Goal: Task Accomplishment & Management: Manage account settings

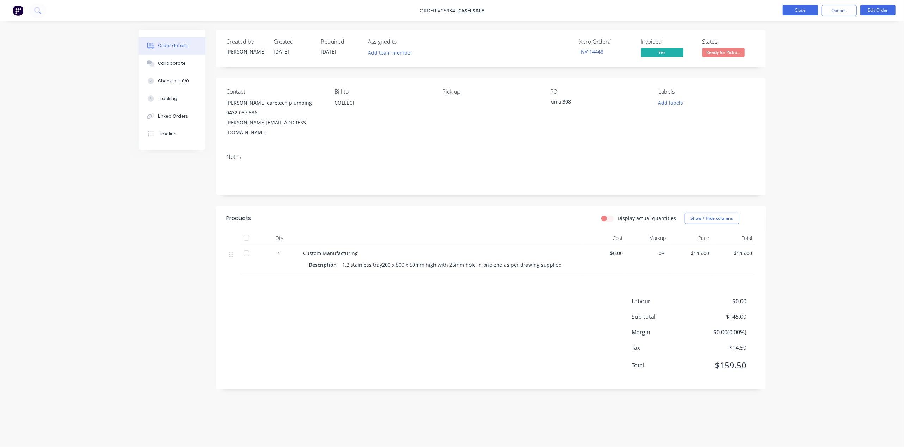
click at [783, 14] on button "Close" at bounding box center [799, 10] width 35 height 11
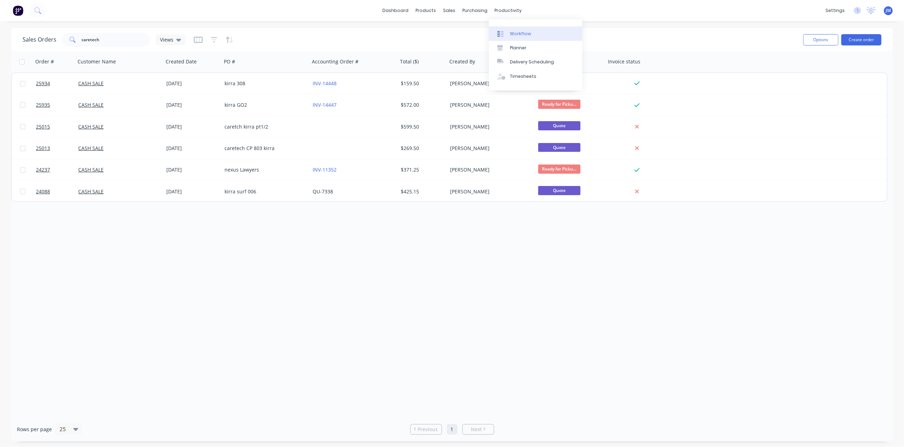
click at [527, 29] on link "Workflow" at bounding box center [535, 33] width 93 height 14
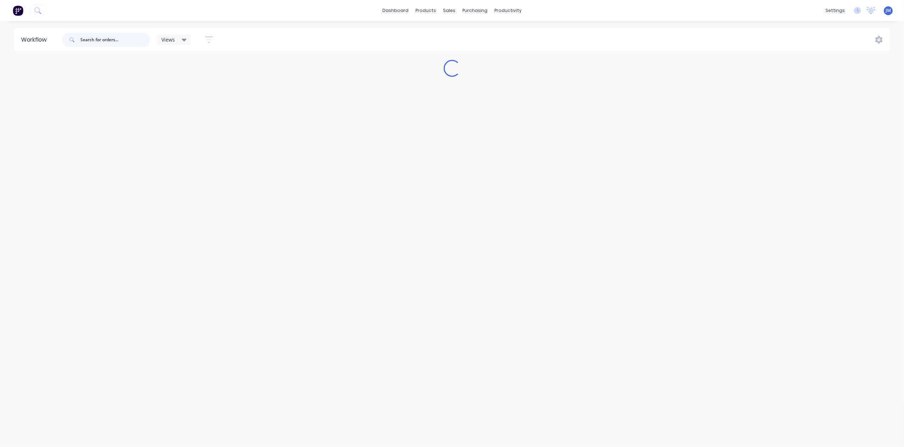
click at [123, 40] on input "text" at bounding box center [115, 40] width 70 height 14
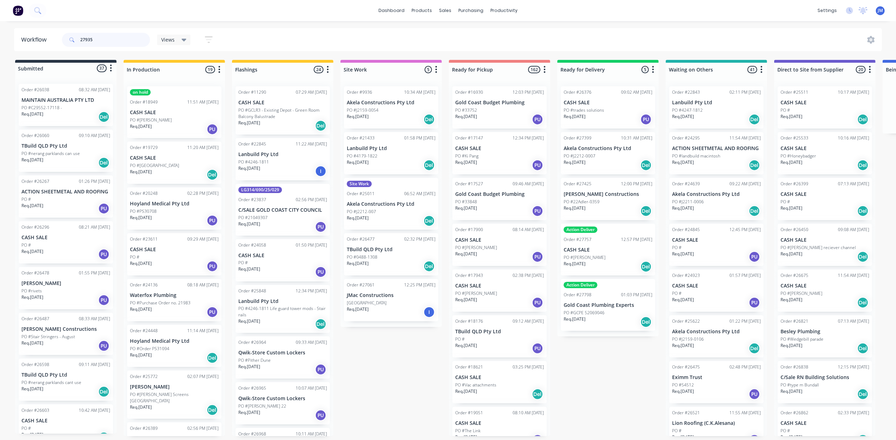
drag, startPoint x: 99, startPoint y: 39, endPoint x: 57, endPoint y: 36, distance: 42.7
click at [57, 36] on header "Workflow 27935 Views Save new view None (Default) edit Show/Hide statuses Show …" at bounding box center [448, 39] width 869 height 23
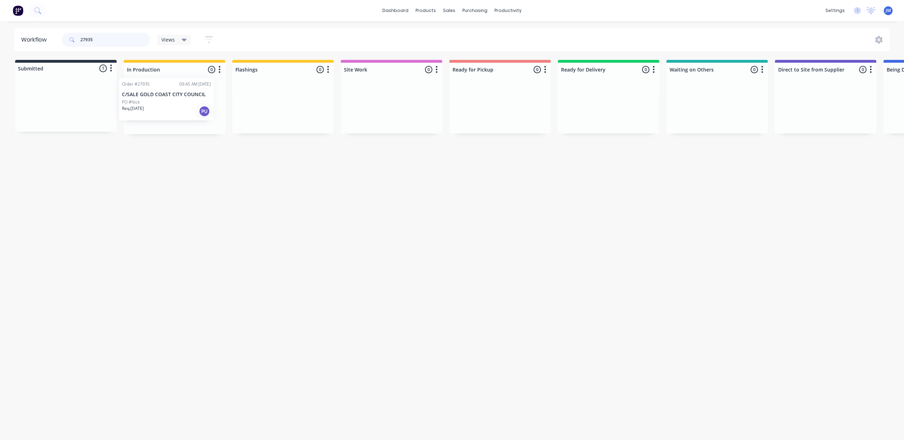
drag, startPoint x: 85, startPoint y: 108, endPoint x: 186, endPoint y: 102, distance: 102.0
click at [186, 102] on div "Submitted 1 Status colour #273444 hex #273444 Save Cancel Summaries Total order…" at bounding box center [633, 97] width 1277 height 74
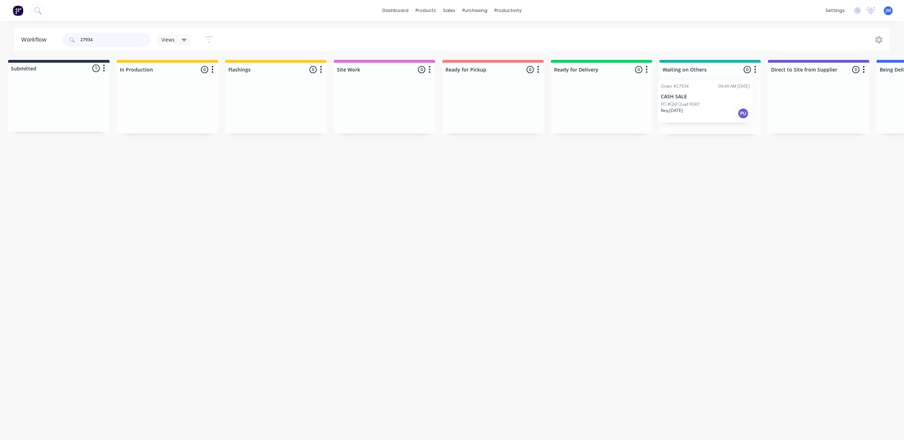
drag, startPoint x: 84, startPoint y: 98, endPoint x: 726, endPoint y: 93, distance: 641.8
click at [726, 93] on div "Submitted 1 Status colour #273444 hex #273444 Save Cancel Summaries Total order…" at bounding box center [626, 97] width 1277 height 74
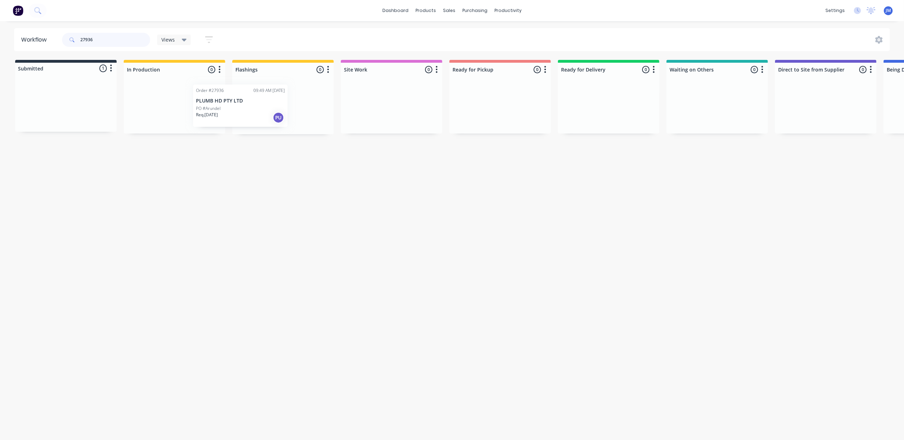
drag, startPoint x: 65, startPoint y: 105, endPoint x: 242, endPoint y: 91, distance: 178.1
click at [241, 108] on div "Submitted 1 Status colour #273444 hex #273444 Save Cancel Summaries Total order…" at bounding box center [633, 97] width 1277 height 74
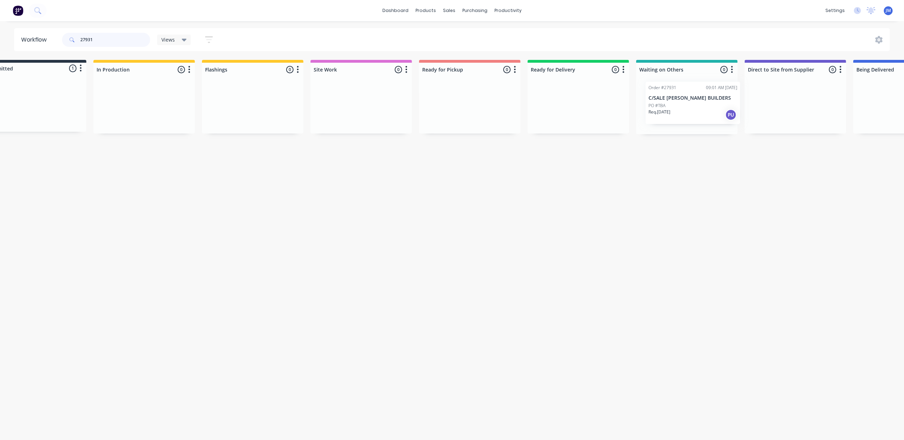
drag, startPoint x: 76, startPoint y: 100, endPoint x: 706, endPoint y: 98, distance: 629.5
click at [706, 98] on div "Submitted 1 Status colour #273444 hex #273444 Save Cancel Summaries Total order…" at bounding box center [602, 97] width 1277 height 74
type input "27931"
click at [459, 30] on link "Sales Orders" at bounding box center [486, 33] width 93 height 14
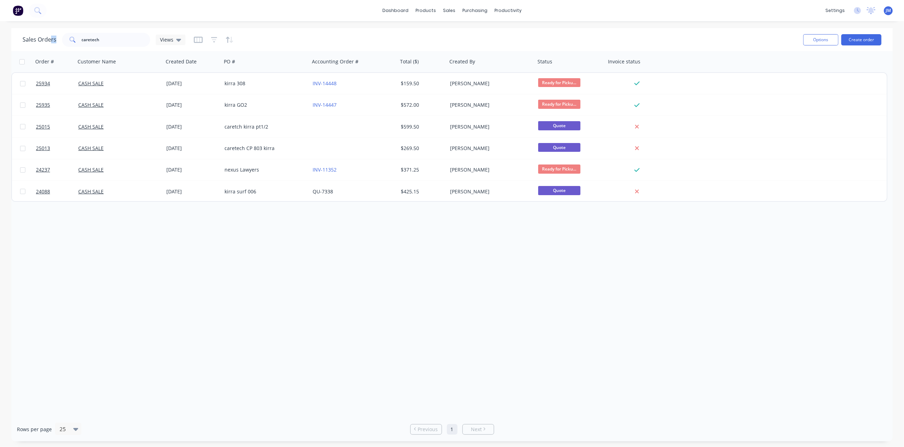
drag, startPoint x: 88, startPoint y: 44, endPoint x: 50, endPoint y: 42, distance: 38.5
click at [50, 42] on div "Sales Orders caretech Views Options Create order" at bounding box center [451, 39] width 881 height 23
click at [107, 34] on input "caretech" at bounding box center [116, 40] width 69 height 14
type input "c"
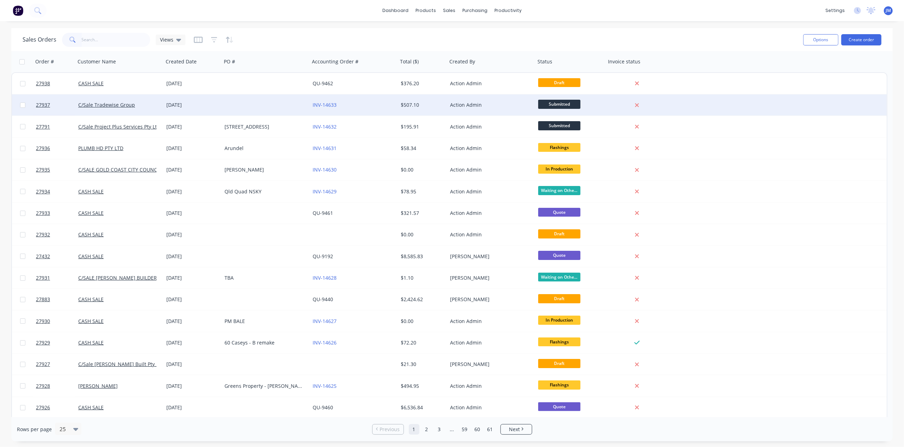
click at [347, 106] on div "INV-14633" at bounding box center [351, 104] width 78 height 7
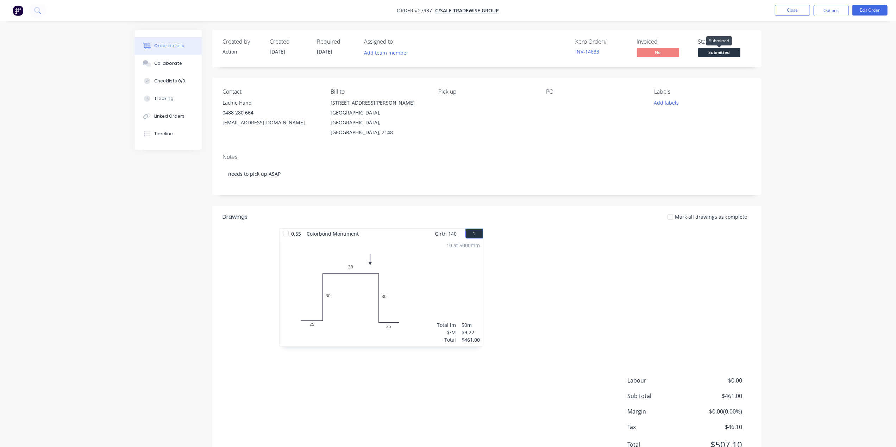
drag, startPoint x: 731, startPoint y: 50, endPoint x: 722, endPoint y: 50, distance: 8.8
click at [722, 50] on span "Submitted" at bounding box center [720, 52] width 42 height 9
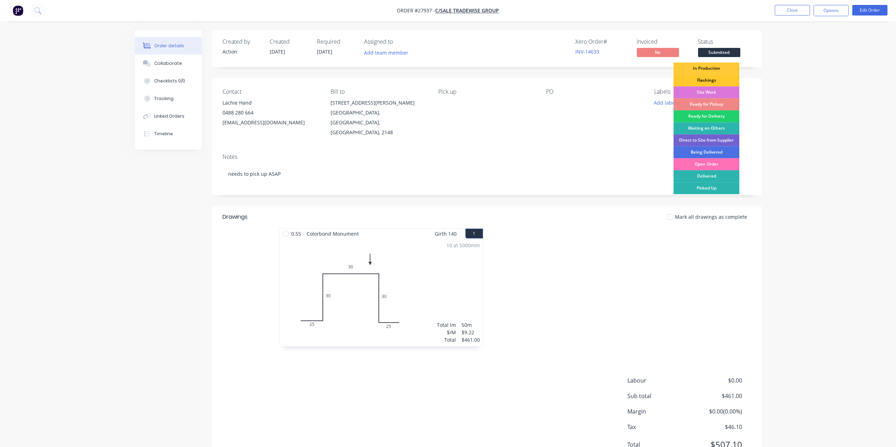
click at [722, 81] on div "Flashings" at bounding box center [707, 80] width 66 height 12
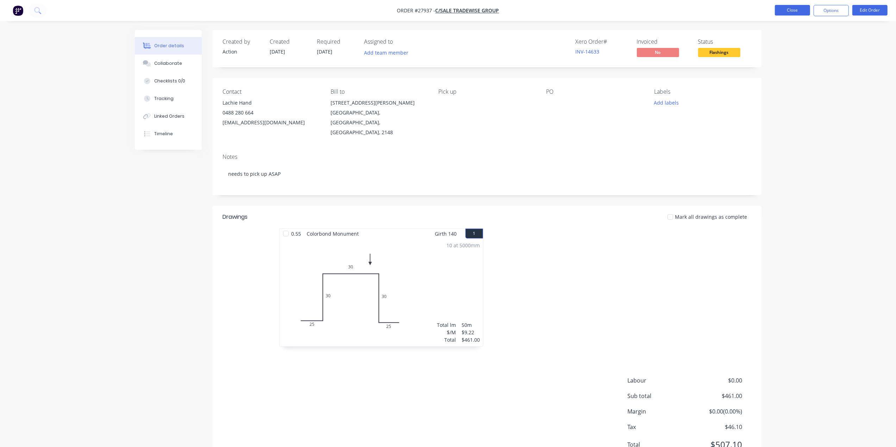
click at [781, 6] on button "Close" at bounding box center [792, 10] width 35 height 11
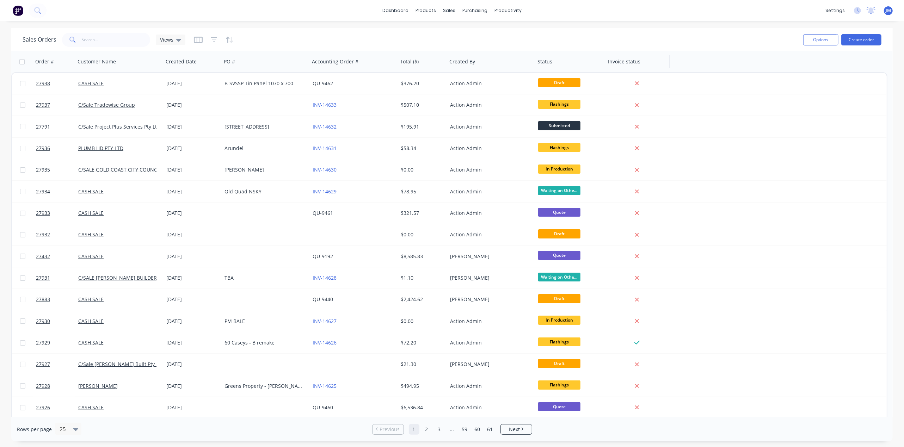
click at [629, 103] on div "27938 CASH SALE [DATE] B-SVSSP Tin Panel 1070 x 700 QU-9462 $376.20 Action Admi…" at bounding box center [449, 342] width 876 height 540
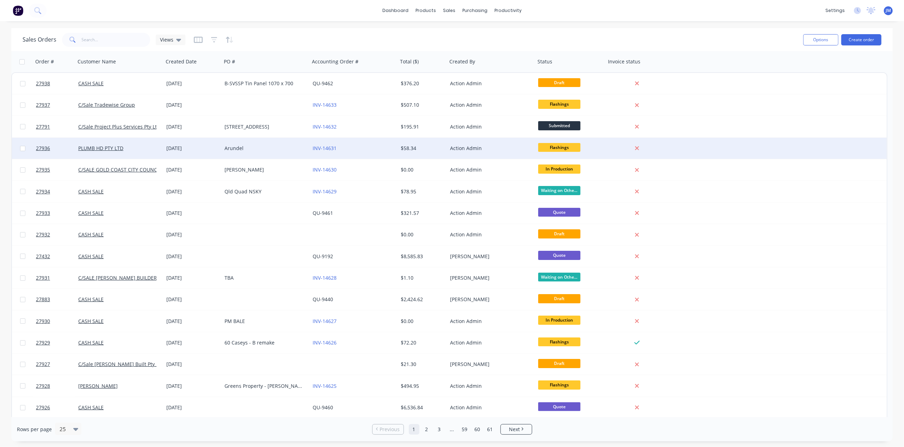
click at [743, 139] on div "27936 PLUMB HD PTY LTD [DATE] Arundel INV-14631 $58.34 Action Admin Flashings" at bounding box center [449, 148] width 874 height 21
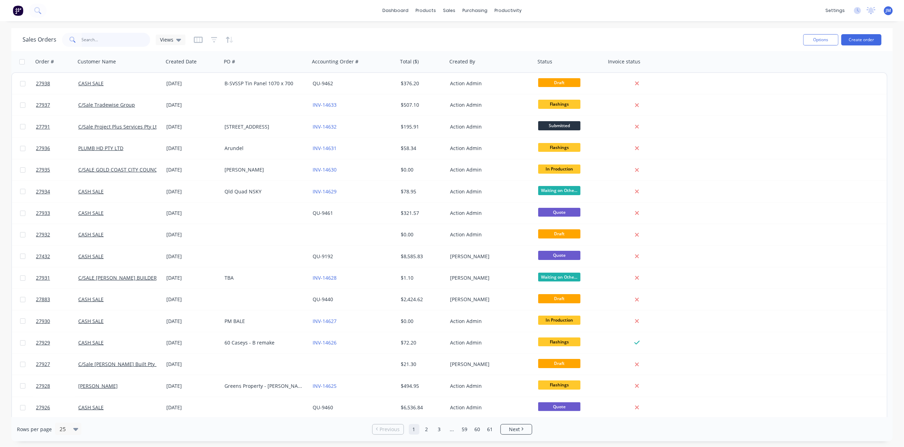
click at [130, 38] on input "text" at bounding box center [116, 40] width 69 height 14
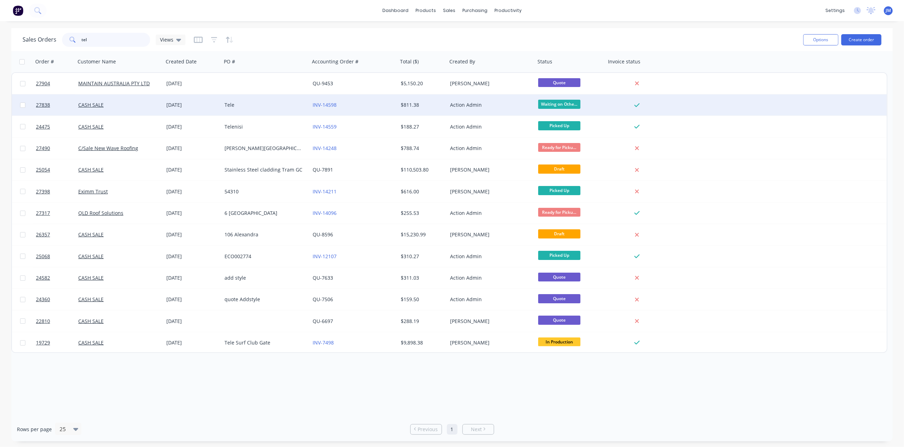
type input "tel"
click at [353, 99] on div "INV-14598" at bounding box center [354, 104] width 88 height 21
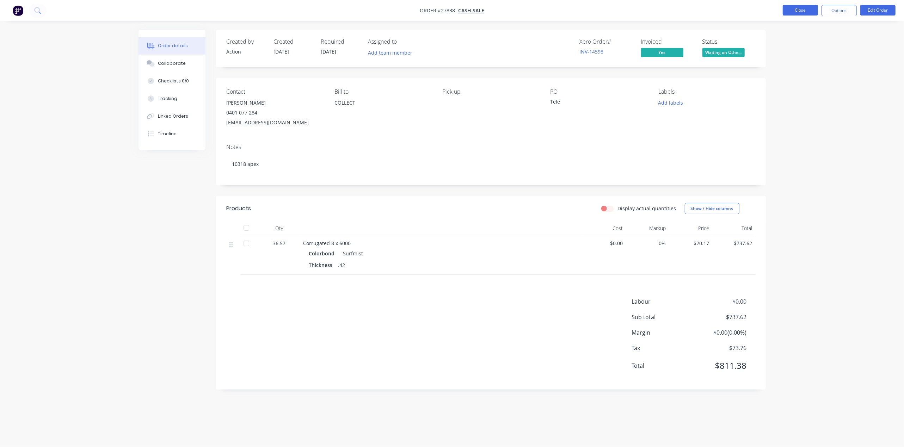
click at [794, 14] on button "Close" at bounding box center [799, 10] width 35 height 11
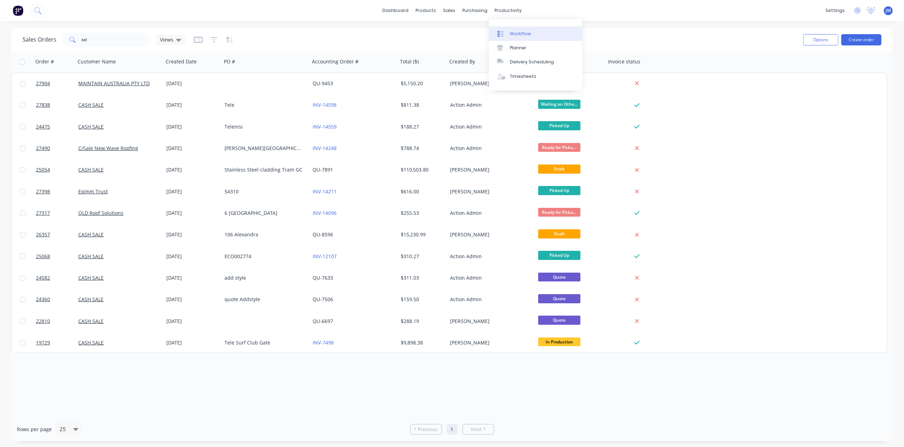
click at [509, 29] on link "Workflow" at bounding box center [535, 33] width 93 height 14
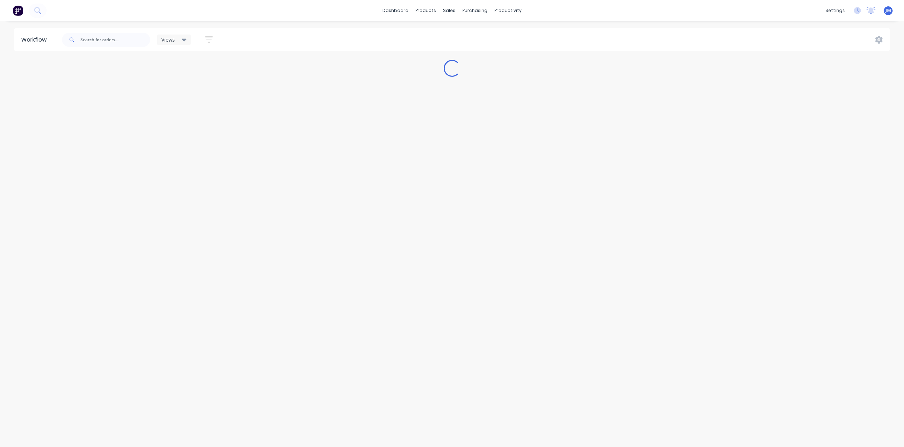
drag, startPoint x: 125, startPoint y: 30, endPoint x: 120, endPoint y: 36, distance: 6.8
click at [122, 34] on div at bounding box center [106, 39] width 88 height 21
click at [120, 36] on input "text" at bounding box center [115, 40] width 70 height 14
type input "10315"
click at [465, 9] on div "purchasing" at bounding box center [475, 10] width 32 height 11
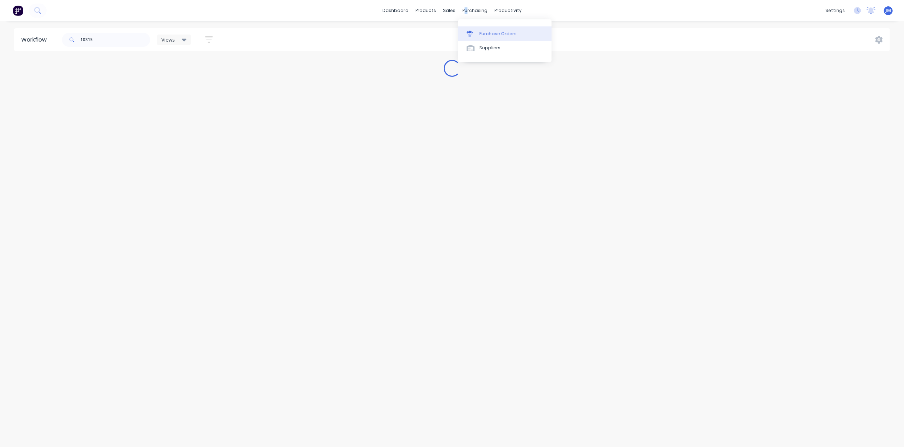
click at [483, 33] on div "Purchase Orders" at bounding box center [497, 34] width 37 height 6
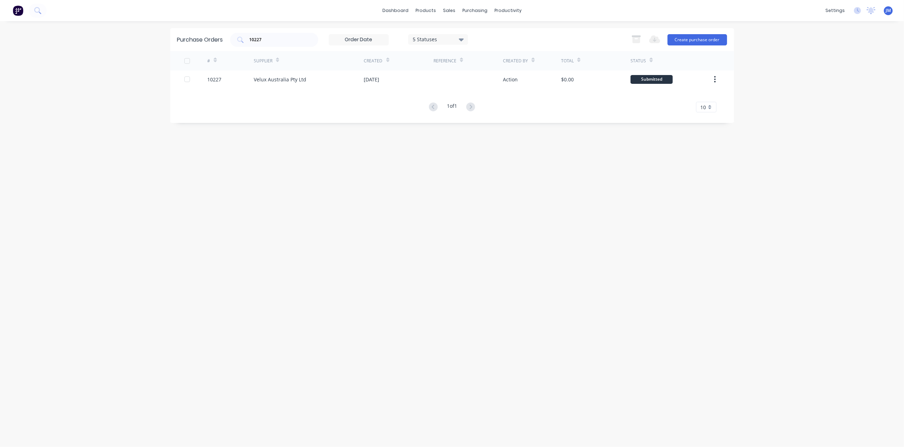
drag, startPoint x: 253, startPoint y: 46, endPoint x: 221, endPoint y: 27, distance: 36.7
click at [230, 45] on div "10227 5 Statuses 5 Statuses" at bounding box center [349, 40] width 238 height 14
click at [276, 37] on input "10227" at bounding box center [278, 39] width 58 height 7
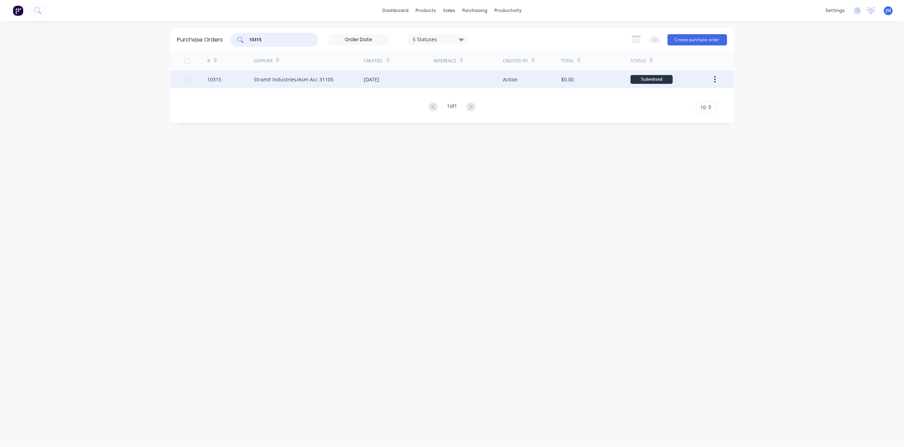
type input "10315"
click at [339, 83] on div "Stramit Industries/Asm Acc 31105" at bounding box center [309, 79] width 110 height 18
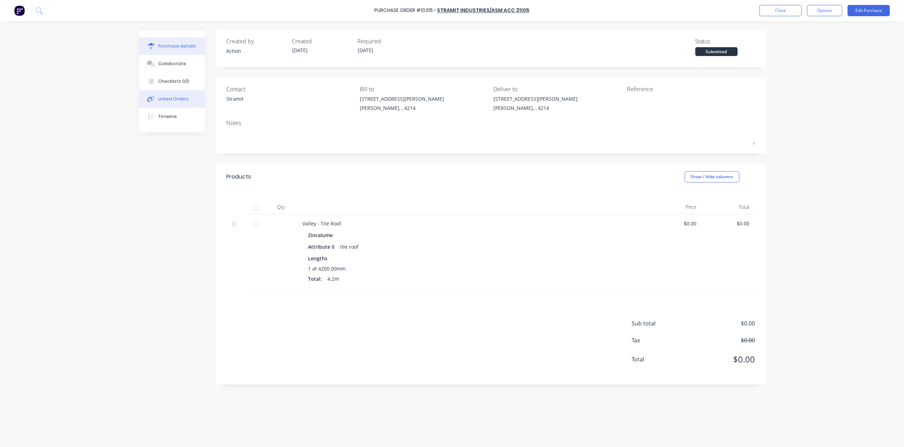
click at [177, 102] on button "Linked Orders" at bounding box center [172, 99] width 66 height 18
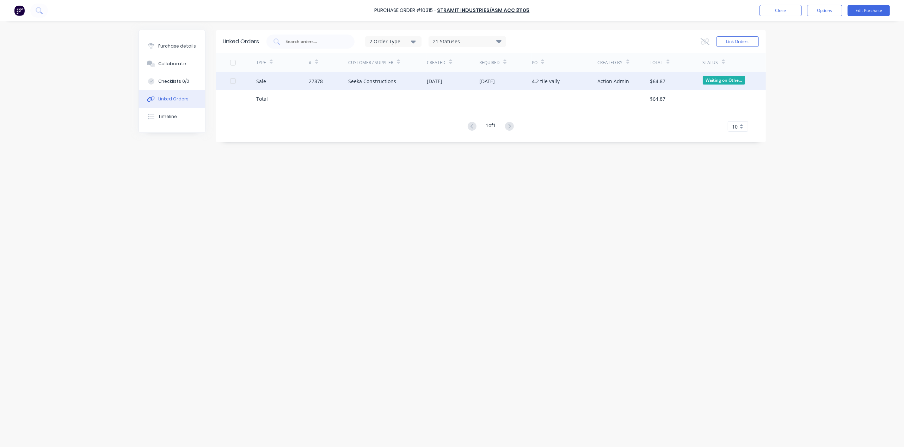
click at [318, 87] on div "27878" at bounding box center [328, 81] width 39 height 18
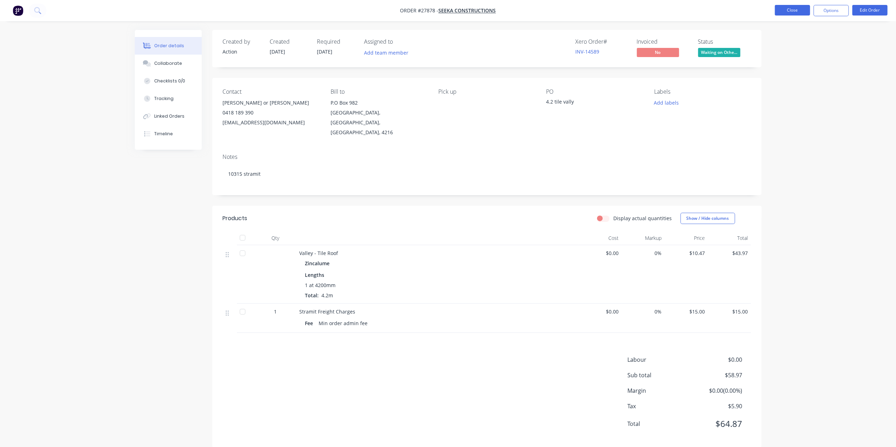
click at [799, 11] on button "Close" at bounding box center [792, 10] width 35 height 11
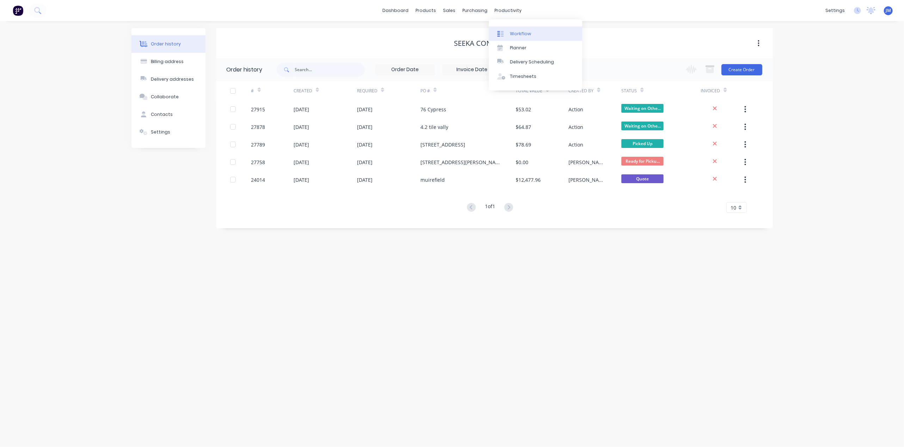
click at [516, 30] on link "Workflow" at bounding box center [535, 33] width 93 height 14
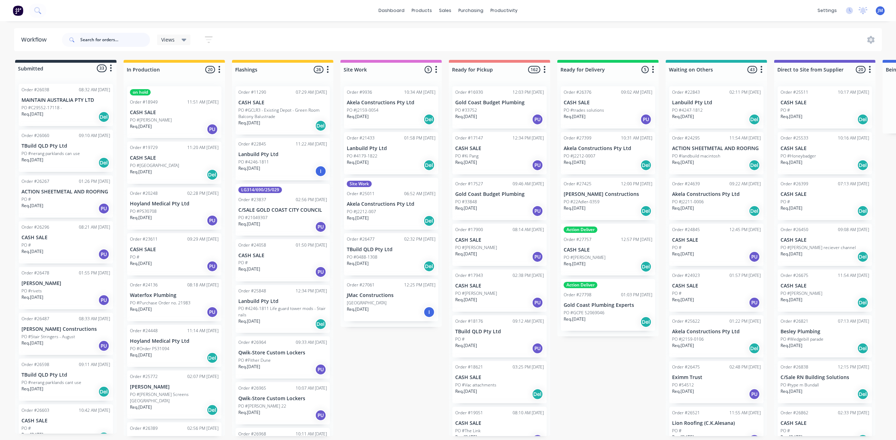
click at [118, 40] on input "text" at bounding box center [115, 40] width 70 height 14
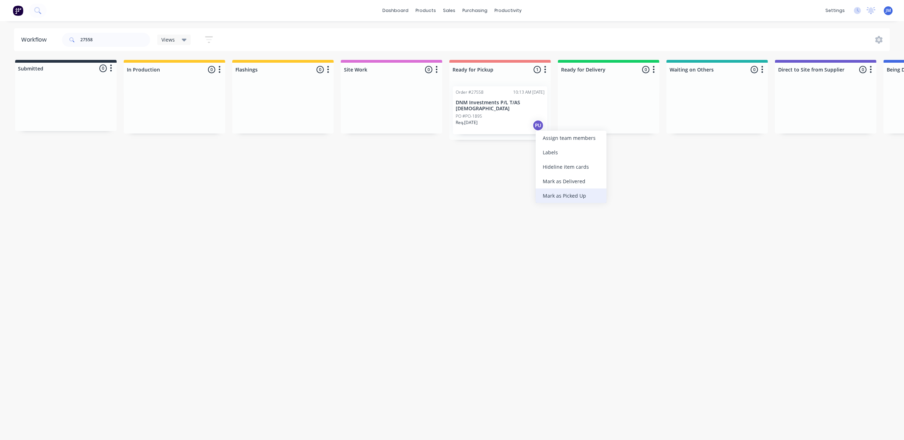
click at [554, 192] on div "Mark as Picked Up" at bounding box center [570, 195] width 71 height 14
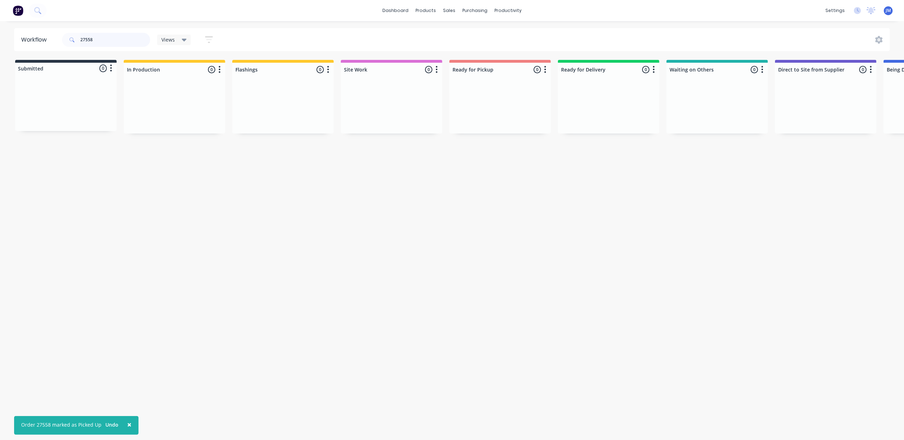
click at [115, 39] on input "27558" at bounding box center [115, 40] width 70 height 14
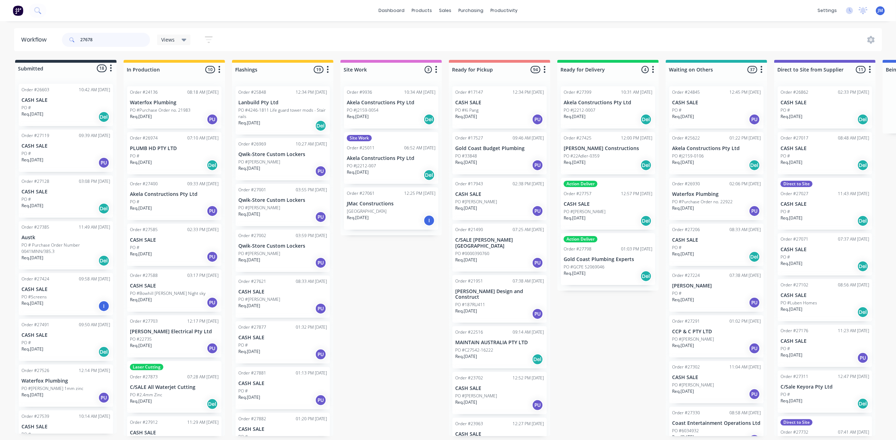
drag, startPoint x: 100, startPoint y: 41, endPoint x: 63, endPoint y: 41, distance: 37.0
click at [63, 41] on div "27678" at bounding box center [106, 40] width 88 height 14
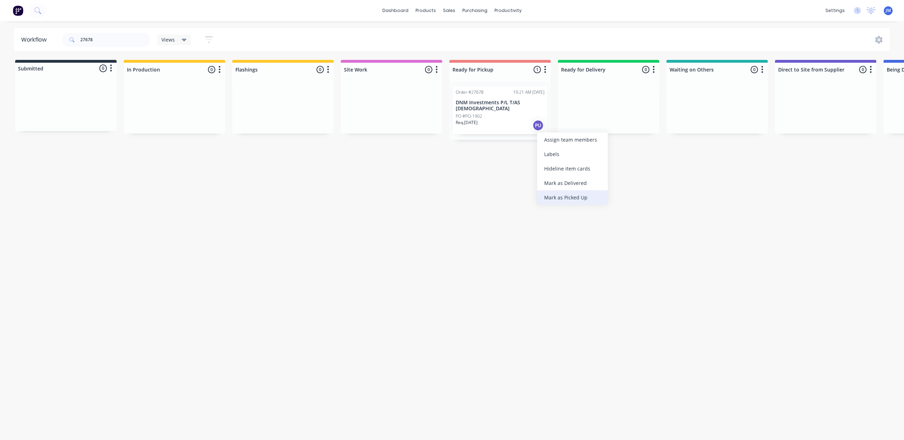
click at [557, 193] on div "Mark as Picked Up" at bounding box center [572, 197] width 71 height 14
drag, startPoint x: 114, startPoint y: 37, endPoint x: 121, endPoint y: 32, distance: 7.9
click at [117, 34] on input "27678" at bounding box center [115, 40] width 70 height 14
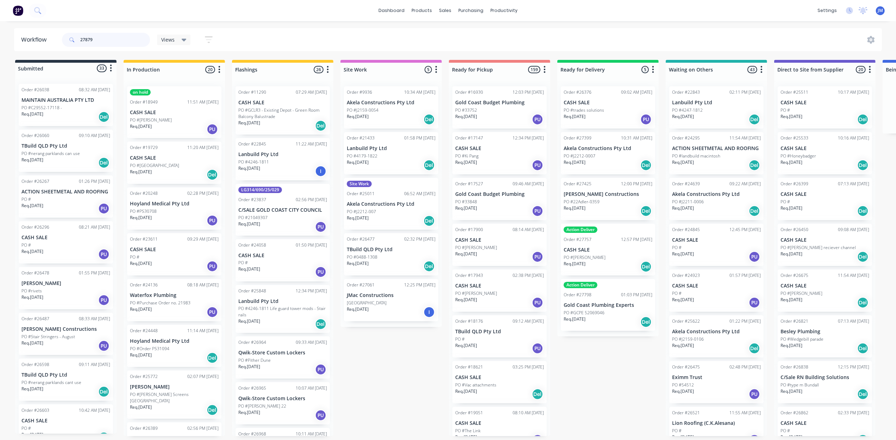
click at [126, 37] on input "27879" at bounding box center [115, 40] width 70 height 14
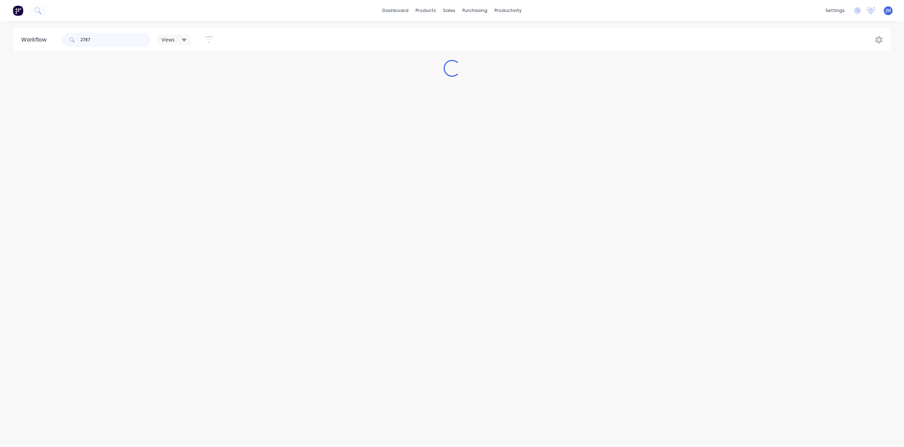
type input "27879"
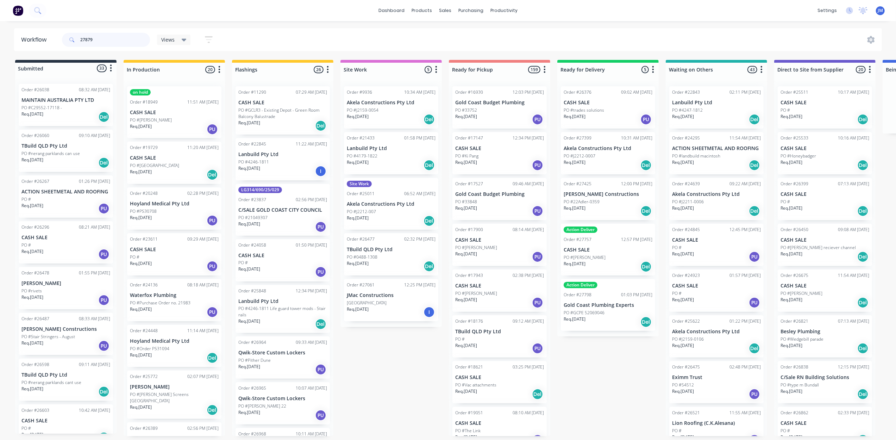
drag, startPoint x: 105, startPoint y: 35, endPoint x: 72, endPoint y: 38, distance: 32.9
click at [72, 38] on div "27879" at bounding box center [106, 40] width 88 height 14
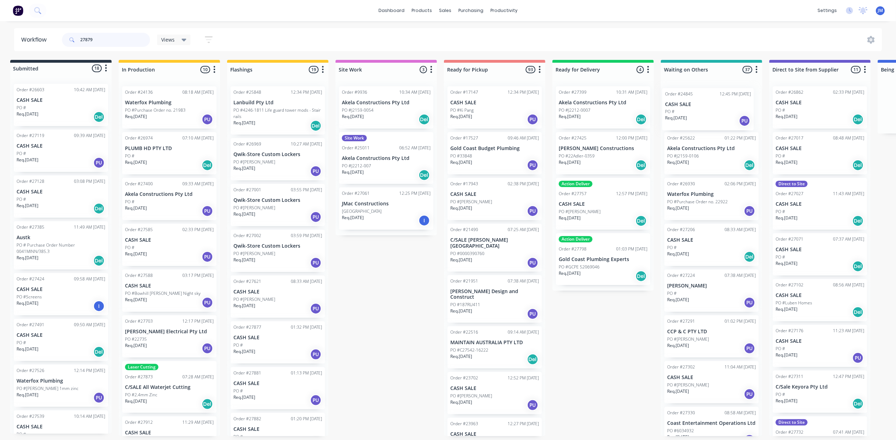
scroll to position [0, 10]
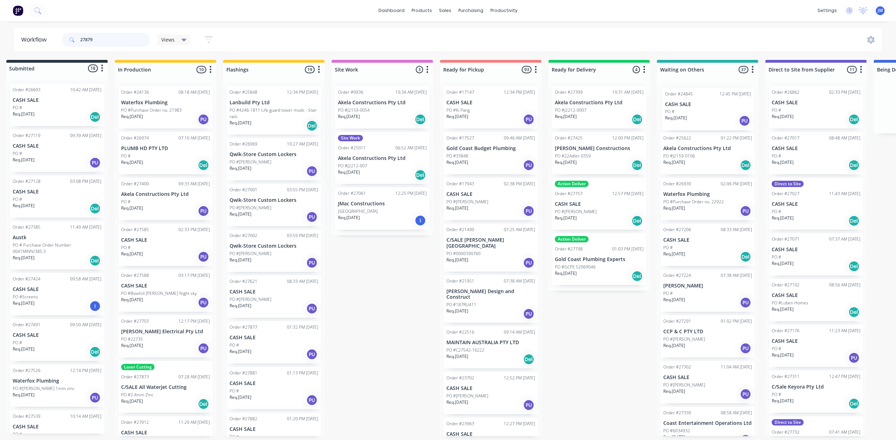
click at [702, 116] on div "Order #24845 12:45 PM [DATE] CASH SALE PO # Req. [DATE] PU Order #25622 01:22 P…" at bounding box center [707, 258] width 101 height 355
drag, startPoint x: 117, startPoint y: 34, endPoint x: 123, endPoint y: 33, distance: 6.1
click at [119, 34] on input "27879" at bounding box center [115, 40] width 70 height 14
click at [108, 35] on input "27879" at bounding box center [115, 40] width 70 height 14
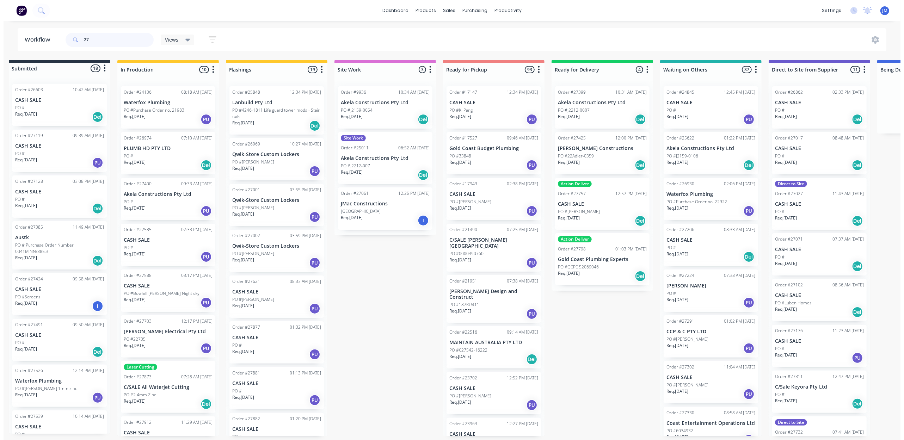
scroll to position [0, 0]
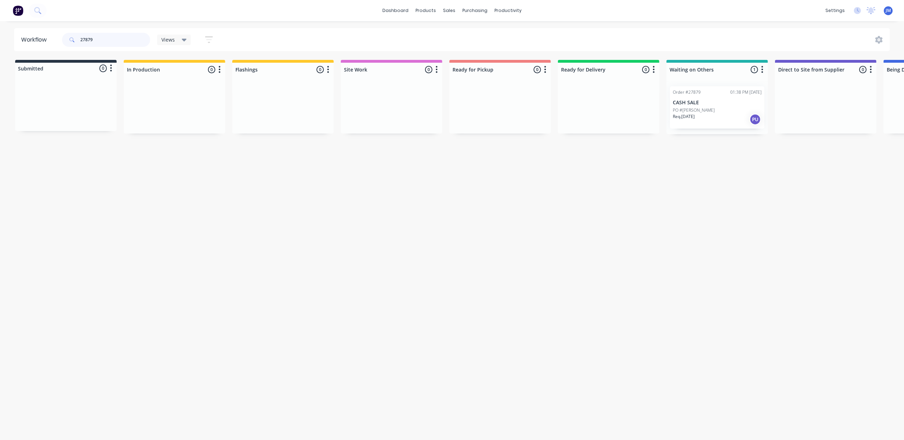
type input "27879"
drag, startPoint x: 700, startPoint y: 85, endPoint x: 579, endPoint y: 96, distance: 121.3
click at [579, 96] on div "Submitted 0 Status colour #273444 hex #273444 Save Cancel Summaries Total order…" at bounding box center [633, 97] width 1277 height 74
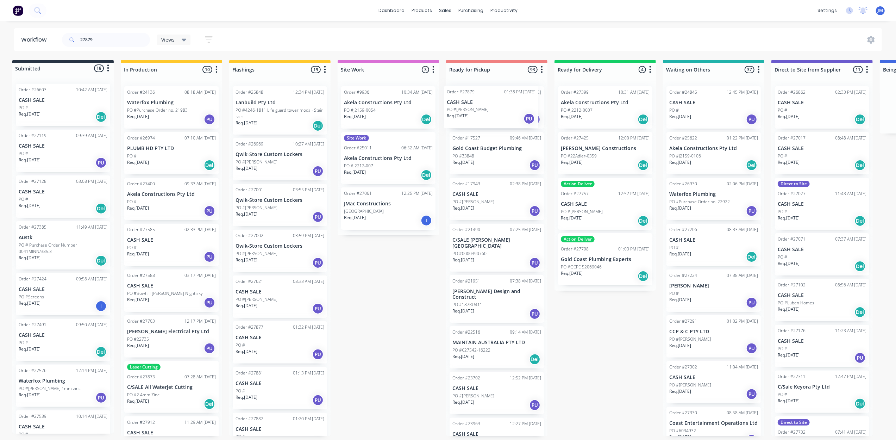
drag, startPoint x: 740, startPoint y: 116, endPoint x: 513, endPoint y: 116, distance: 227.2
click at [513, 116] on div "Submitted 18 Status colour #273444 hex #273444 Save Cancel Summaries Total orde…" at bounding box center [630, 248] width 1277 height 376
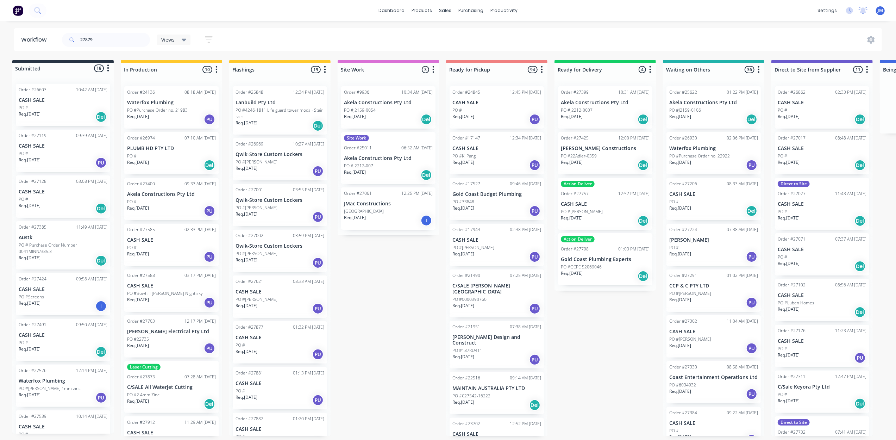
click at [395, 351] on div "Submitted 18 Status colour #273444 hex #273444 Save Cancel Summaries Total orde…" at bounding box center [630, 248] width 1277 height 376
click at [460, 30] on link "Sales Orders" at bounding box center [482, 33] width 93 height 14
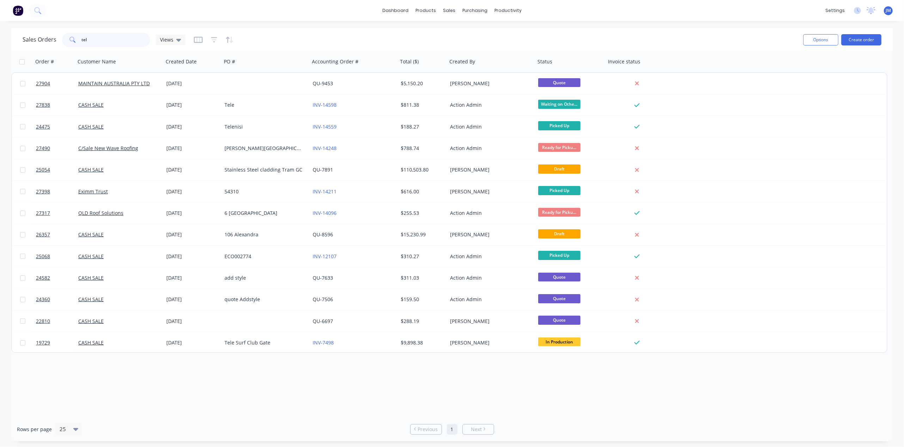
click at [92, 43] on input "tel" at bounding box center [116, 40] width 69 height 14
type input "t"
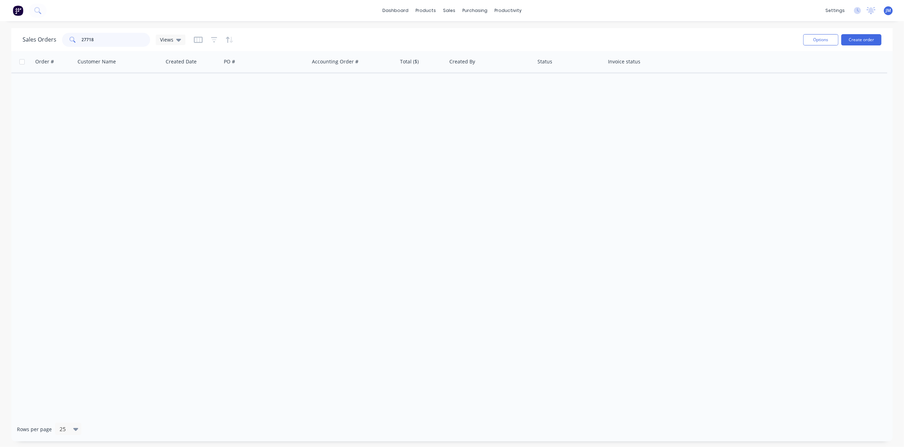
click at [108, 39] on input "27718" at bounding box center [116, 40] width 69 height 14
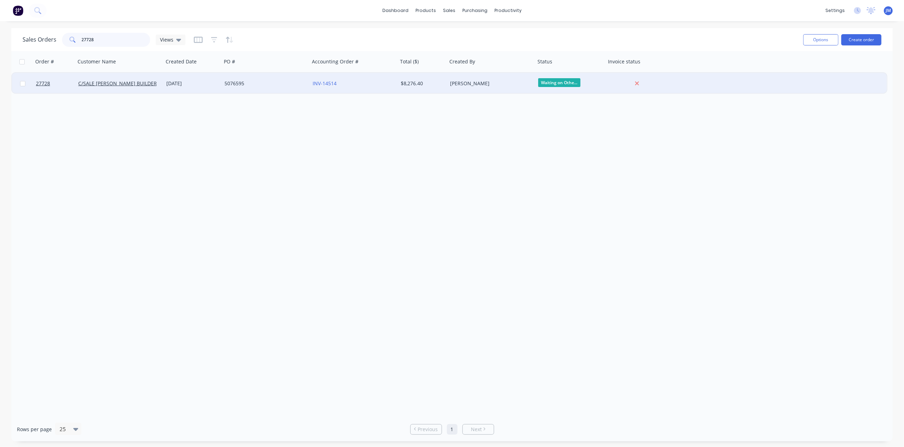
type input "27728"
click at [284, 85] on div "5076595" at bounding box center [263, 83] width 78 height 7
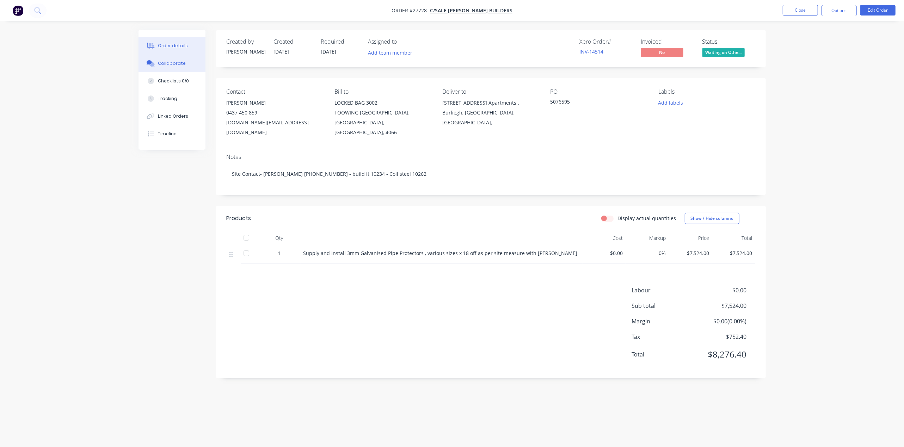
click at [169, 64] on div "Collaborate" at bounding box center [172, 63] width 28 height 6
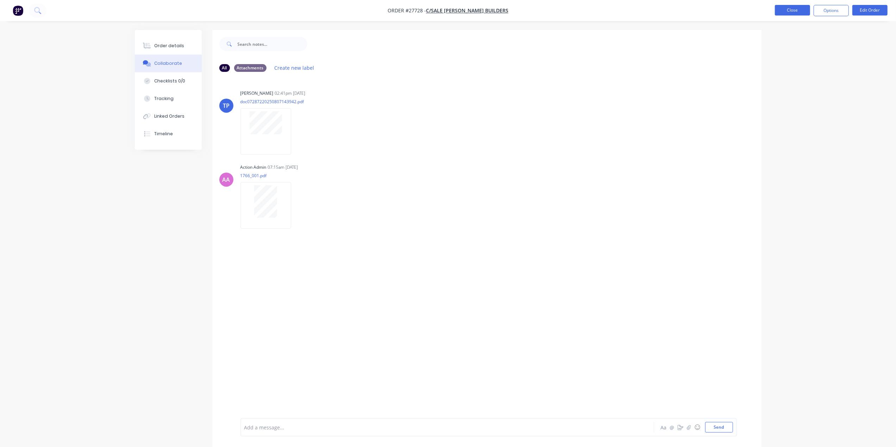
click at [782, 14] on button "Close" at bounding box center [792, 10] width 35 height 11
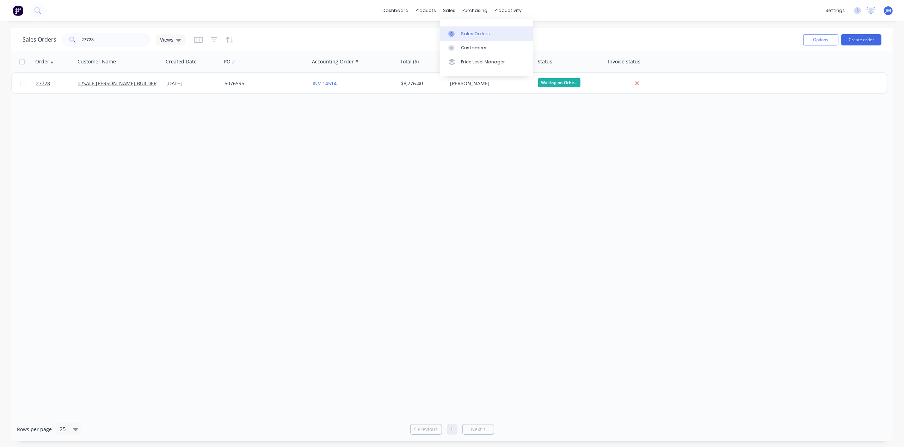
click at [464, 32] on div "Sales Orders" at bounding box center [475, 34] width 29 height 6
drag, startPoint x: 99, startPoint y: 40, endPoint x: 66, endPoint y: 43, distance: 33.9
click at [66, 43] on div "27728" at bounding box center [106, 40] width 88 height 14
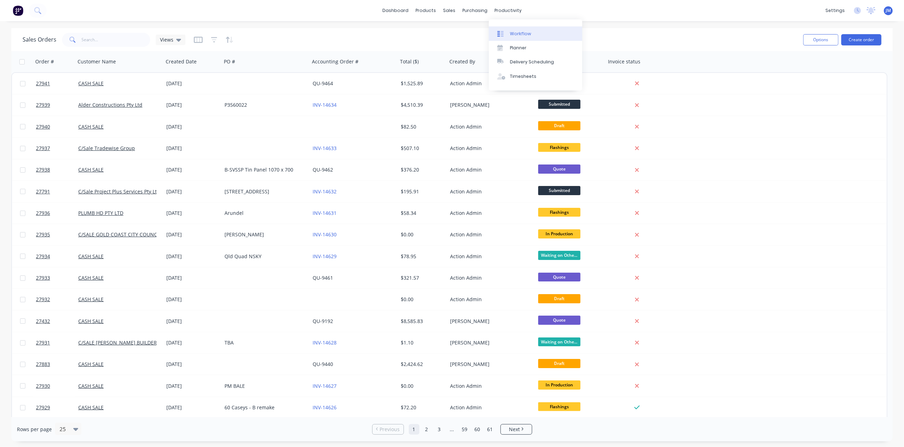
click at [523, 35] on div "Workflow" at bounding box center [520, 34] width 21 height 6
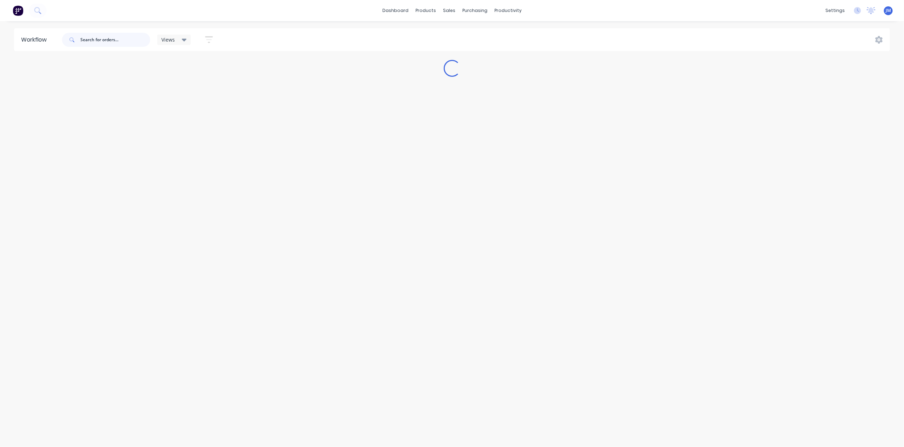
click at [141, 44] on input "text" at bounding box center [115, 40] width 70 height 14
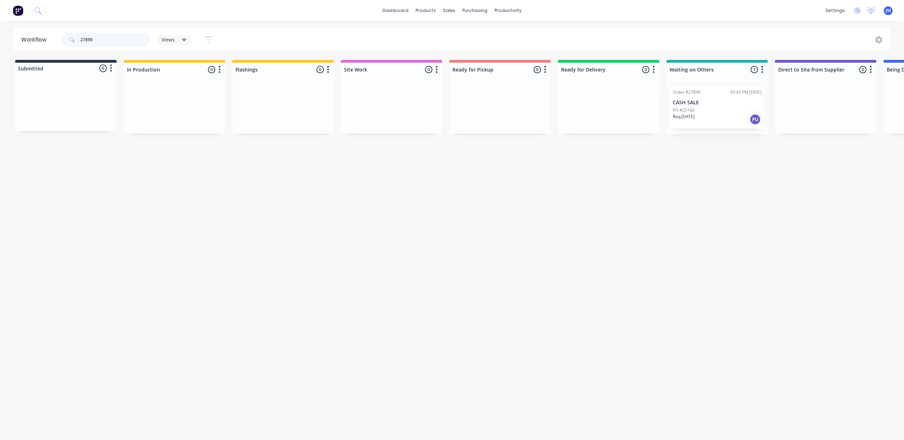
scroll to position [0, 2]
drag, startPoint x: 709, startPoint y: 108, endPoint x: 501, endPoint y: 104, distance: 208.6
click at [501, 104] on div "Submitted 0 Status colour #273444 hex #273444 Save Cancel Summaries Total order…" at bounding box center [631, 97] width 1277 height 74
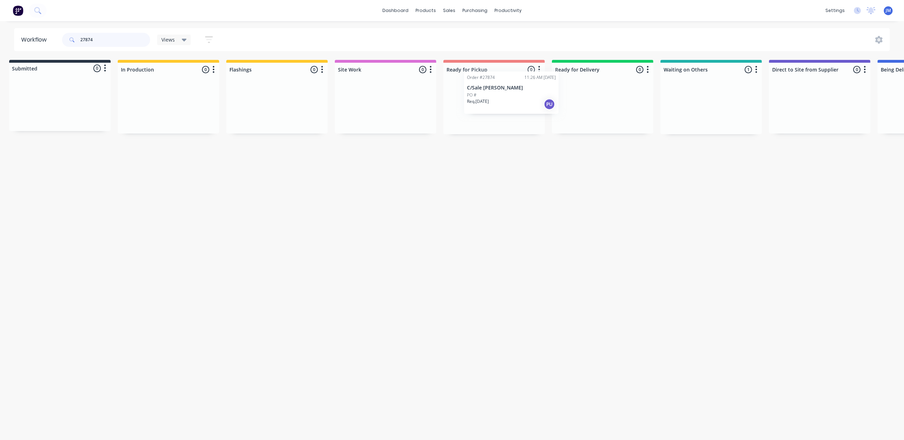
drag, startPoint x: 712, startPoint y: 116, endPoint x: 504, endPoint y: 100, distance: 208.0
click at [504, 100] on div "Submitted 0 Status colour #273444 hex #273444 Save Cancel Summaries Total order…" at bounding box center [627, 97] width 1277 height 74
type input "27874"
click at [520, 37] on link "Workflow" at bounding box center [535, 33] width 93 height 14
click at [482, 31] on div "Purchase Orders" at bounding box center [497, 34] width 37 height 6
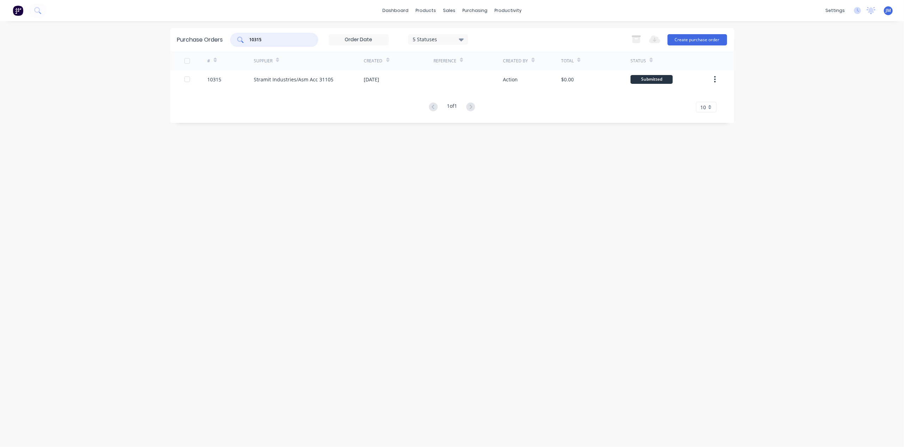
drag, startPoint x: 273, startPoint y: 39, endPoint x: 223, endPoint y: 43, distance: 49.8
click at [234, 37] on div "10315" at bounding box center [274, 40] width 88 height 14
type input "0146"
click at [248, 38] on div "0146" at bounding box center [274, 40] width 88 height 14
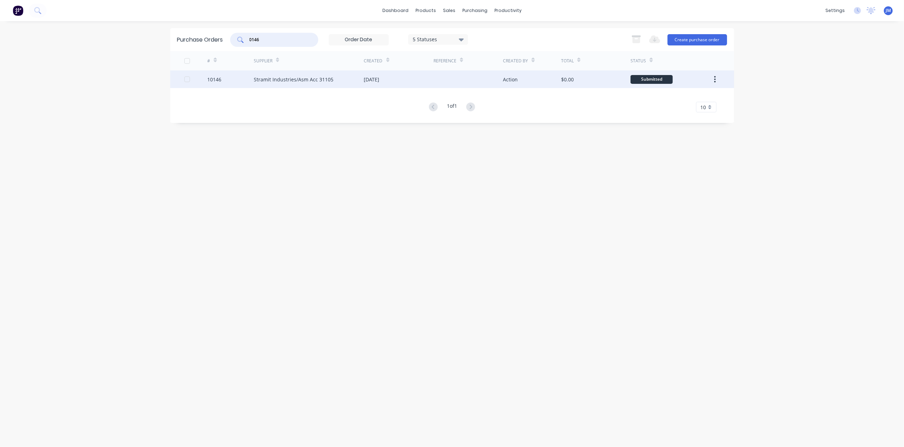
click at [240, 78] on div "10146" at bounding box center [230, 79] width 46 height 18
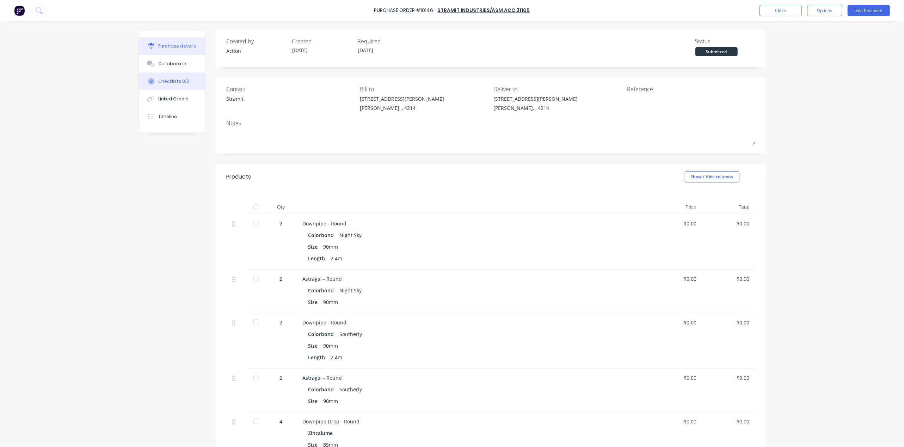
click at [169, 87] on button "Checklists 0/0" at bounding box center [172, 82] width 66 height 18
type textarea "x"
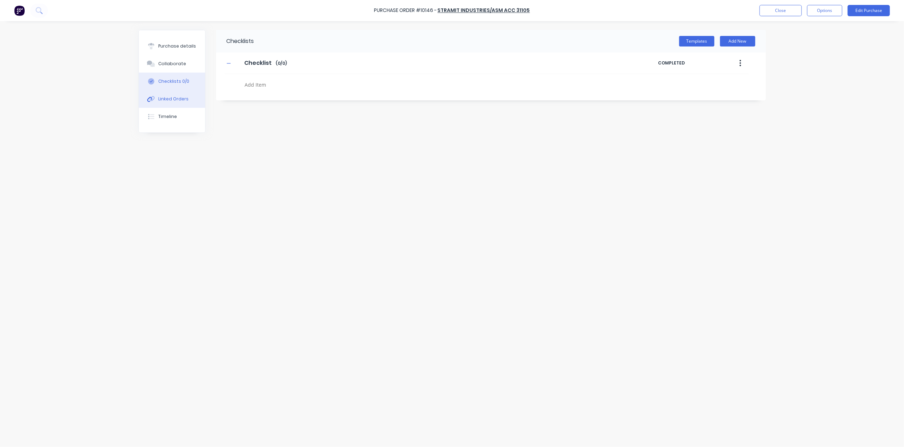
click at [175, 98] on div "Linked Orders" at bounding box center [173, 99] width 30 height 6
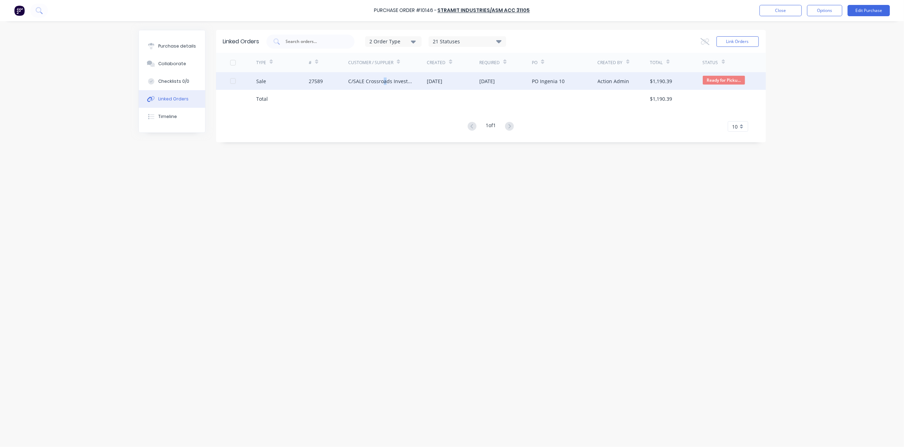
click at [385, 78] on div "C/SALE Crossroads Investment Trust T/A FOLDAHOME [GEOGRAPHIC_DATA]" at bounding box center [380, 80] width 65 height 7
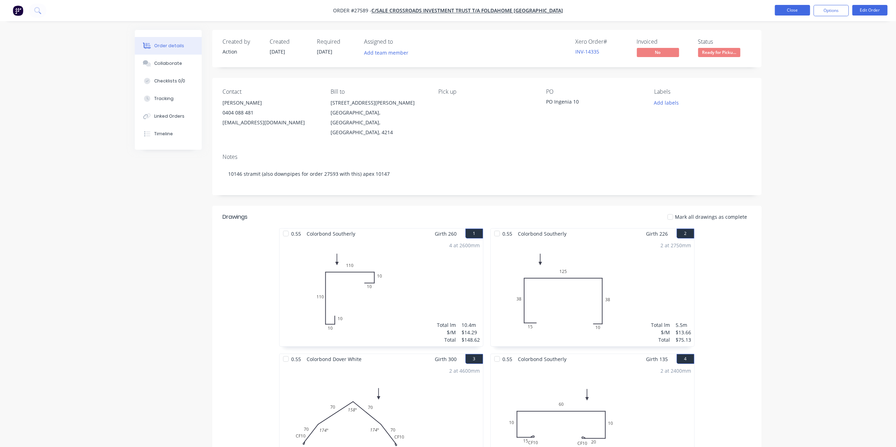
click at [785, 9] on button "Close" at bounding box center [792, 10] width 35 height 11
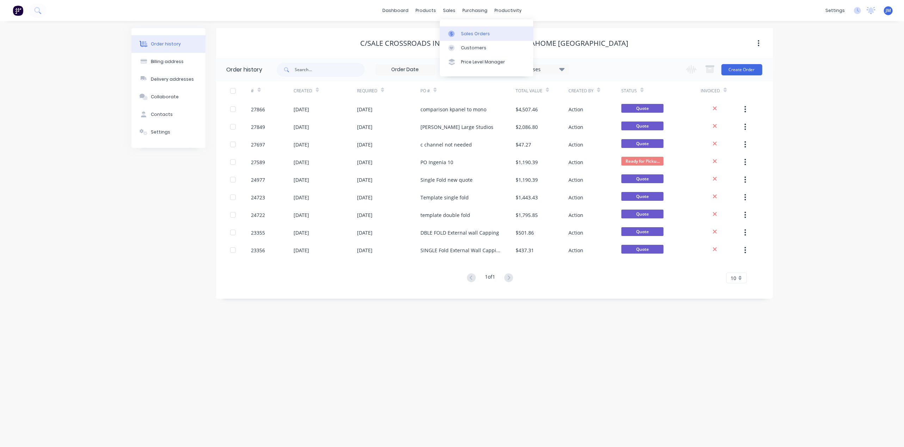
click at [466, 33] on div "Sales Orders" at bounding box center [475, 34] width 29 height 6
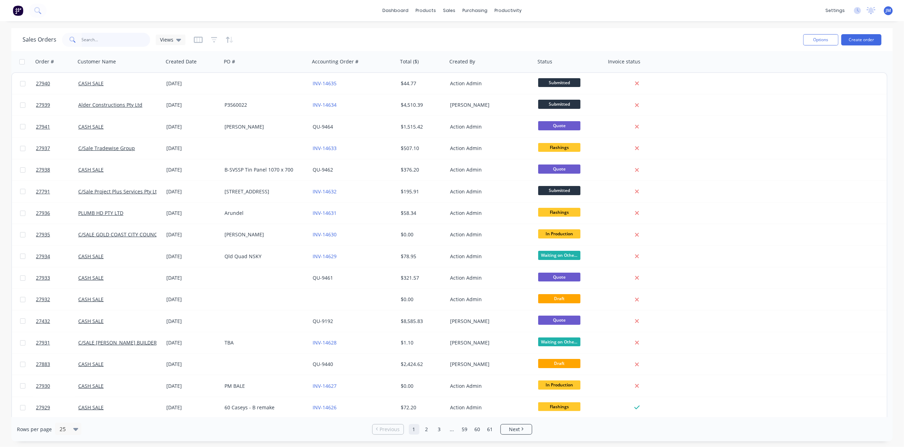
drag, startPoint x: 108, startPoint y: 39, endPoint x: 88, endPoint y: 50, distance: 23.0
click at [107, 40] on input "text" at bounding box center [116, 40] width 69 height 14
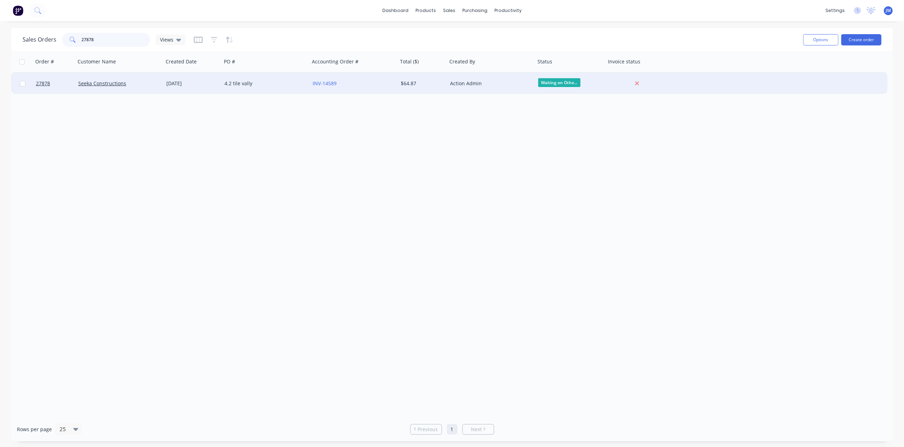
type input "27878"
click at [271, 80] on div "4.2 tile vally" at bounding box center [263, 83] width 78 height 7
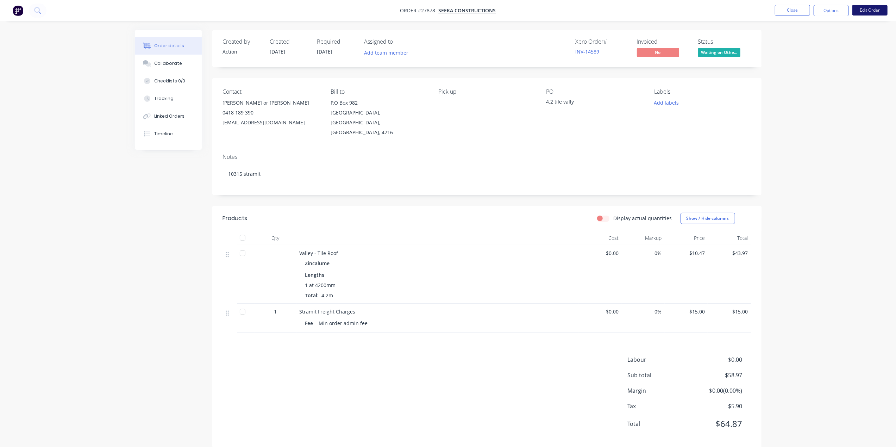
click at [881, 6] on button "Edit Order" at bounding box center [870, 10] width 35 height 11
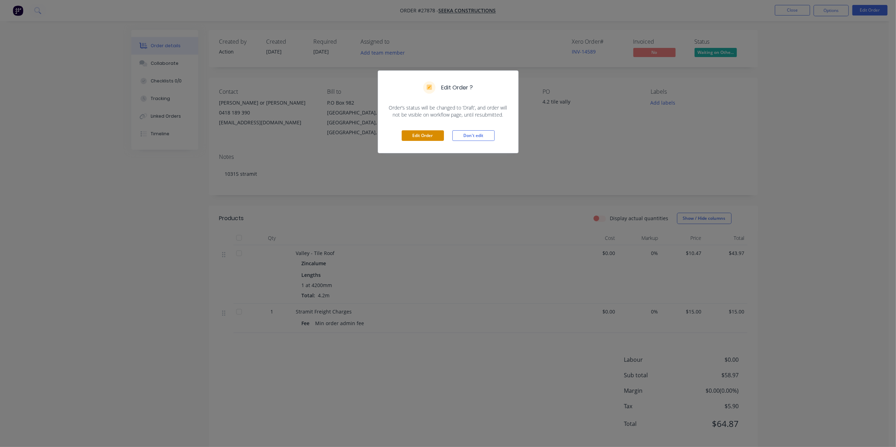
click at [406, 134] on button "Edit Order" at bounding box center [423, 135] width 42 height 11
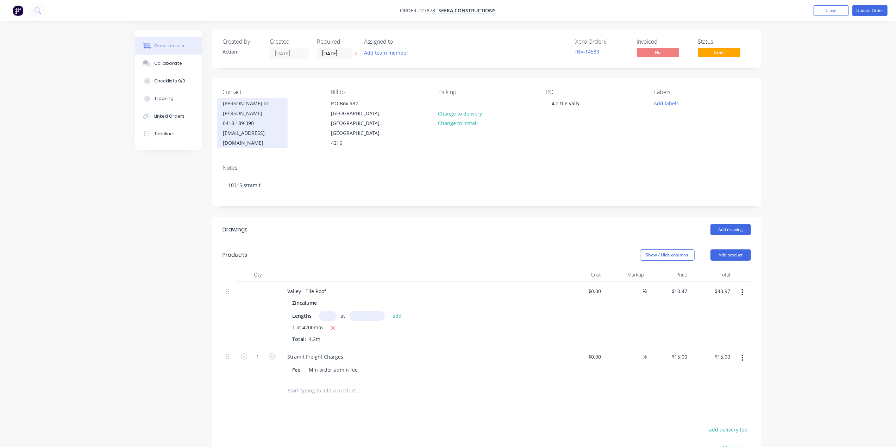
click at [282, 128] on div "[EMAIL_ADDRESS][DOMAIN_NAME]" at bounding box center [252, 138] width 58 height 20
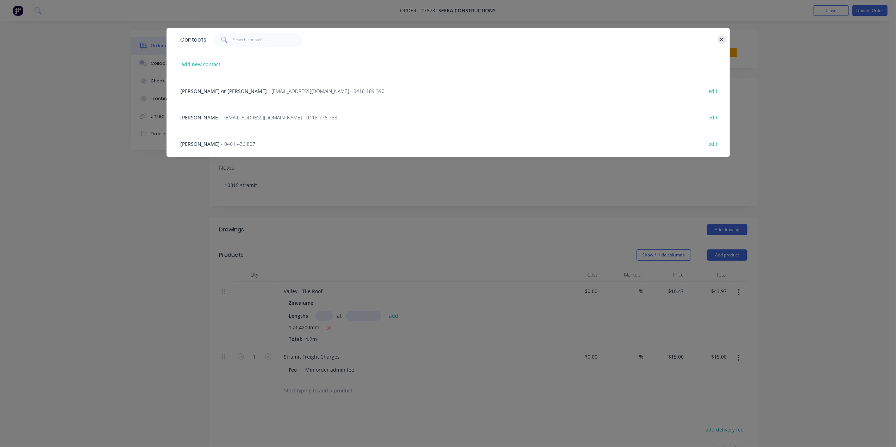
click at [720, 37] on icon "button" at bounding box center [722, 40] width 5 height 6
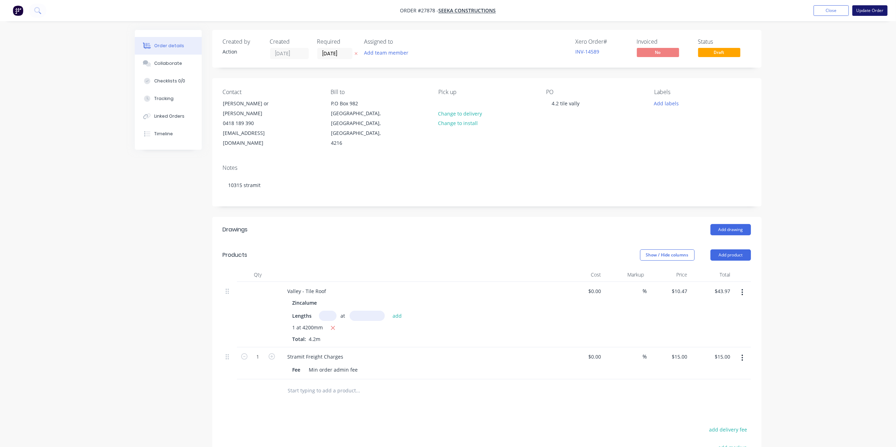
click at [862, 11] on button "Update Order" at bounding box center [870, 10] width 35 height 11
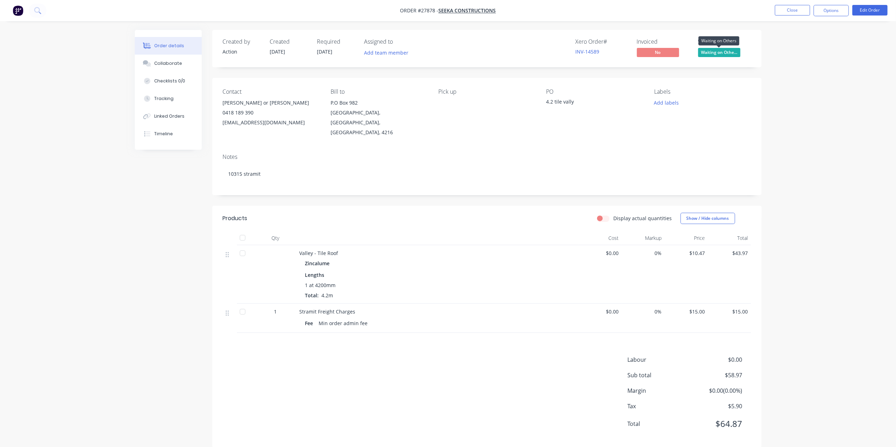
click at [712, 54] on span "Waiting on Othe..." at bounding box center [720, 52] width 42 height 9
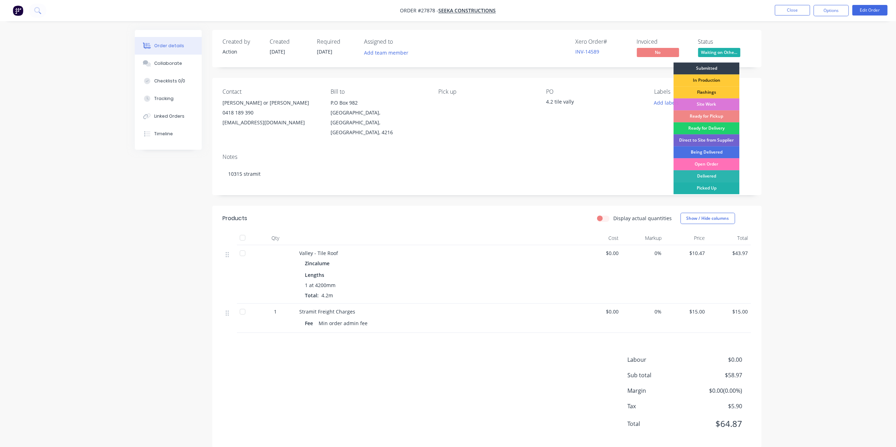
click at [728, 190] on div "Picked Up" at bounding box center [707, 188] width 66 height 12
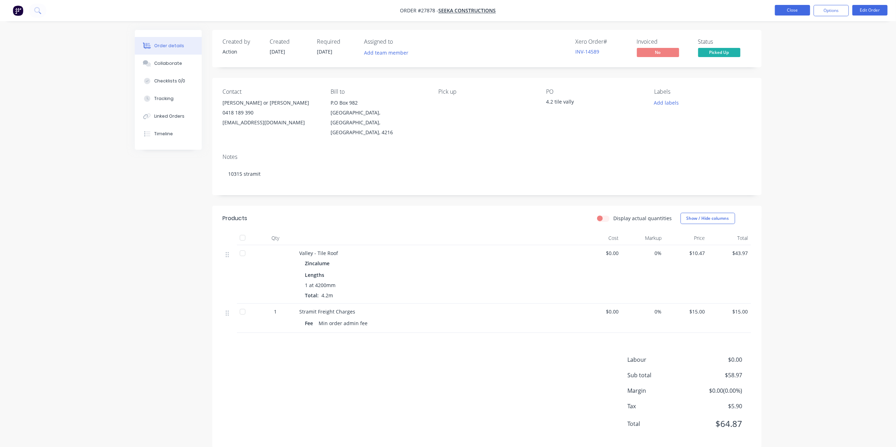
click at [789, 7] on button "Close" at bounding box center [792, 10] width 35 height 11
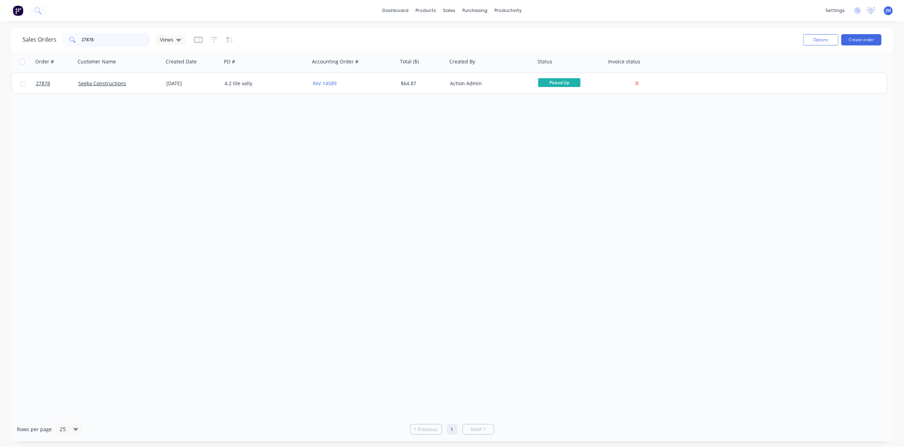
click at [121, 42] on input "27878" at bounding box center [116, 40] width 69 height 14
type input "2"
type input "27810"
click at [516, 27] on link "Workflow" at bounding box center [535, 33] width 93 height 14
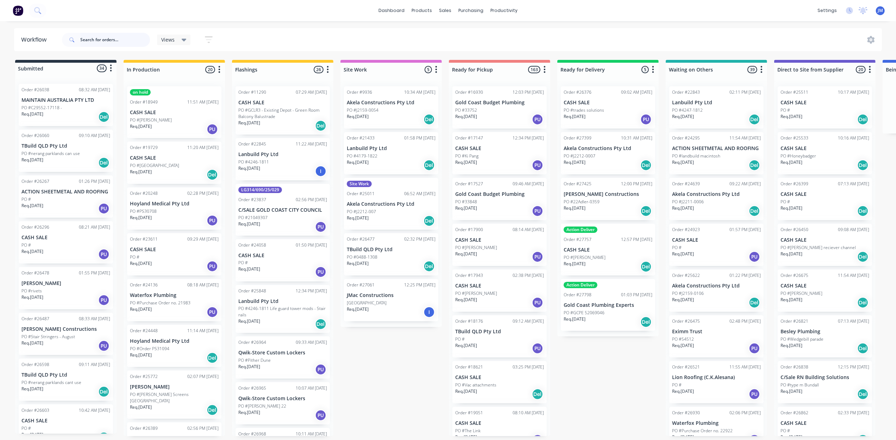
click at [121, 45] on input "text" at bounding box center [115, 40] width 70 height 14
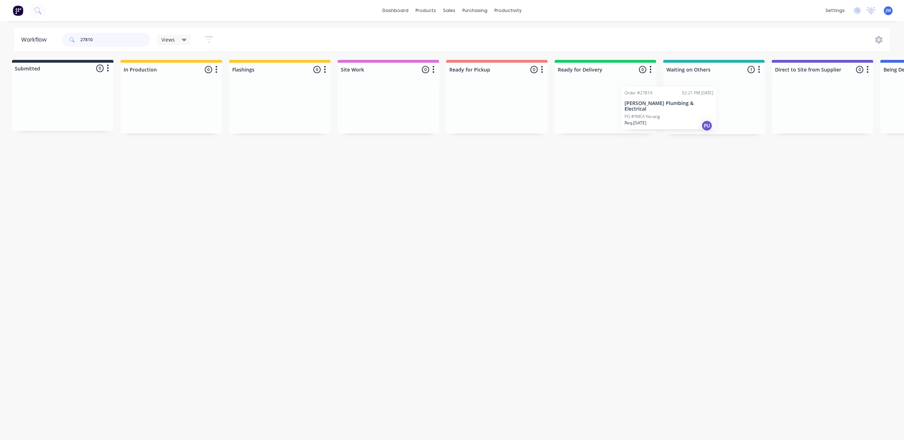
scroll to position [0, 4]
drag, startPoint x: 718, startPoint y: 107, endPoint x: 485, endPoint y: 95, distance: 233.5
click at [485, 95] on div "Submitted 0 Status colour #273444 hex #273444 Save Cancel Summaries Total order…" at bounding box center [629, 97] width 1277 height 74
drag, startPoint x: 113, startPoint y: 44, endPoint x: 53, endPoint y: 27, distance: 62.3
click at [49, 42] on header "Workflow 27810 Views Save new view None (Default) edit Show/Hide statuses Show …" at bounding box center [452, 39] width 876 height 23
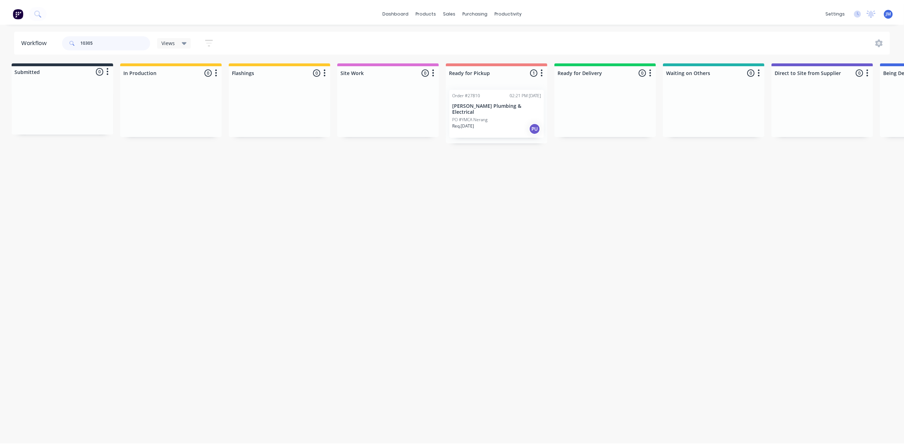
scroll to position [0, 0]
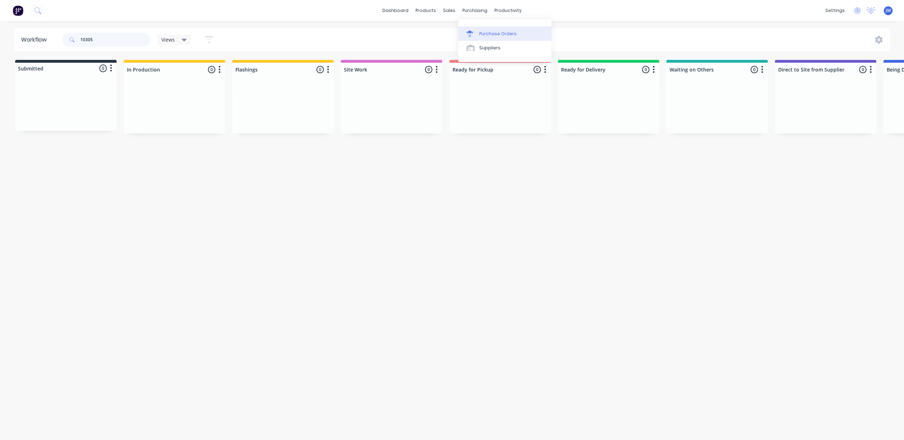
type input "10305"
click at [476, 37] on link "Purchase Orders" at bounding box center [504, 33] width 93 height 14
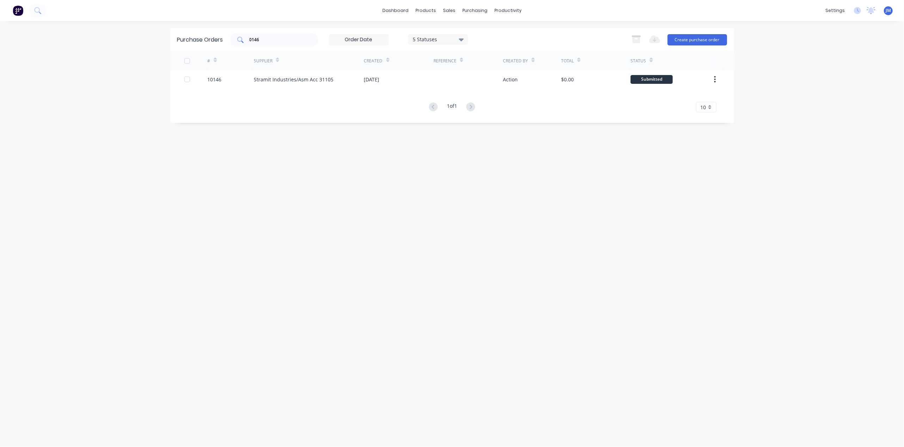
click at [270, 44] on div "0146" at bounding box center [274, 40] width 88 height 14
type input "0"
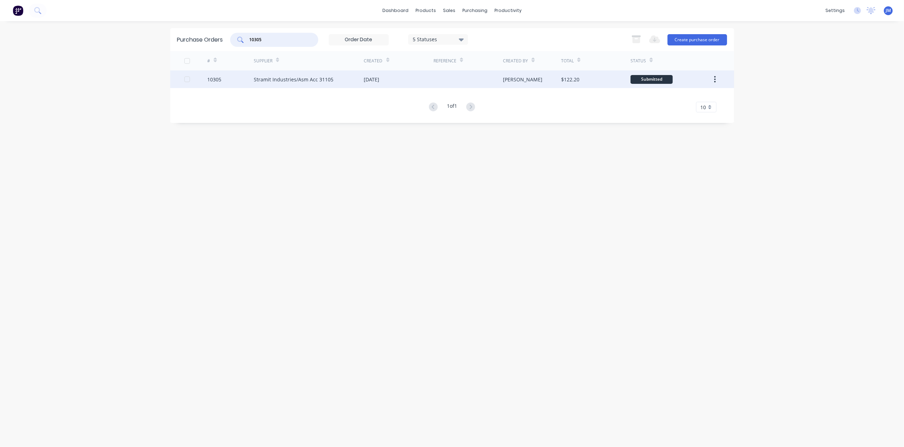
type input "10305"
click at [418, 79] on div "[DATE]" at bounding box center [398, 79] width 69 height 18
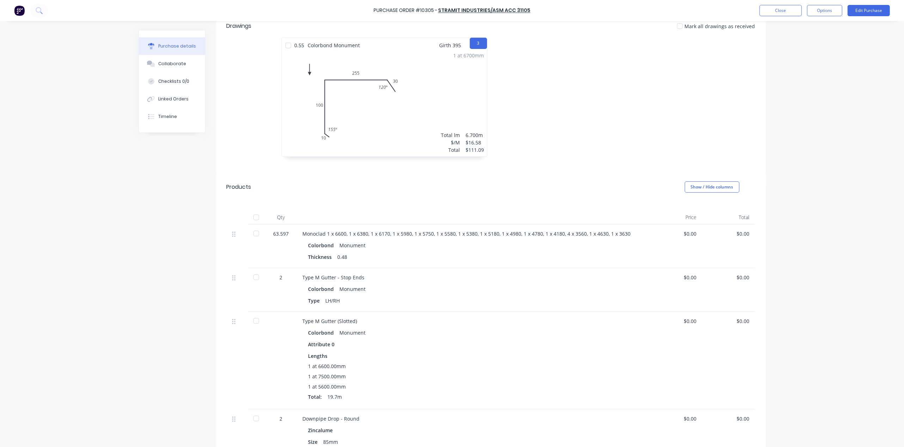
scroll to position [19, 0]
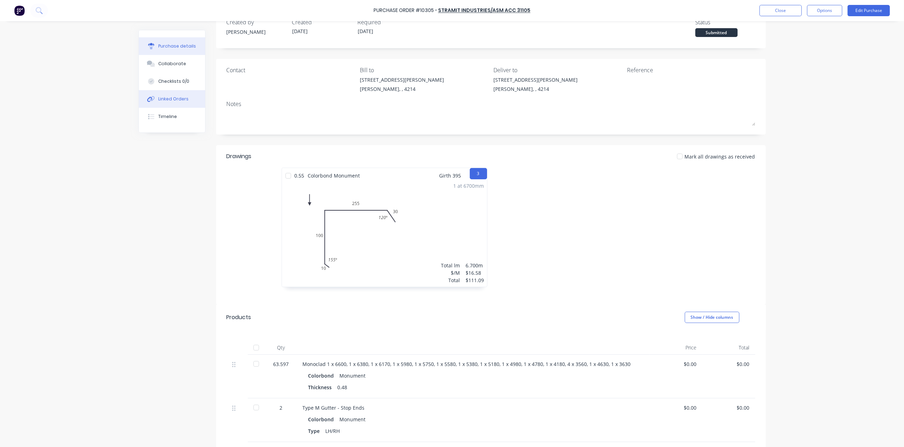
click at [175, 100] on div "Linked Orders" at bounding box center [173, 99] width 30 height 6
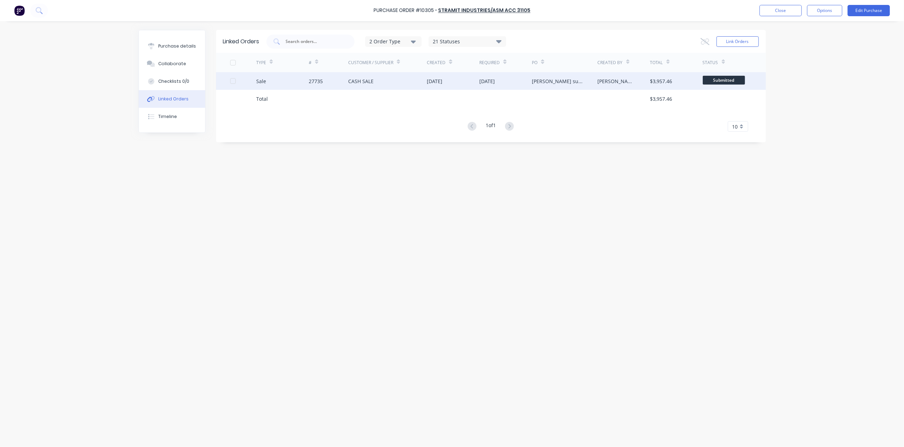
click at [392, 83] on div "CASH SALE" at bounding box center [387, 81] width 79 height 18
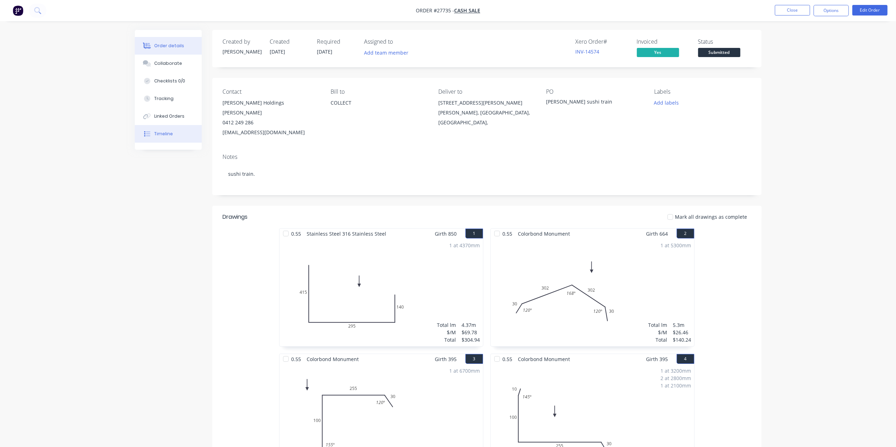
click at [151, 134] on div at bounding box center [147, 134] width 11 height 6
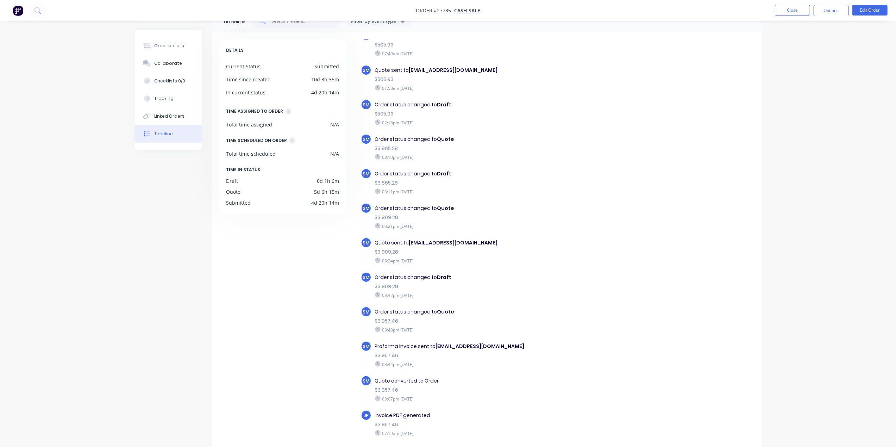
scroll to position [48, 0]
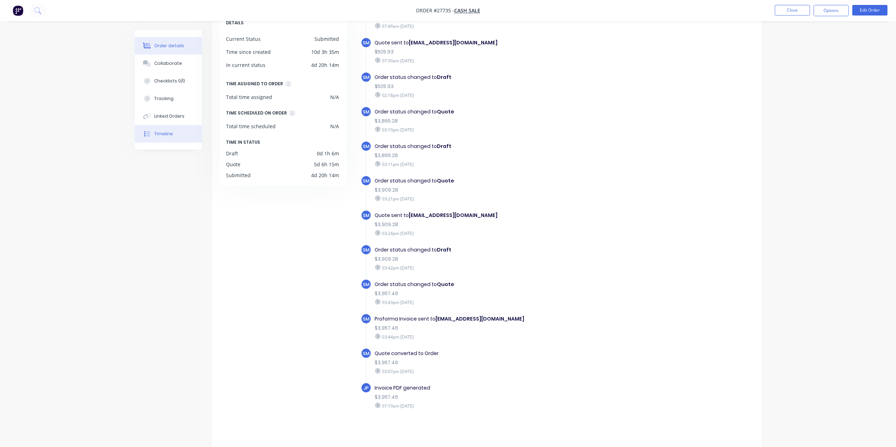
click at [171, 43] on div "Order details" at bounding box center [169, 46] width 30 height 6
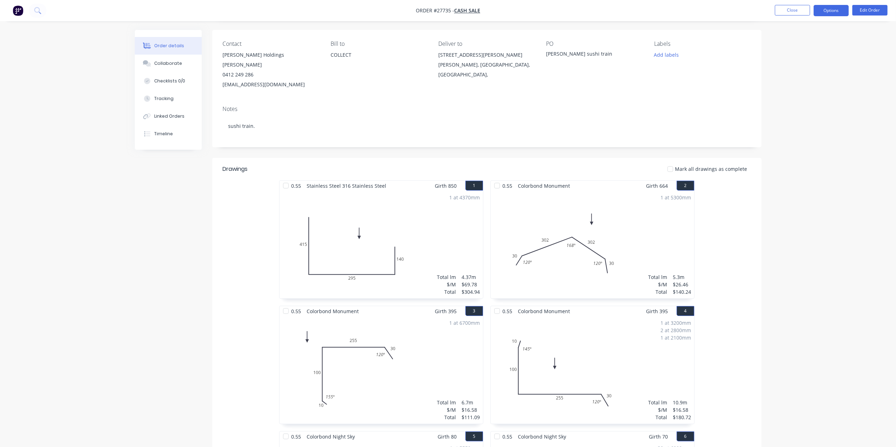
click at [823, 12] on button "Options" at bounding box center [831, 10] width 35 height 11
click at [824, 88] on div "Work Order" at bounding box center [810, 85] width 65 height 10
click at [824, 68] on div "Without pricing" at bounding box center [810, 71] width 65 height 10
click at [177, 123] on button "Linked Orders" at bounding box center [168, 116] width 67 height 18
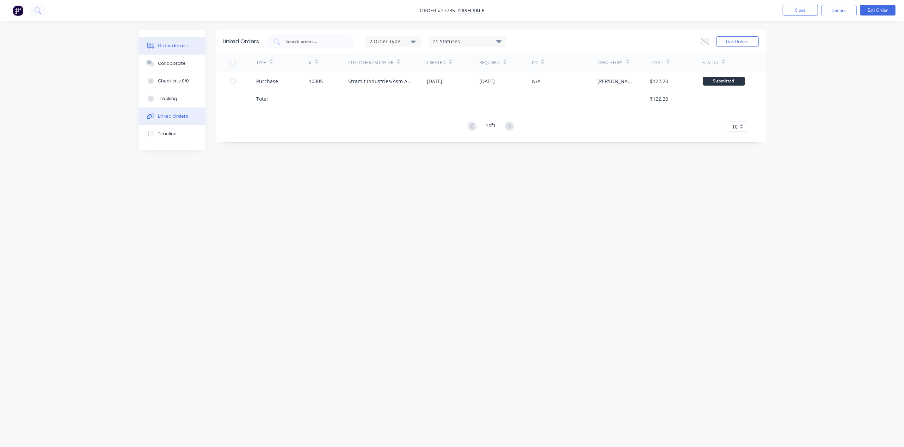
click at [175, 48] on div "Order details" at bounding box center [173, 46] width 30 height 6
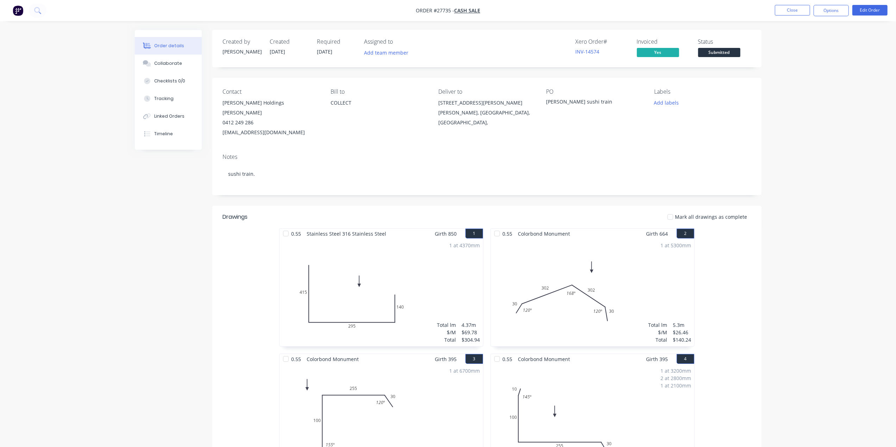
click at [842, 4] on nav "Order #27735 - CASH SALE Close Options Edit Order" at bounding box center [448, 10] width 896 height 21
click at [840, 10] on button "Options" at bounding box center [831, 10] width 35 height 11
click at [832, 120] on button "Purchase Products" at bounding box center [810, 127] width 77 height 14
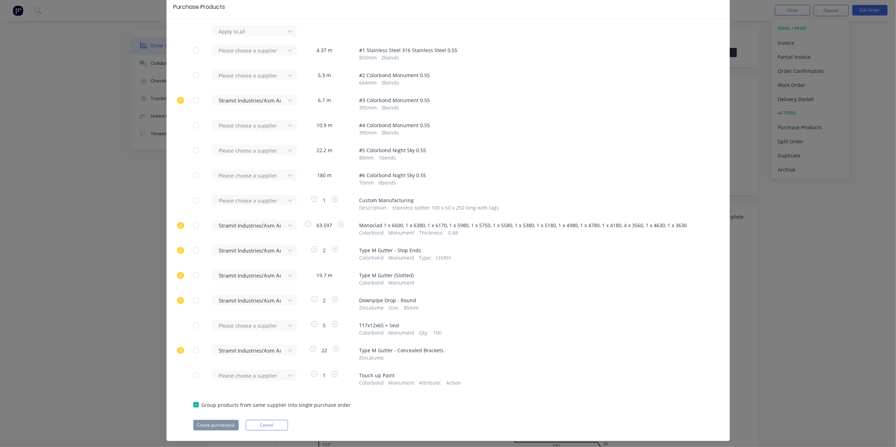
scroll to position [47, 0]
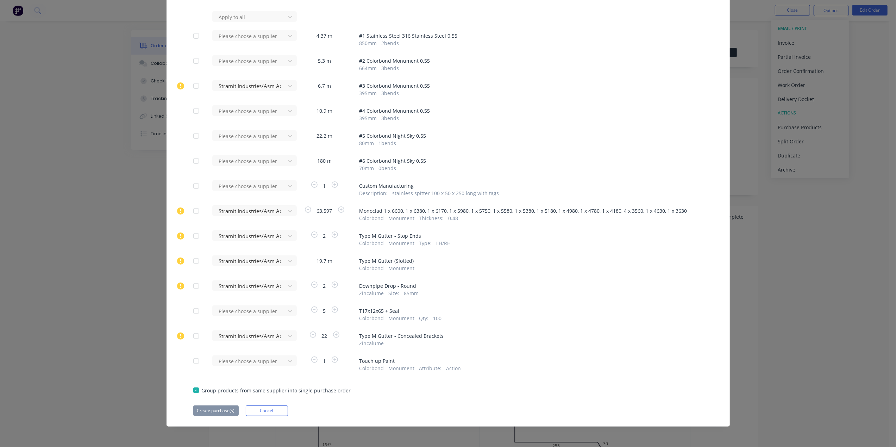
click at [190, 313] on div at bounding box center [196, 311] width 14 height 14
click at [193, 364] on div at bounding box center [196, 361] width 14 height 14
click at [244, 21] on div at bounding box center [249, 17] width 63 height 9
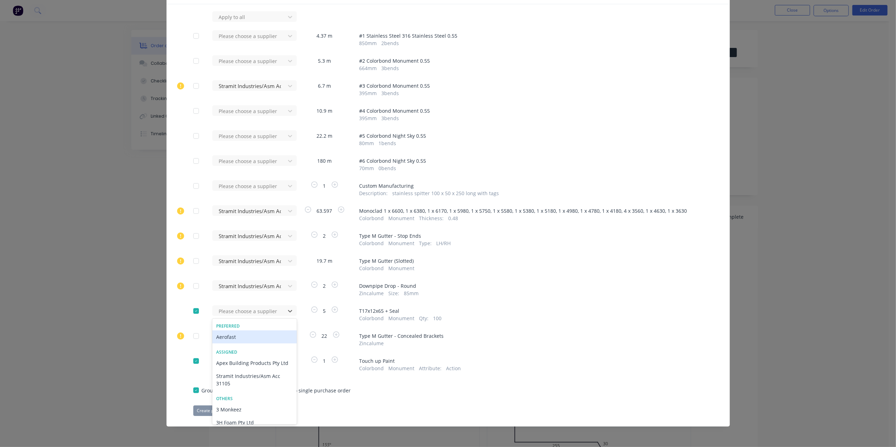
click at [237, 336] on div "Aerofast" at bounding box center [254, 336] width 85 height 13
click at [237, 22] on div "Please choose a supplier" at bounding box center [250, 16] width 77 height 11
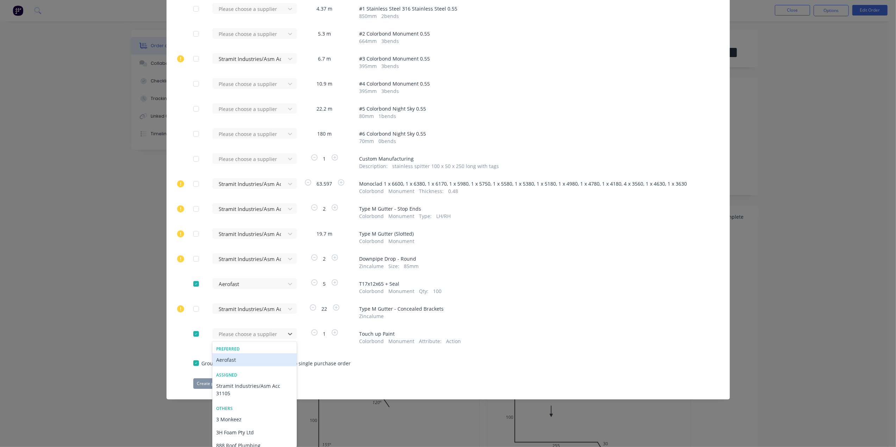
click at [232, 363] on div "Aerofast" at bounding box center [254, 359] width 85 height 13
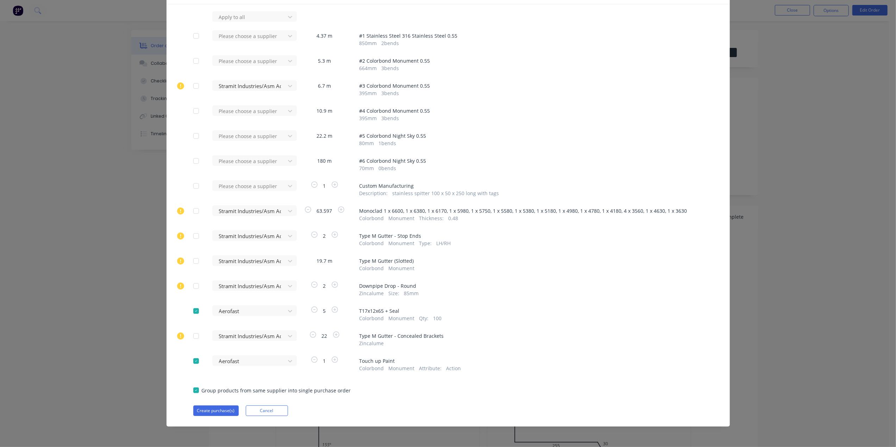
click at [193, 362] on div at bounding box center [196, 361] width 14 height 14
click at [190, 308] on div at bounding box center [196, 311] width 14 height 14
click at [193, 312] on div at bounding box center [196, 311] width 14 height 14
click at [191, 363] on div at bounding box center [196, 361] width 14 height 14
click at [228, 409] on button "Create purchase(s)" at bounding box center [215, 410] width 45 height 11
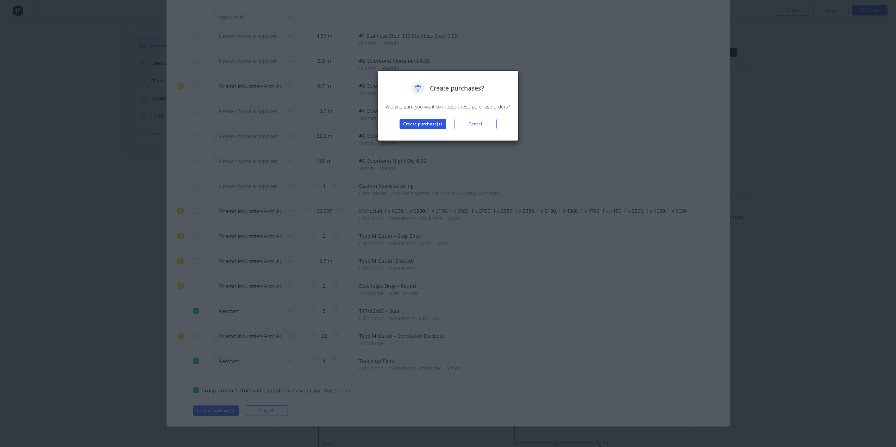
click at [406, 124] on button "Create purchase(s)" at bounding box center [423, 124] width 46 height 11
click at [407, 136] on button "View purchase(s)" at bounding box center [423, 135] width 42 height 11
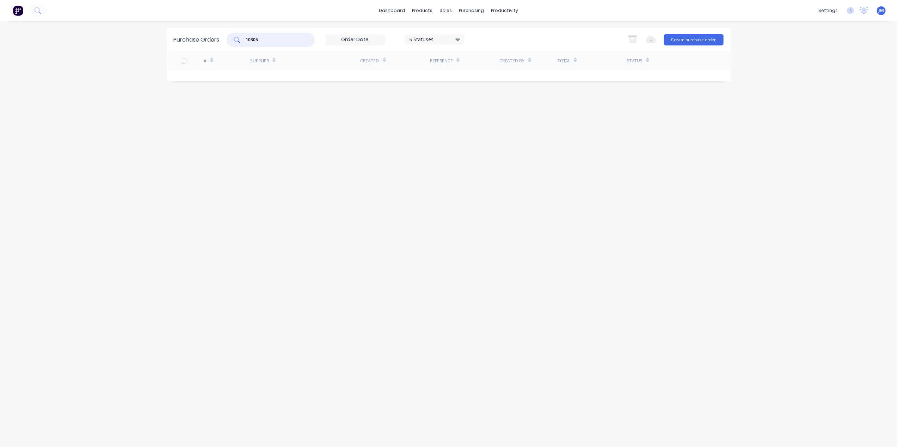
drag, startPoint x: 278, startPoint y: 42, endPoint x: 228, endPoint y: 40, distance: 50.4
click at [228, 40] on div "10305" at bounding box center [270, 40] width 88 height 14
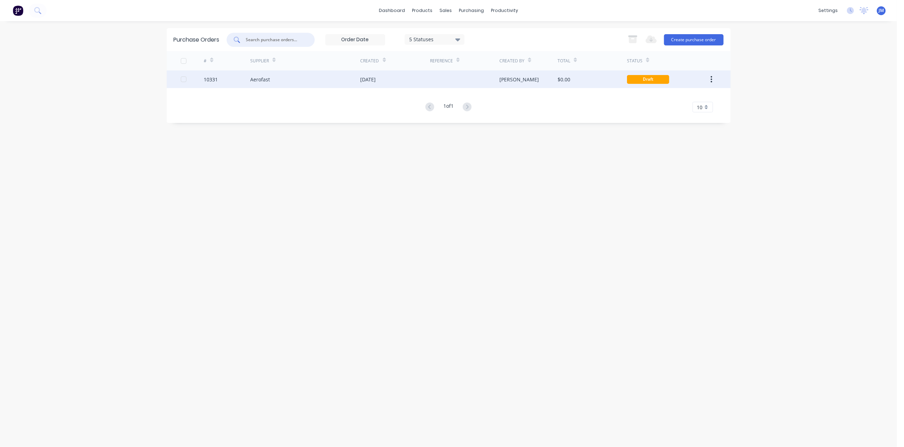
click at [411, 77] on div "[DATE]" at bounding box center [394, 79] width 69 height 18
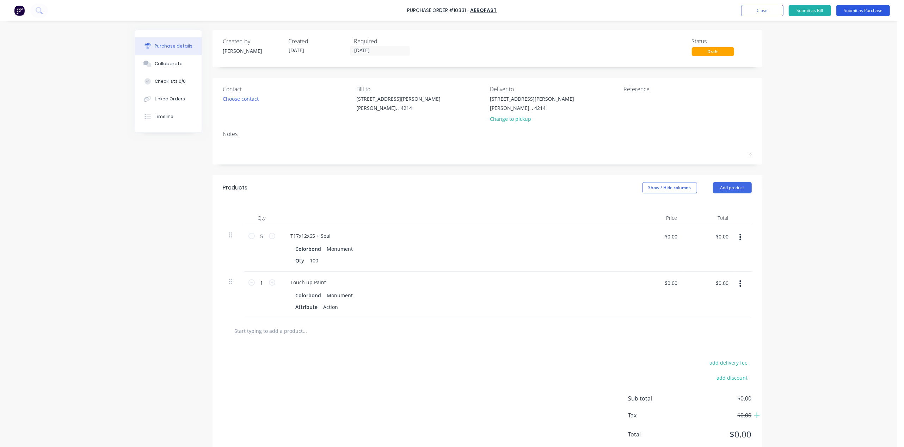
click at [857, 7] on button "Submit as Purchase" at bounding box center [863, 10] width 54 height 11
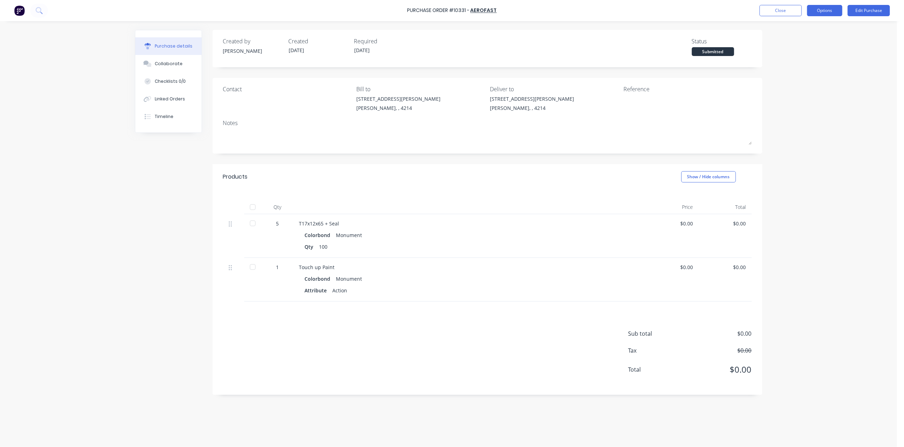
click at [830, 14] on button "Options" at bounding box center [824, 10] width 35 height 11
click at [822, 26] on div "Print / Email" at bounding box center [808, 29] width 54 height 10
click at [830, 54] on div "Without pricing" at bounding box center [808, 57] width 54 height 10
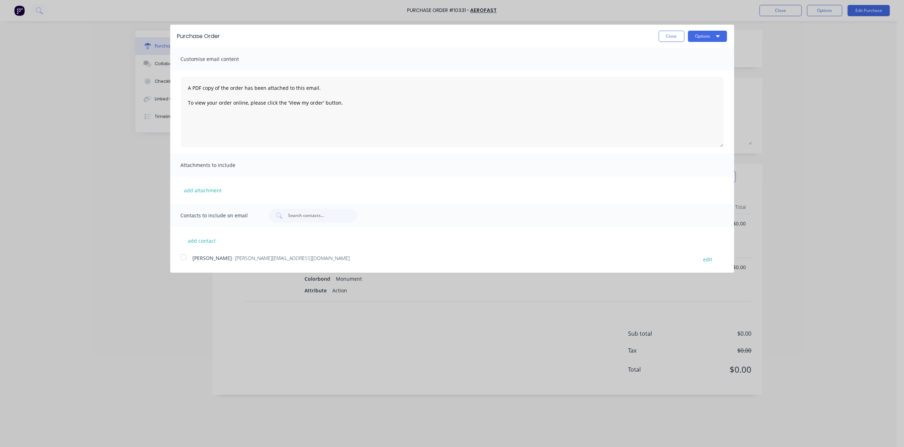
click at [182, 261] on div at bounding box center [183, 257] width 14 height 14
click at [699, 37] on button "Options" at bounding box center [707, 36] width 39 height 11
click at [703, 67] on div "Email" at bounding box center [693, 68] width 54 height 10
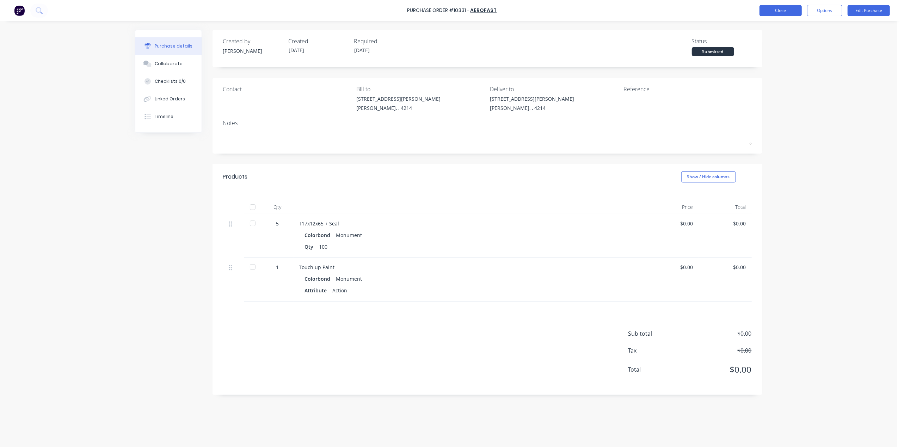
click at [766, 5] on button "Close" at bounding box center [780, 10] width 42 height 11
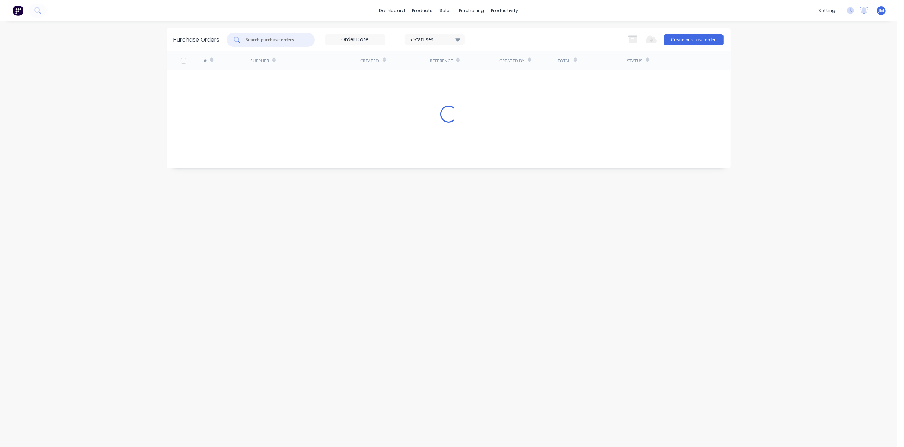
click at [285, 38] on input "text" at bounding box center [274, 39] width 58 height 7
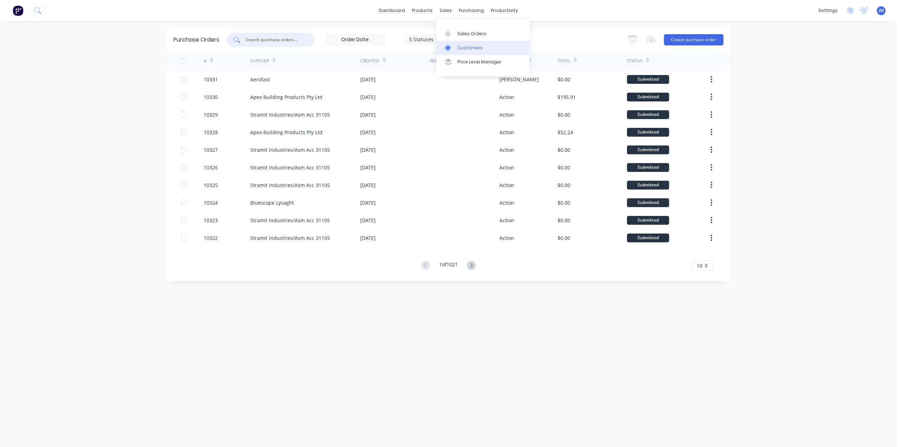
click at [458, 41] on link "Customers" at bounding box center [482, 48] width 93 height 14
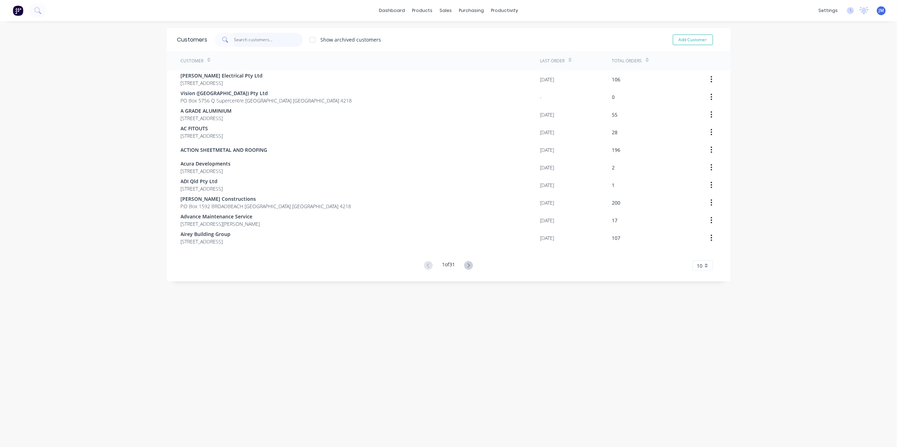
click at [241, 43] on input "text" at bounding box center [268, 40] width 69 height 14
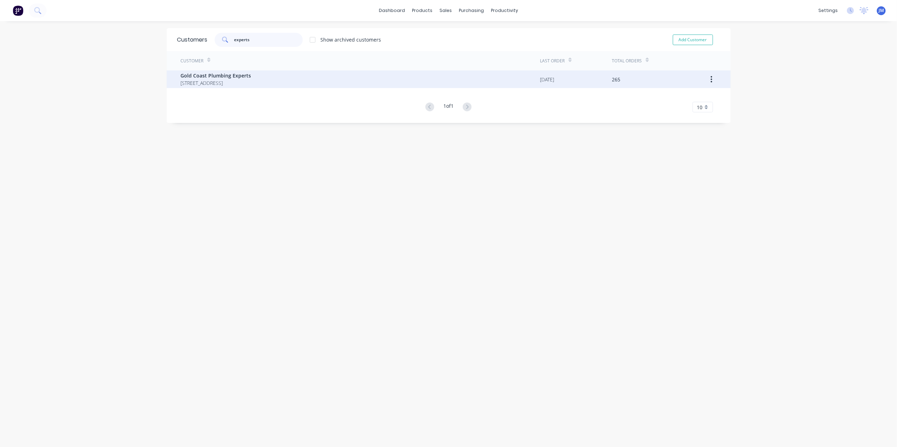
type input "experts"
click at [227, 80] on span "[STREET_ADDRESS]" at bounding box center [216, 82] width 70 height 7
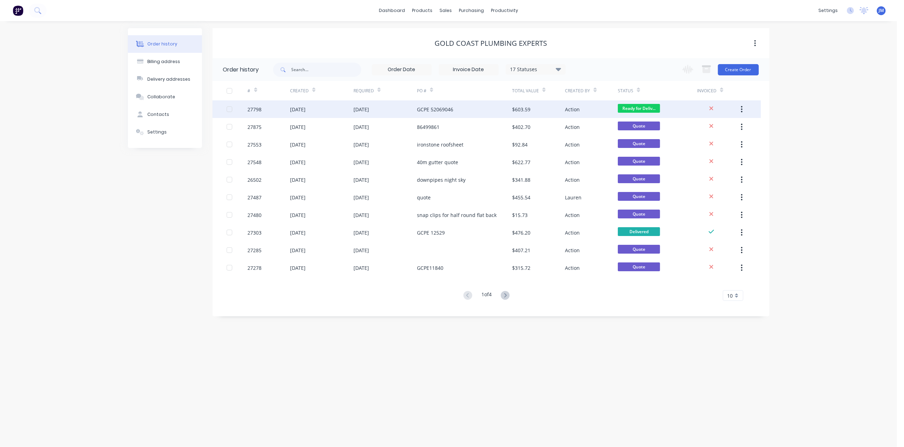
click at [478, 105] on div "GCPE 52069046" at bounding box center [464, 109] width 95 height 18
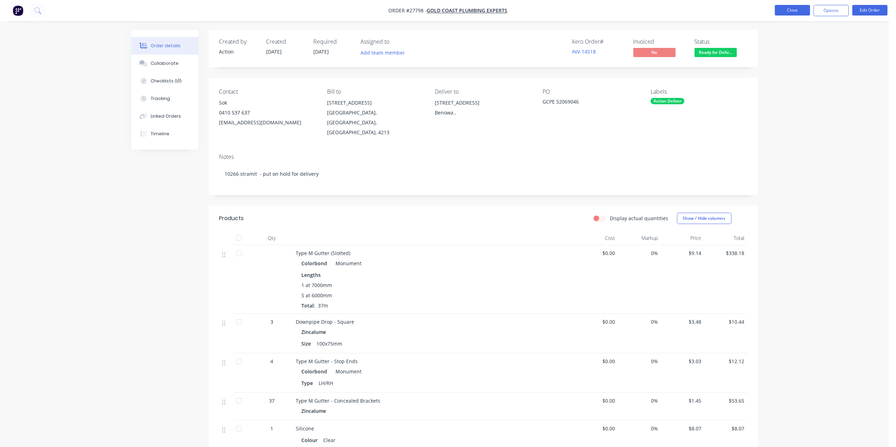
click at [791, 6] on button "Close" at bounding box center [792, 10] width 35 height 11
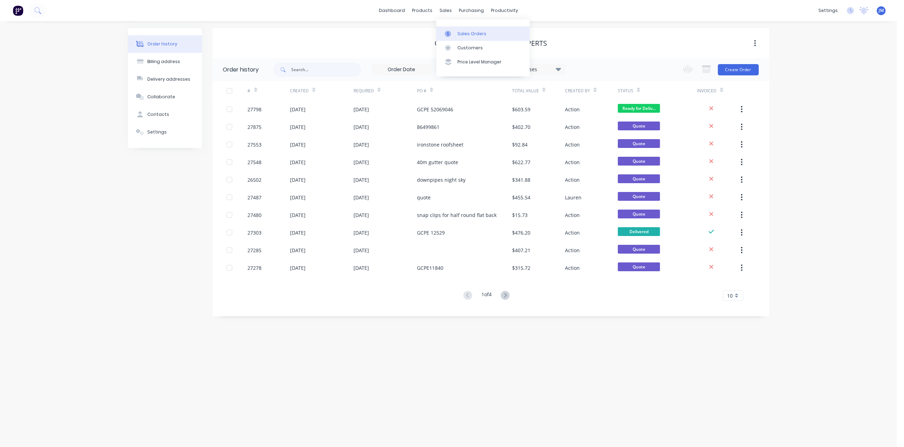
click at [473, 31] on div "Sales Orders" at bounding box center [471, 34] width 29 height 6
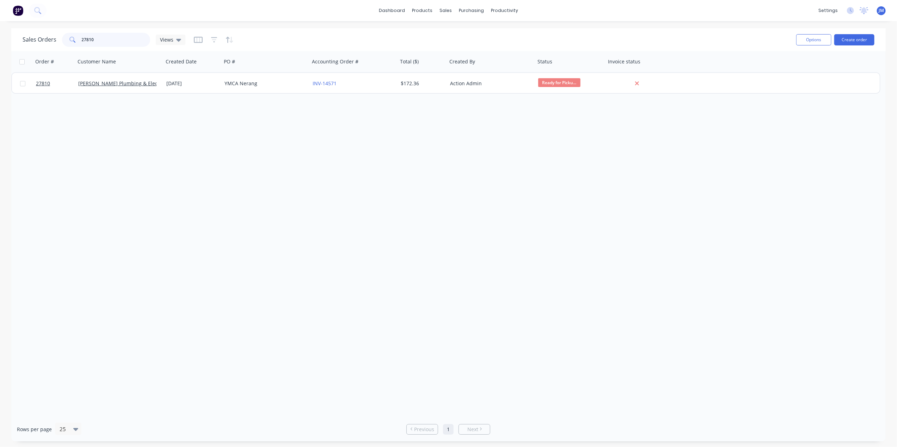
drag, startPoint x: 109, startPoint y: 43, endPoint x: 48, endPoint y: 44, distance: 61.0
click at [55, 44] on div "Sales Orders 27810 Views" at bounding box center [104, 40] width 163 height 14
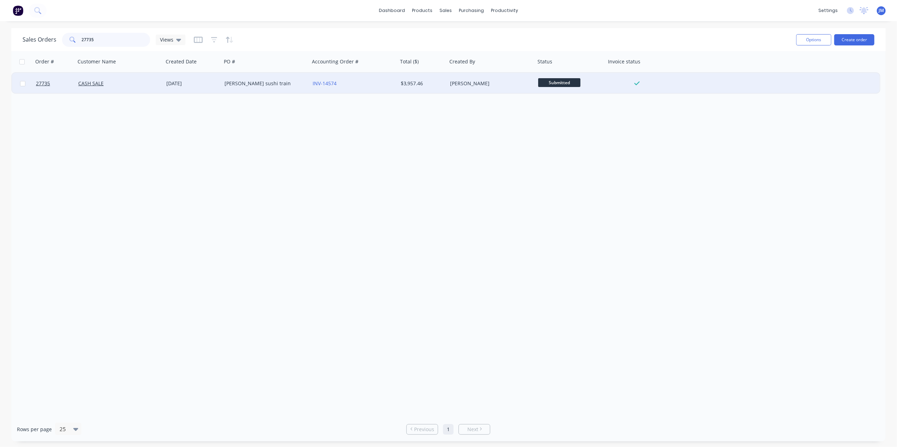
type input "27735"
click at [347, 85] on div "INV-14574" at bounding box center [351, 83] width 78 height 7
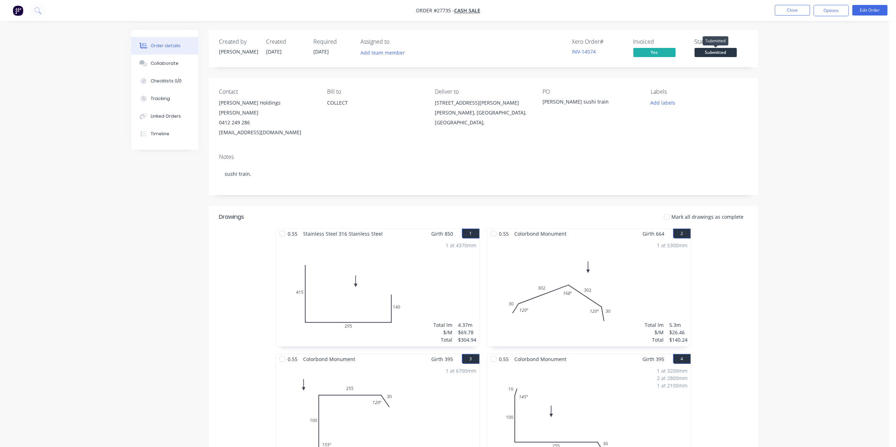
click at [720, 54] on span "Submitted" at bounding box center [716, 52] width 42 height 9
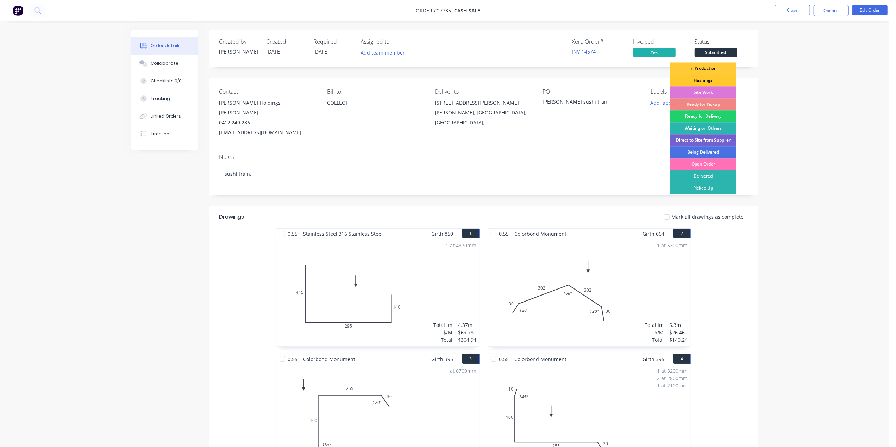
click at [715, 79] on div "Flashings" at bounding box center [704, 80] width 66 height 12
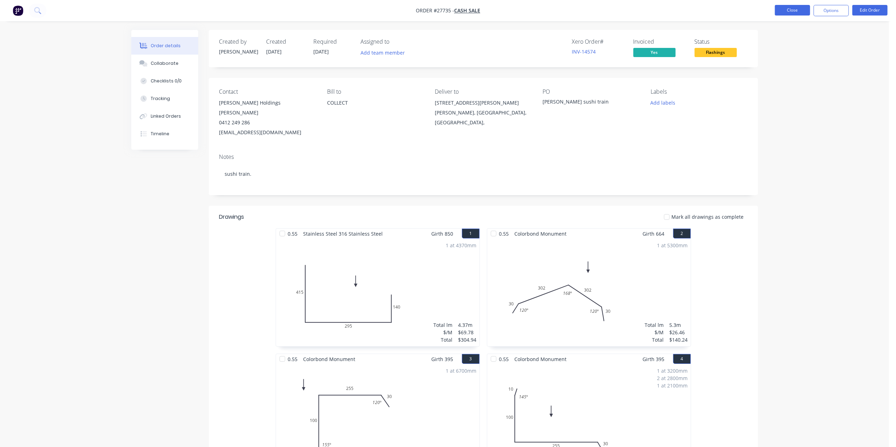
click at [794, 9] on button "Close" at bounding box center [792, 10] width 35 height 11
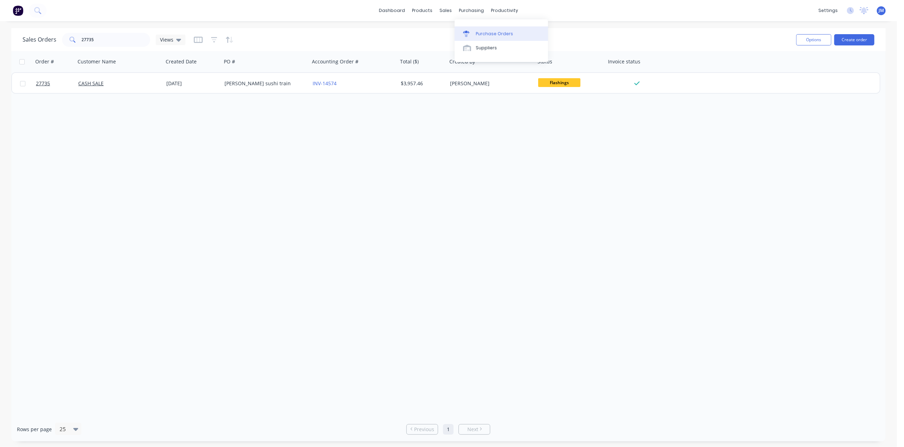
click at [490, 32] on div "Purchase Orders" at bounding box center [494, 34] width 37 height 6
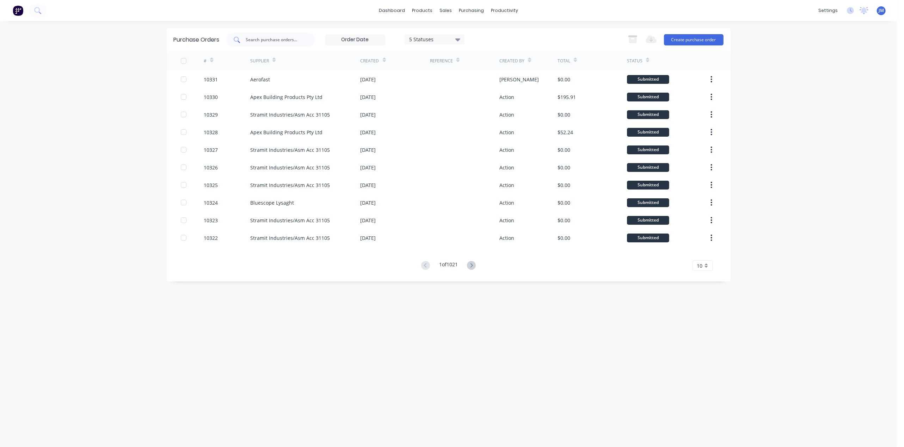
click at [265, 37] on input "text" at bounding box center [274, 39] width 58 height 7
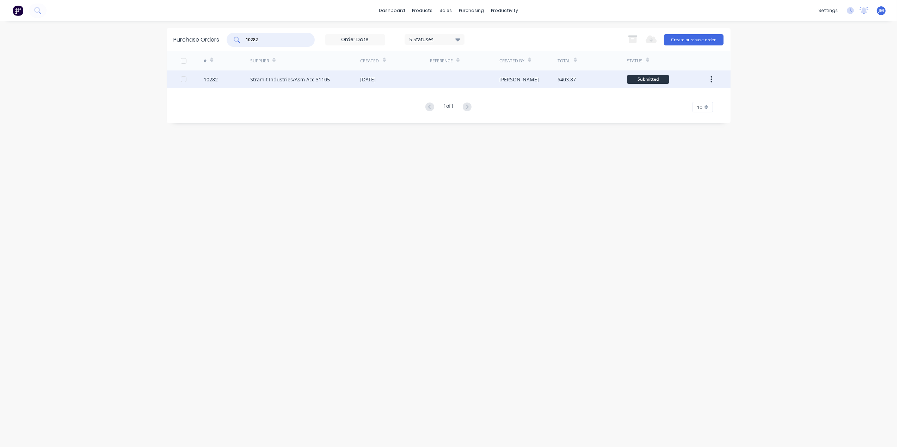
type input "10282"
click at [416, 80] on div "[DATE]" at bounding box center [394, 79] width 69 height 18
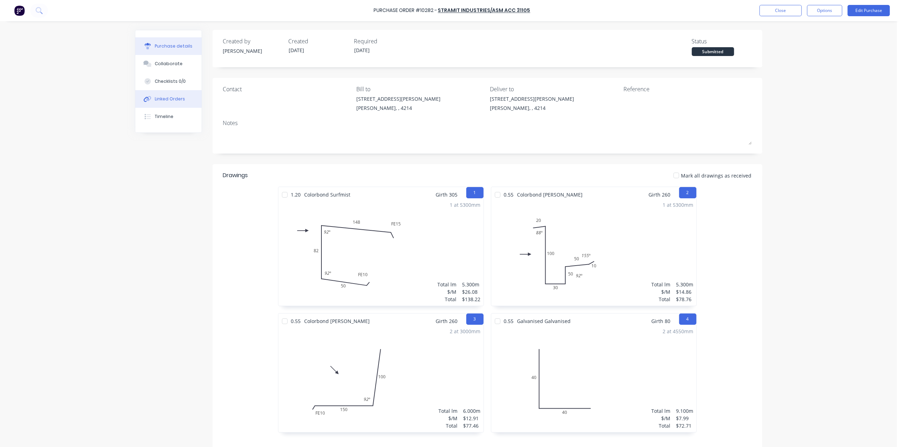
click at [161, 98] on div "Linked Orders" at bounding box center [170, 99] width 30 height 6
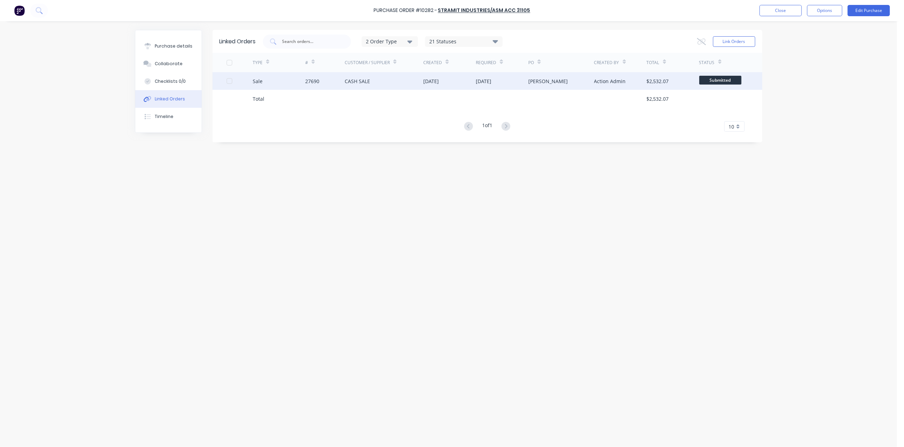
click at [395, 81] on div "CASH SALE" at bounding box center [383, 81] width 79 height 18
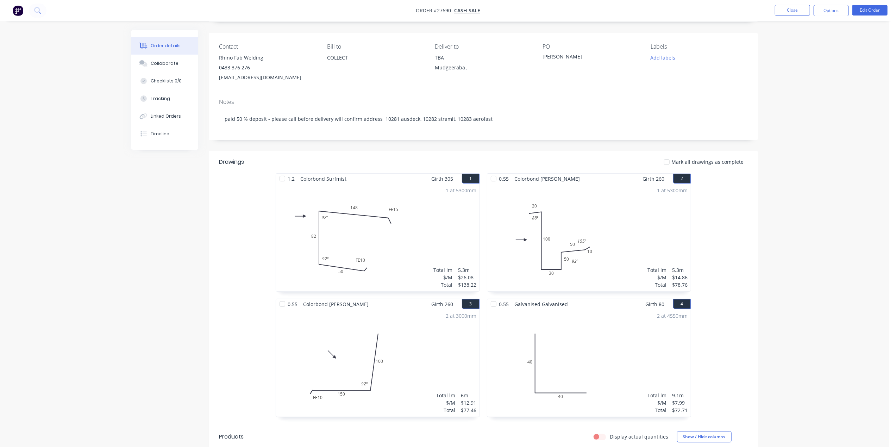
scroll to position [94, 0]
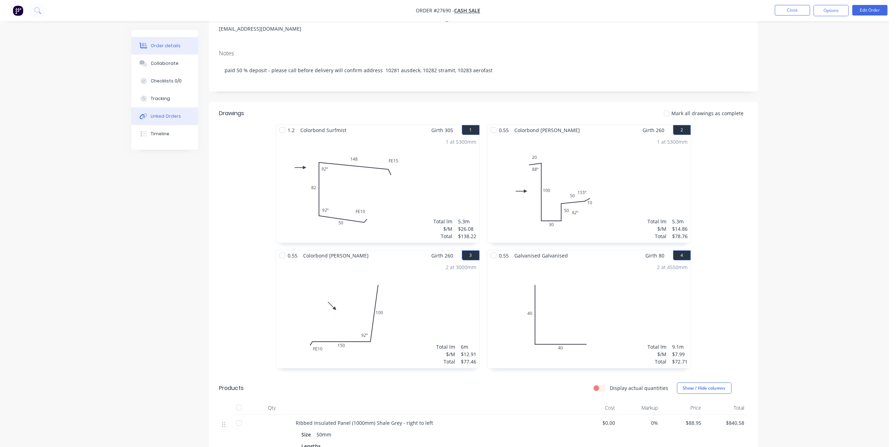
click at [166, 117] on div "Linked Orders" at bounding box center [166, 116] width 30 height 6
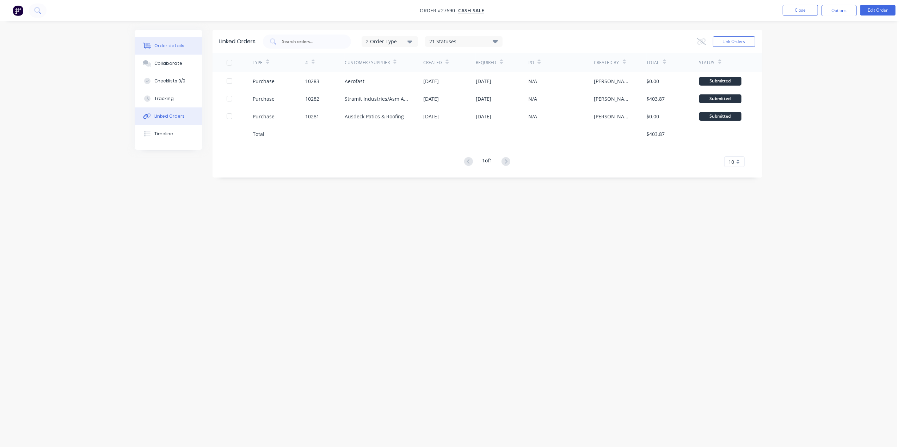
click at [173, 47] on div "Order details" at bounding box center [169, 46] width 30 height 6
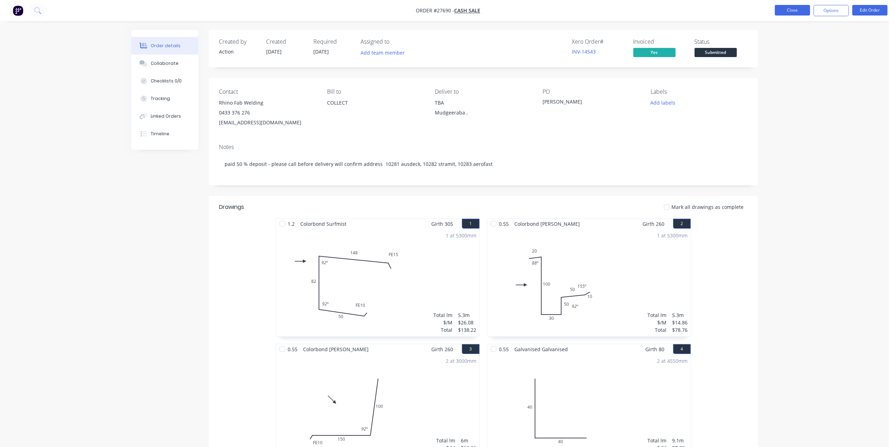
click at [792, 11] on button "Close" at bounding box center [792, 10] width 35 height 11
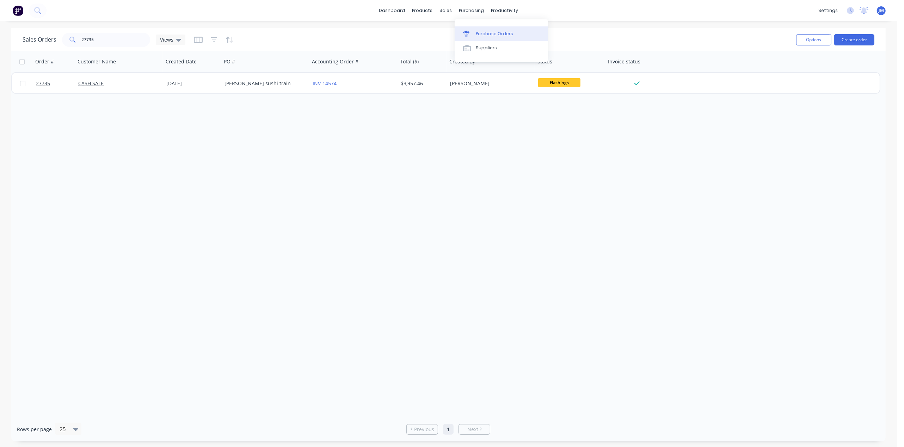
click at [487, 32] on div "Purchase Orders" at bounding box center [494, 34] width 37 height 6
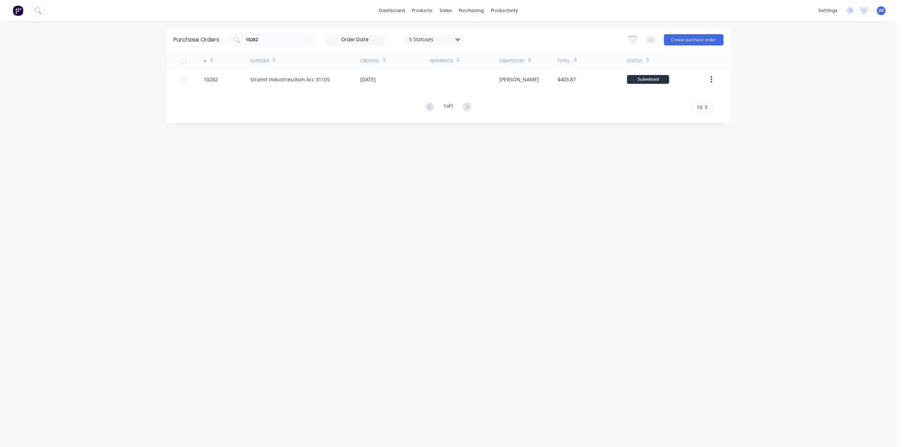
drag, startPoint x: 265, startPoint y: 42, endPoint x: 217, endPoint y: 42, distance: 47.6
click at [225, 45] on div "Purchase Orders 10282 5 Statuses 5 Statuses Export to Excel (XLSX) Create purch…" at bounding box center [449, 39] width 564 height 23
click at [277, 37] on input "10282" at bounding box center [274, 39] width 58 height 7
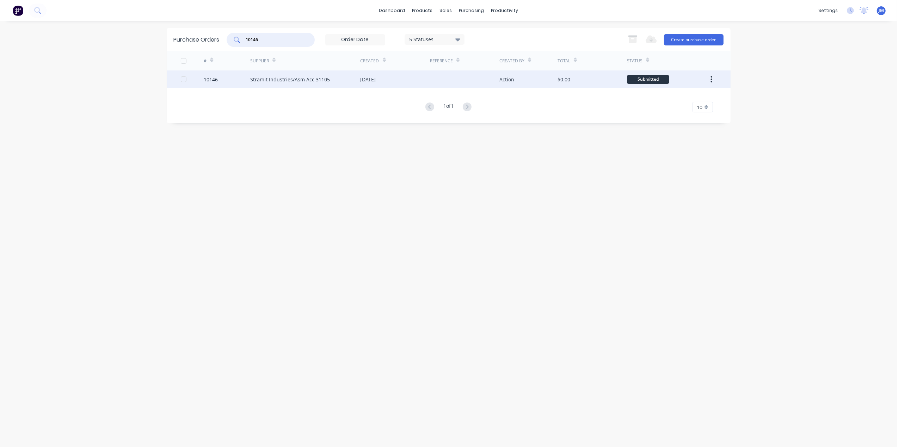
type input "10146"
click at [427, 82] on div "[DATE]" at bounding box center [394, 79] width 69 height 18
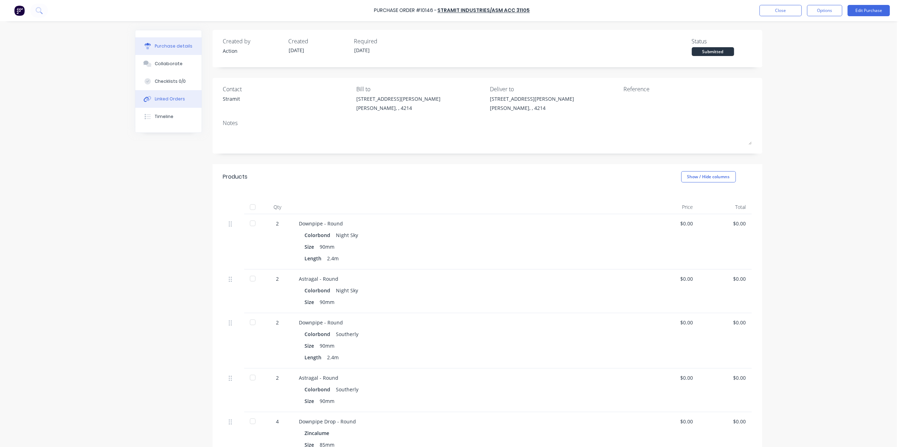
drag, startPoint x: 170, startPoint y: 96, endPoint x: 178, endPoint y: 99, distance: 8.4
click at [170, 97] on div "Linked Orders" at bounding box center [170, 99] width 30 height 6
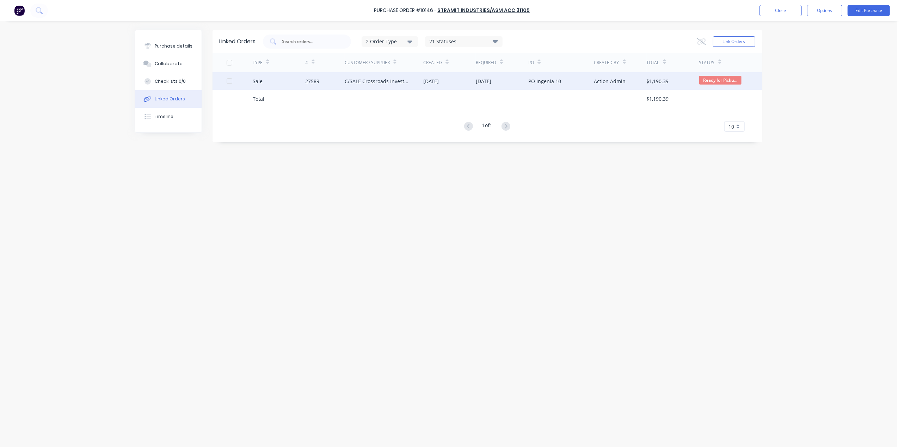
click at [453, 80] on div "[DATE]" at bounding box center [449, 81] width 52 height 18
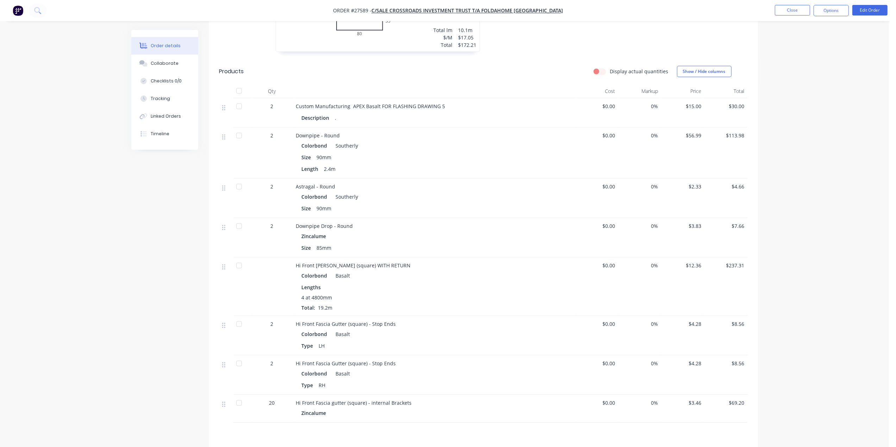
scroll to position [545, 0]
click at [790, 12] on button "Close" at bounding box center [792, 10] width 35 height 11
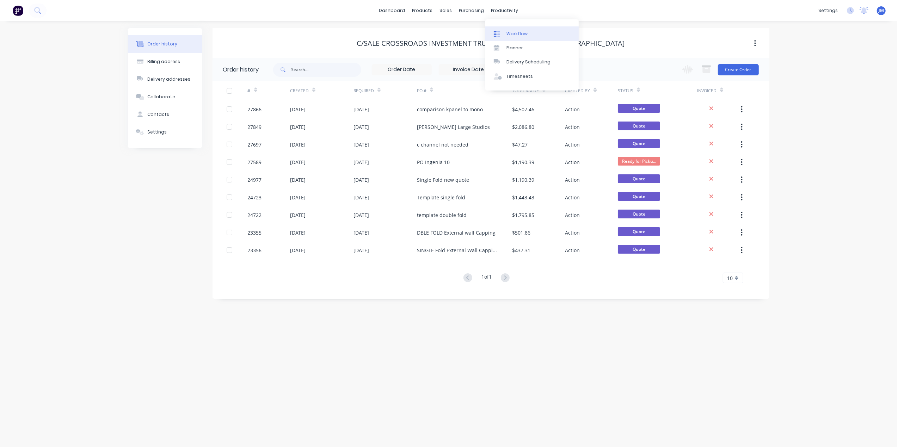
click at [523, 32] on div "Workflow" at bounding box center [516, 34] width 21 height 6
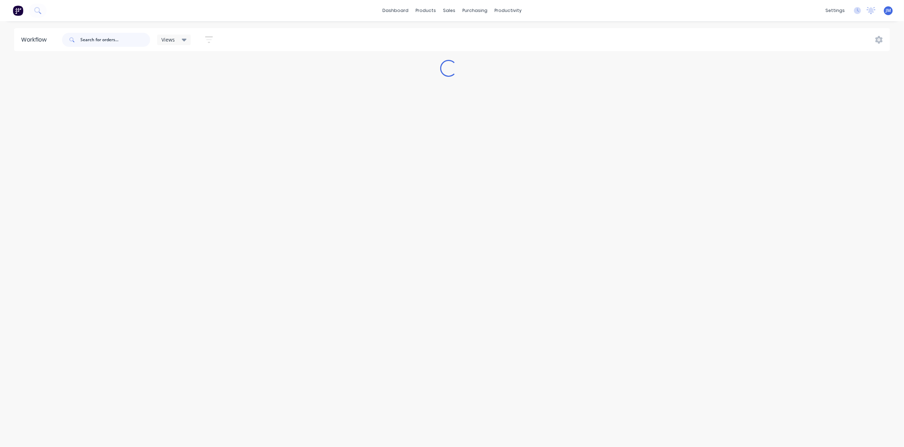
click at [114, 41] on input "text" at bounding box center [115, 40] width 70 height 14
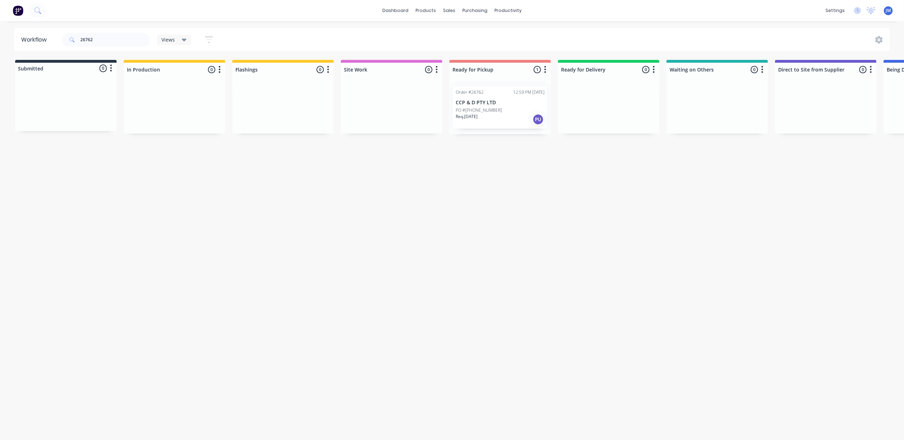
click at [537, 125] on div "Req. [DATE] PU" at bounding box center [499, 119] width 89 height 12
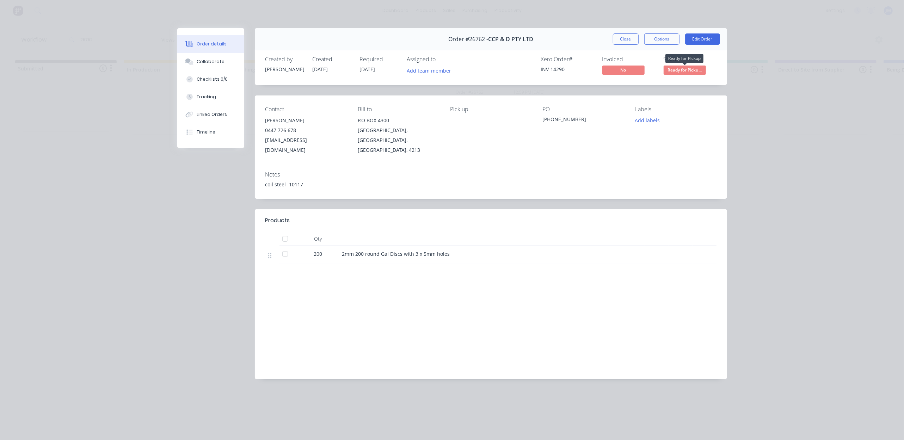
click at [688, 73] on span "Ready for Picku..." at bounding box center [684, 70] width 42 height 9
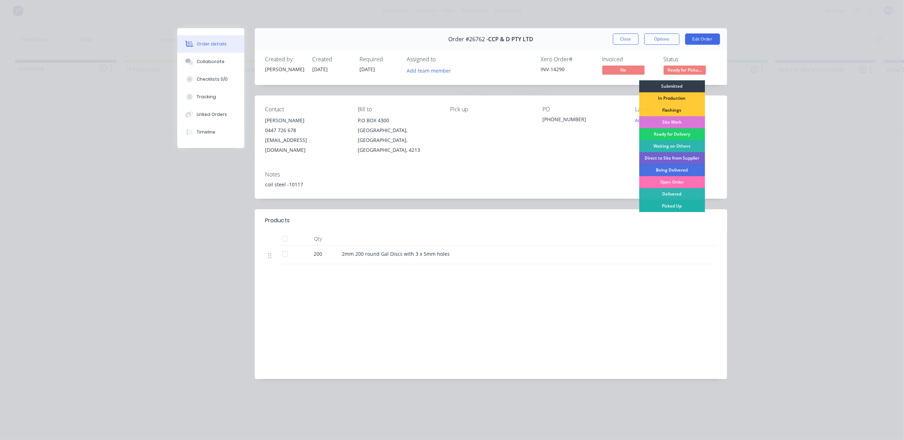
click at [667, 205] on div "Picked Up" at bounding box center [672, 206] width 66 height 12
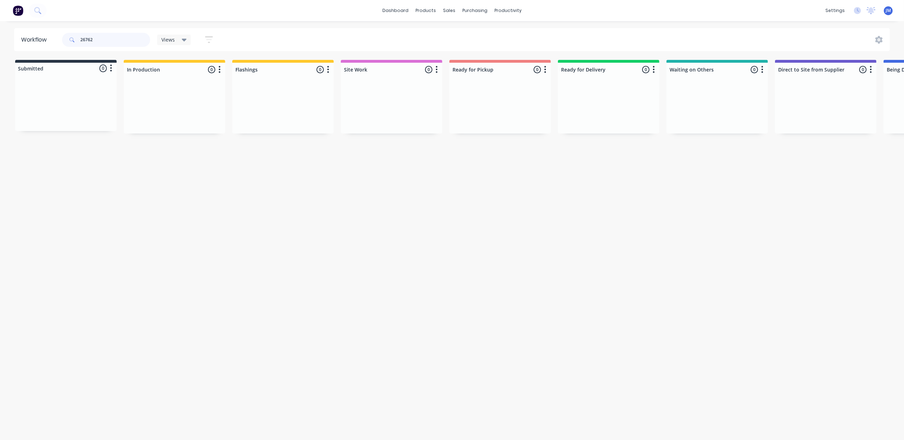
drag, startPoint x: 112, startPoint y: 38, endPoint x: 63, endPoint y: 42, distance: 48.4
click at [63, 42] on div "26762" at bounding box center [106, 40] width 88 height 14
drag, startPoint x: 289, startPoint y: 113, endPoint x: 509, endPoint y: 113, distance: 219.8
click at [509, 113] on div "Submitted 0 Status colour #273444 hex #273444 Save Cancel Summaries Total order…" at bounding box center [633, 97] width 1277 height 74
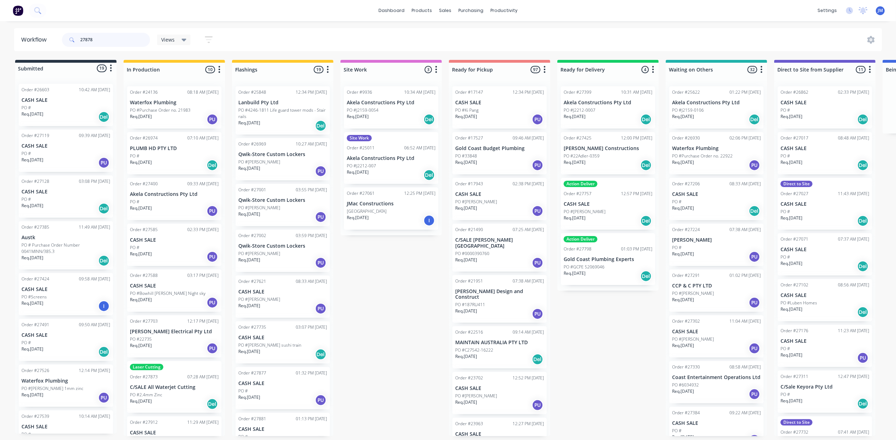
click at [106, 39] on input "27878" at bounding box center [115, 40] width 70 height 14
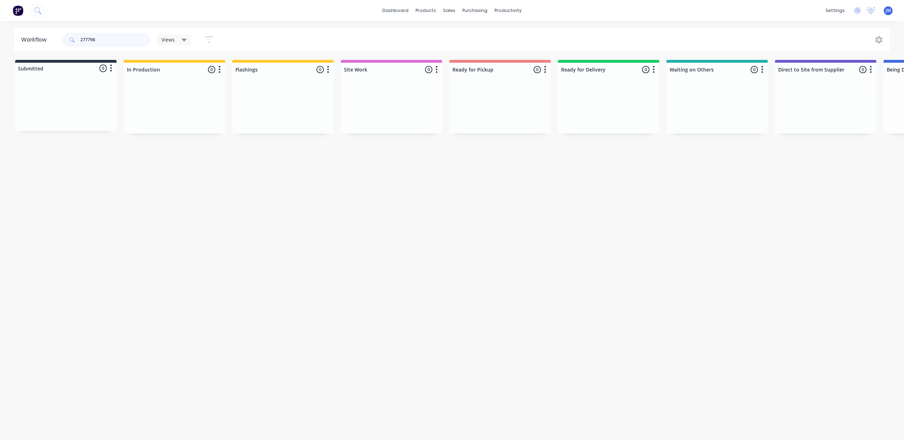
click at [85, 39] on input "277798" at bounding box center [115, 40] width 70 height 14
type input "27798"
click at [647, 132] on div "Del" at bounding box center [646, 129] width 11 height 11
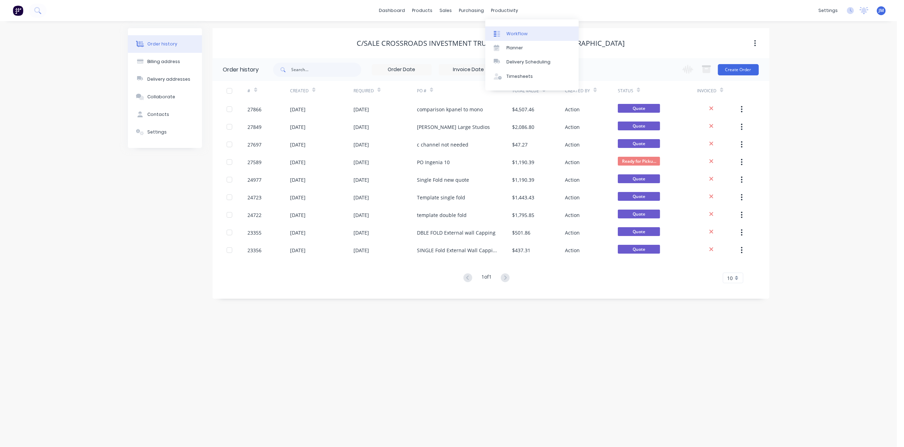
click at [519, 32] on div "Workflow" at bounding box center [516, 34] width 21 height 6
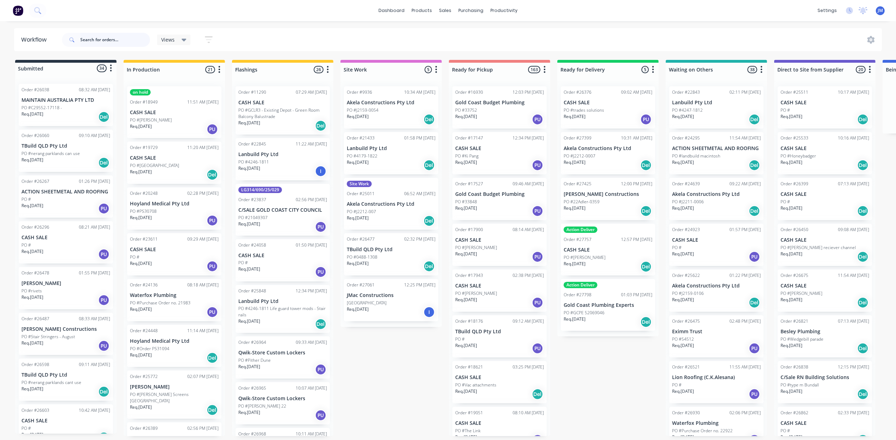
click at [102, 42] on input "text" at bounding box center [115, 40] width 70 height 14
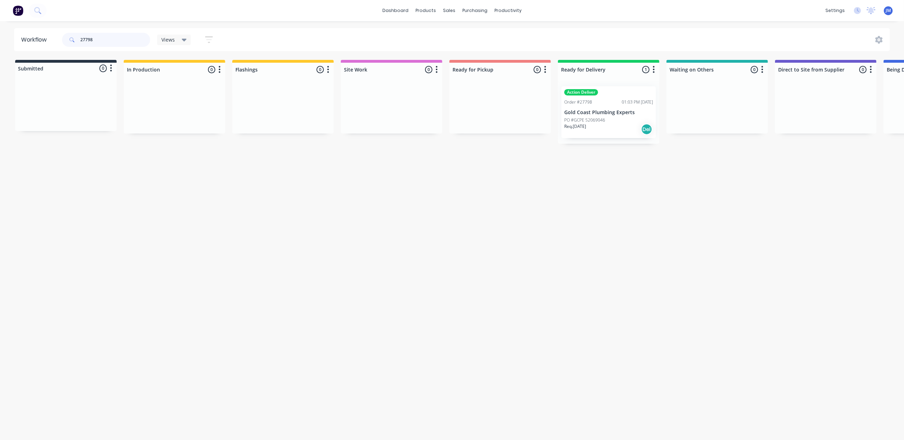
type input "27798"
click at [673, 192] on div "Mark as Delivered" at bounding box center [680, 189] width 71 height 14
click at [460, 28] on link "Sales Orders" at bounding box center [486, 33] width 93 height 14
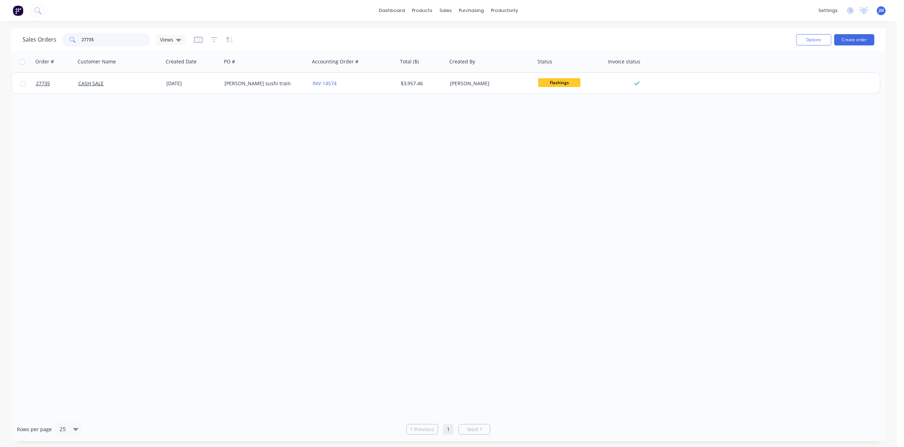
drag, startPoint x: 106, startPoint y: 43, endPoint x: 65, endPoint y: 43, distance: 41.2
click at [65, 43] on div "27735" at bounding box center [106, 40] width 88 height 14
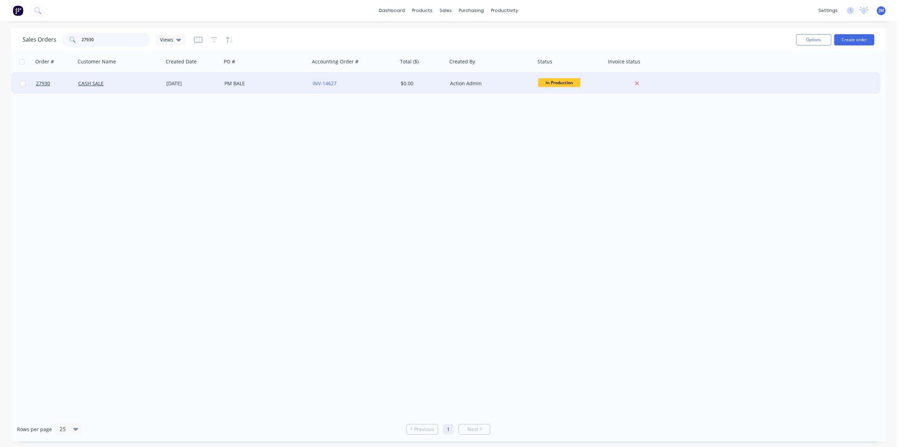
type input "27930"
click at [346, 85] on div "INV-14627" at bounding box center [351, 83] width 78 height 7
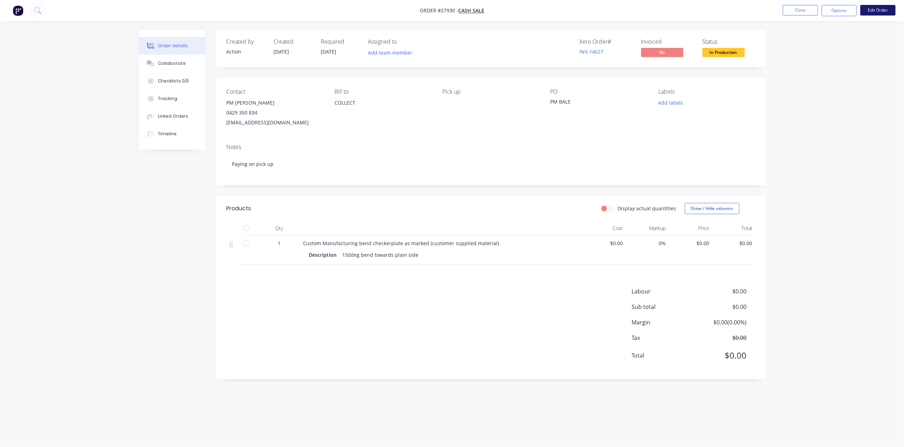
click at [871, 10] on button "Edit Order" at bounding box center [877, 10] width 35 height 11
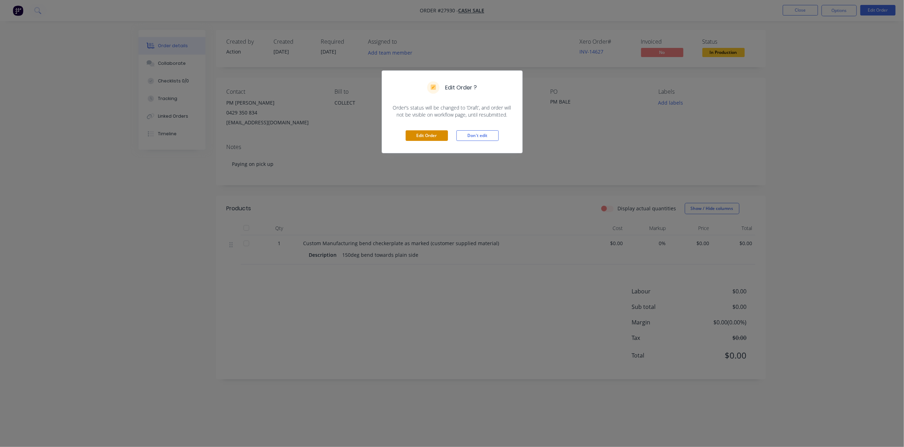
click at [440, 136] on button "Edit Order" at bounding box center [426, 135] width 42 height 11
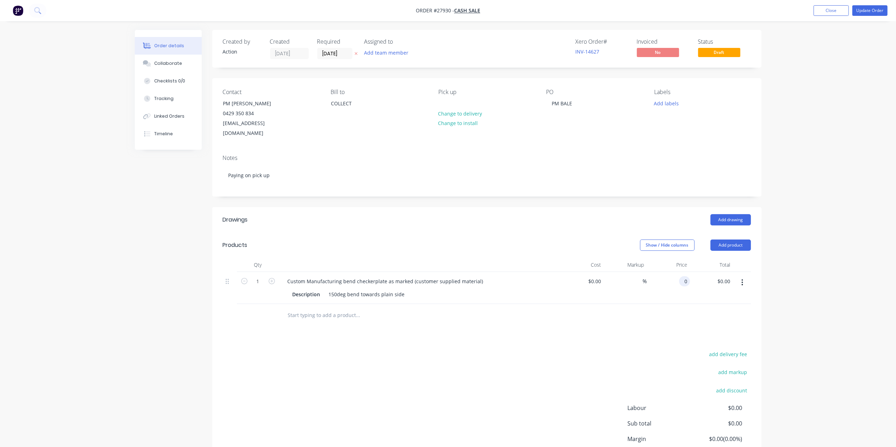
click at [689, 276] on input "0" at bounding box center [686, 281] width 8 height 10
type input "$35.00"
click at [656, 272] on div "$35.00 $35.00" at bounding box center [668, 288] width 43 height 32
click at [865, 11] on button "Update Order" at bounding box center [870, 10] width 35 height 11
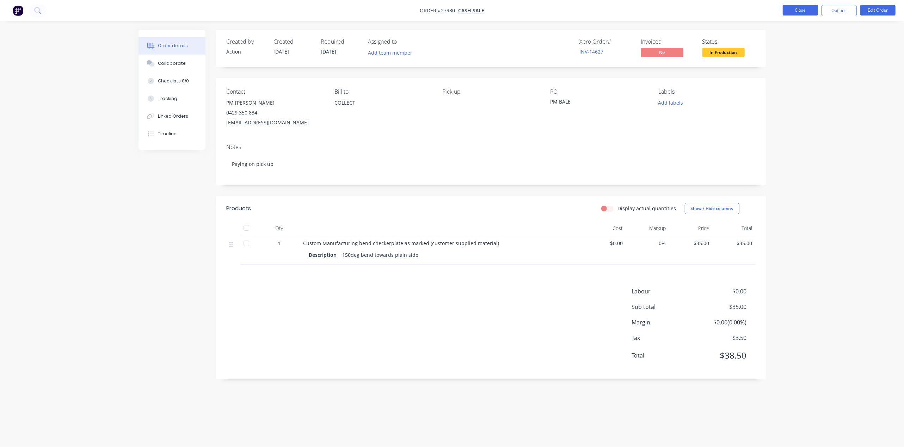
click at [795, 14] on button "Close" at bounding box center [799, 10] width 35 height 11
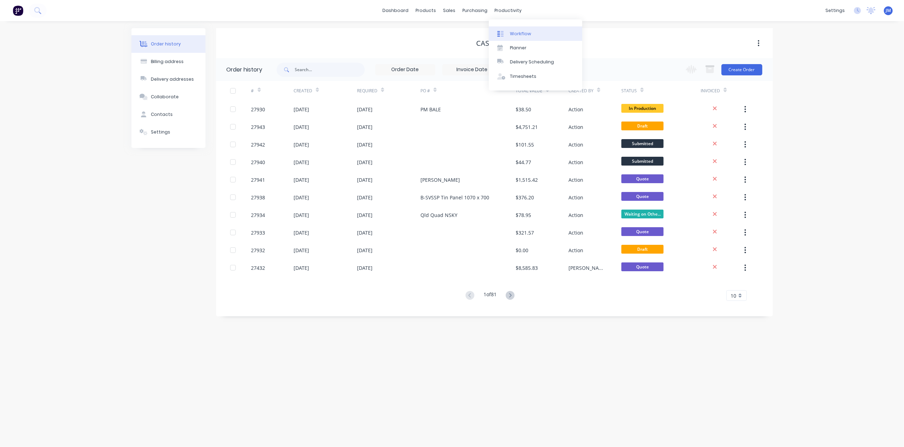
click at [522, 29] on link "Workflow" at bounding box center [535, 33] width 93 height 14
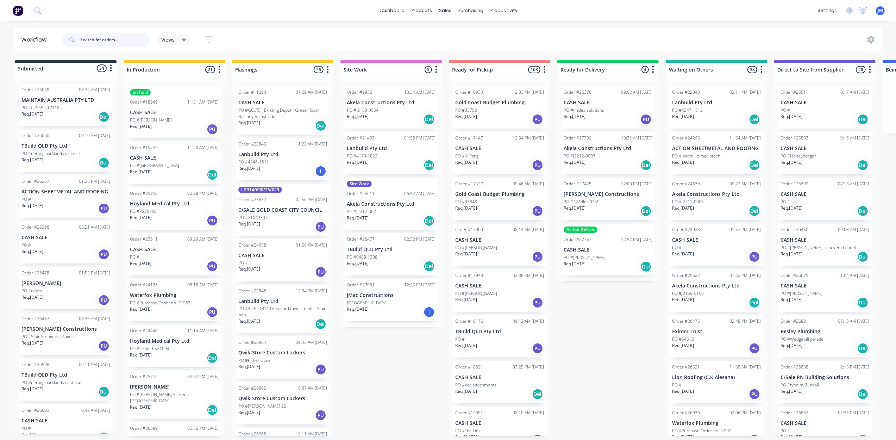
click at [106, 44] on input "text" at bounding box center [115, 40] width 70 height 14
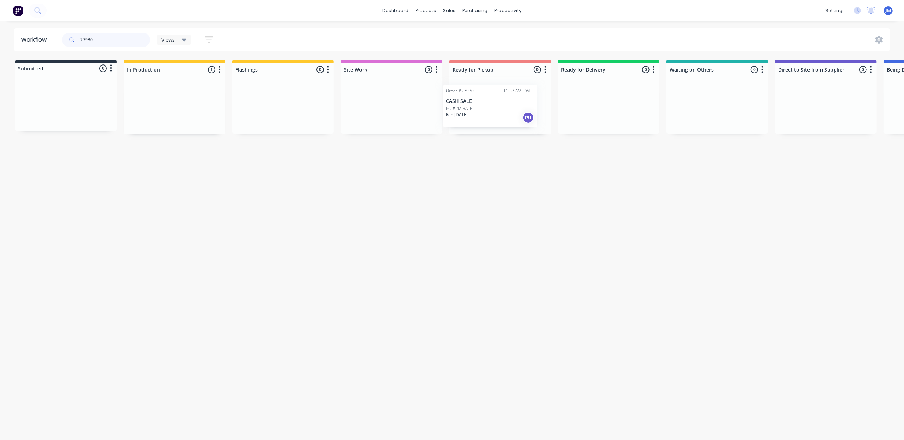
drag, startPoint x: 154, startPoint y: 101, endPoint x: 471, endPoint y: 99, distance: 317.7
click at [471, 99] on div "Submitted 0 Status colour #273444 hex #273444 Save Cancel Summaries Total order…" at bounding box center [633, 97] width 1277 height 74
drag, startPoint x: 279, startPoint y: 113, endPoint x: 486, endPoint y: 107, distance: 207.2
click at [486, 107] on div "Submitted 0 Status colour #273444 hex #273444 Save Cancel Summaries Total order…" at bounding box center [633, 97] width 1277 height 74
click at [110, 43] on input "27882" at bounding box center [115, 40] width 70 height 14
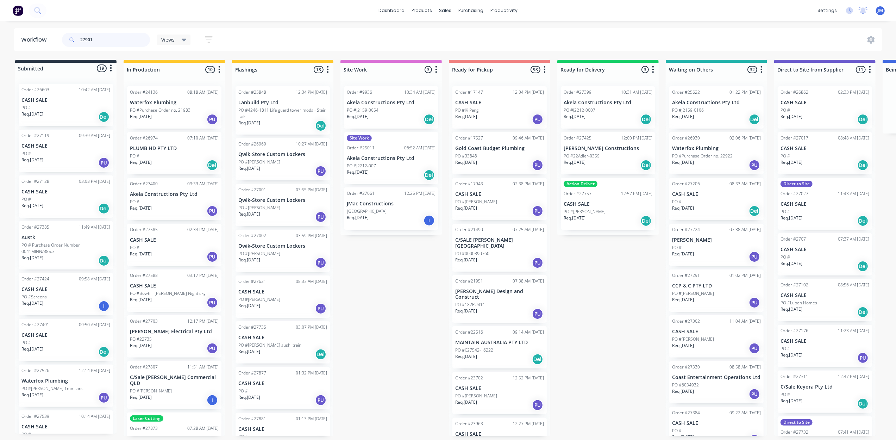
click at [122, 43] on input "27901" at bounding box center [115, 40] width 70 height 14
click at [96, 37] on input "27901" at bounding box center [115, 40] width 70 height 14
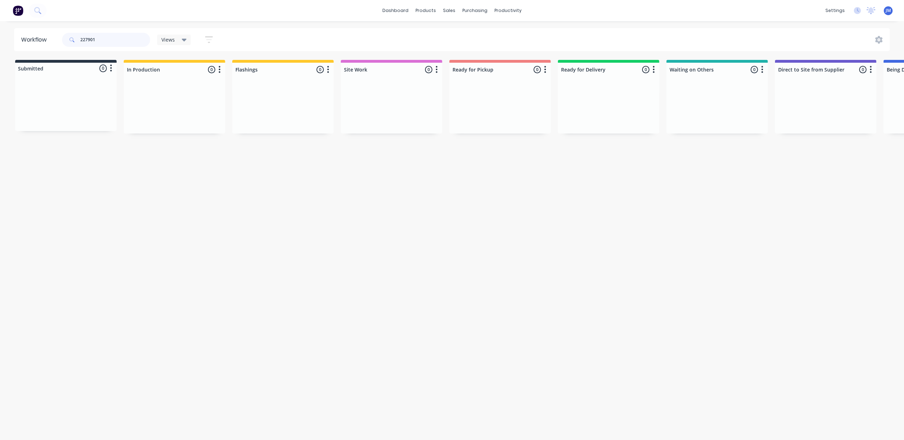
click at [83, 41] on input "227901" at bounding box center [115, 40] width 70 height 14
click at [108, 37] on input "27901" at bounding box center [115, 40] width 70 height 14
click at [271, 106] on div "Order #27902 08:26 AM 15/08/25 C/Sale Tradewise Group PO #PO 042726 Req. 19/08/…" at bounding box center [283, 107] width 94 height 42
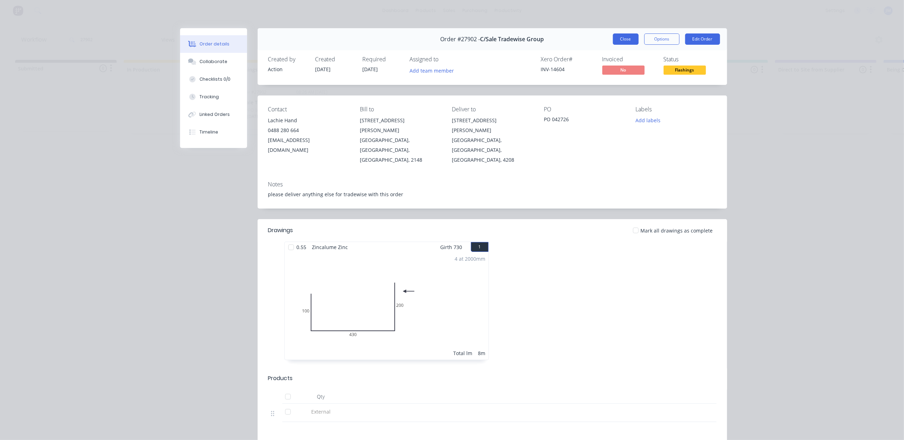
click at [625, 39] on button "Close" at bounding box center [626, 38] width 26 height 11
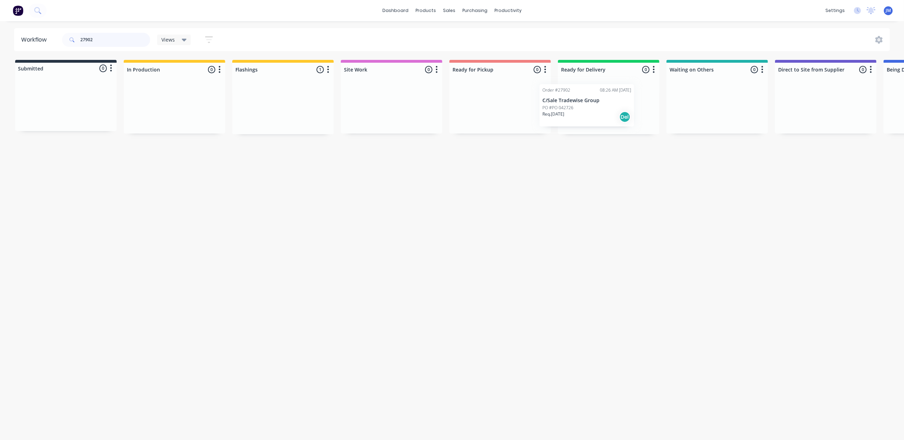
drag, startPoint x: 306, startPoint y: 111, endPoint x: 614, endPoint y: 109, distance: 307.9
click at [614, 109] on div "Submitted 0 Status colour #273444 hex #273444 Save Cancel Summaries Total order…" at bounding box center [633, 97] width 1277 height 74
drag, startPoint x: 271, startPoint y: 106, endPoint x: 583, endPoint y: 99, distance: 311.5
click at [583, 99] on div "Submitted 0 Status colour #273444 hex #273444 Save Cancel Summaries Total order…" at bounding box center [633, 97] width 1277 height 74
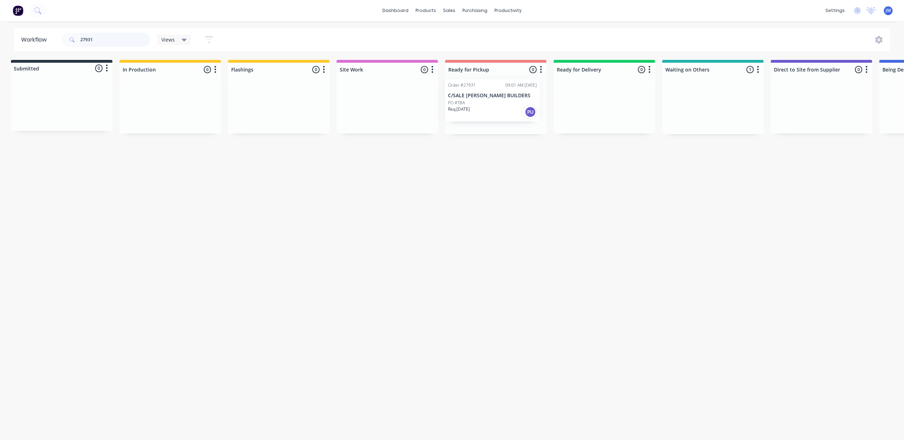
drag, startPoint x: 721, startPoint y: 112, endPoint x: 494, endPoint y: 106, distance: 226.9
click at [494, 106] on div "Submitted 0 Status colour #273444 hex #273444 Save Cancel Summaries Total order…" at bounding box center [628, 97] width 1277 height 74
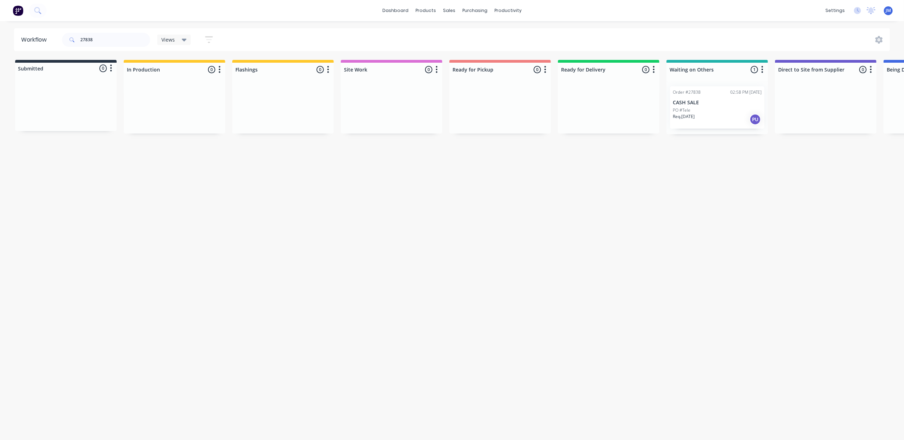
click at [753, 122] on div "PU" at bounding box center [754, 119] width 11 height 11
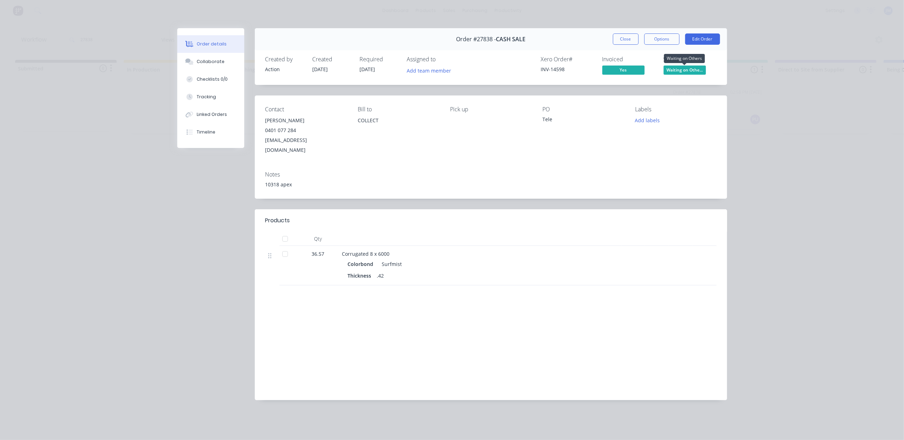
click at [699, 68] on span "Waiting on Othe..." at bounding box center [684, 70] width 42 height 9
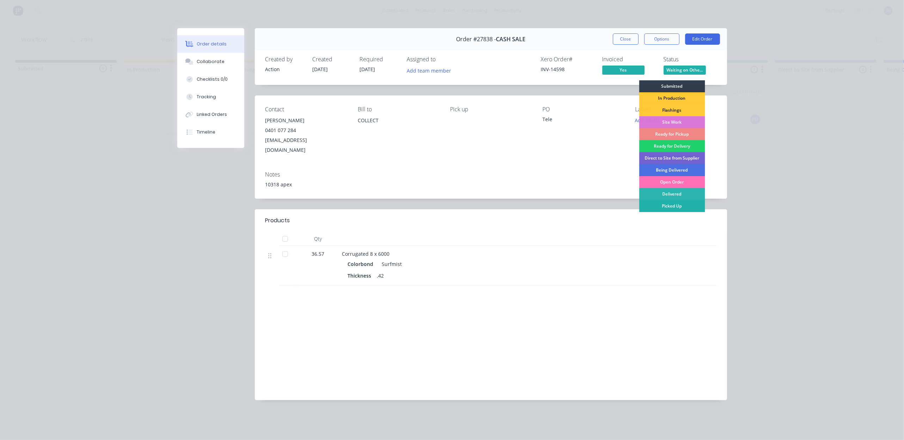
click at [689, 206] on div "Picked Up" at bounding box center [672, 206] width 66 height 12
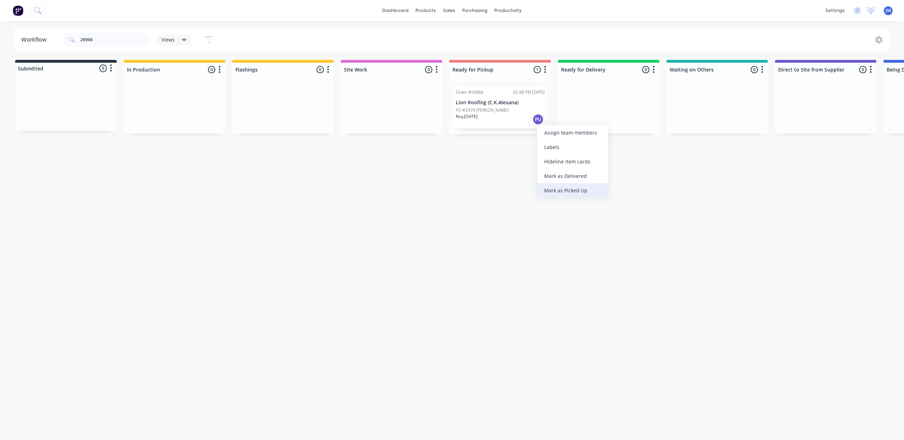
click at [557, 185] on div "Mark as Picked Up" at bounding box center [572, 190] width 71 height 14
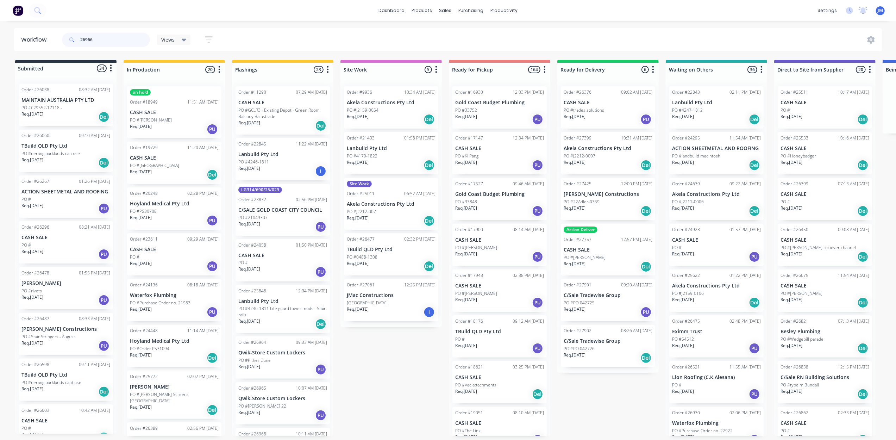
click at [112, 41] on input "26966" at bounding box center [115, 40] width 70 height 14
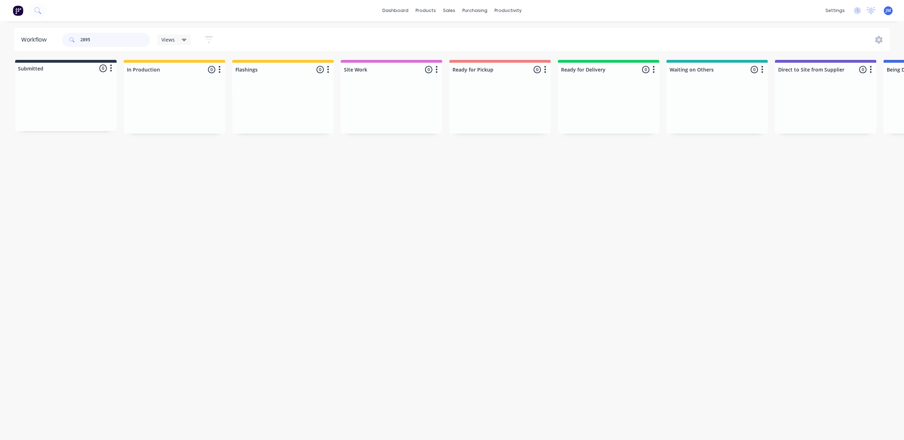
click at [84, 38] on input "2895" at bounding box center [115, 40] width 70 height 14
click at [582, 188] on div "Mark as Picked Up" at bounding box center [570, 190] width 71 height 14
click at [125, 40] on input "27895" at bounding box center [115, 40] width 70 height 14
click at [571, 189] on div "Mark as Picked Up" at bounding box center [574, 188] width 71 height 14
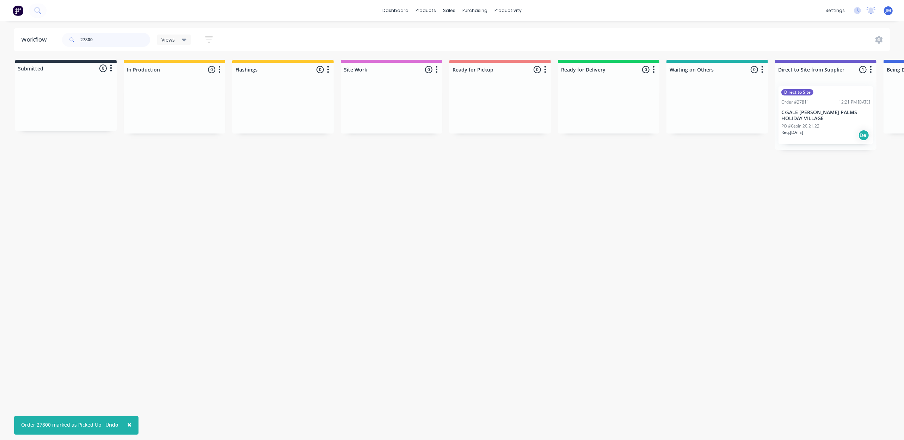
click at [92, 38] on input "27800" at bounding box center [115, 40] width 70 height 14
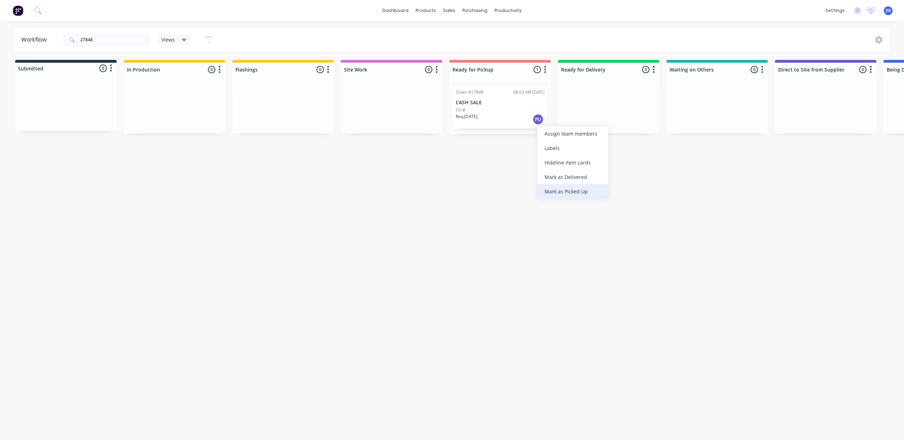
click at [567, 187] on div "Mark as Picked Up" at bounding box center [572, 191] width 71 height 14
click at [104, 37] on input "27848" at bounding box center [115, 40] width 70 height 14
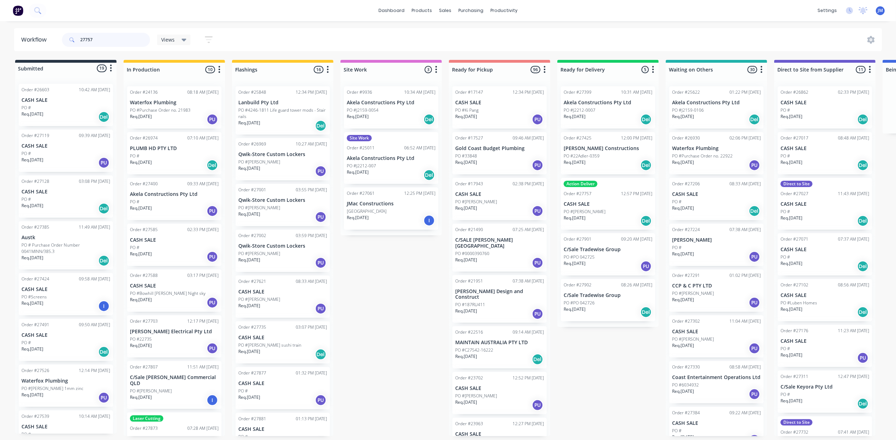
drag, startPoint x: 109, startPoint y: 40, endPoint x: 62, endPoint y: 38, distance: 46.9
click at [62, 38] on div "27757" at bounding box center [106, 40] width 88 height 14
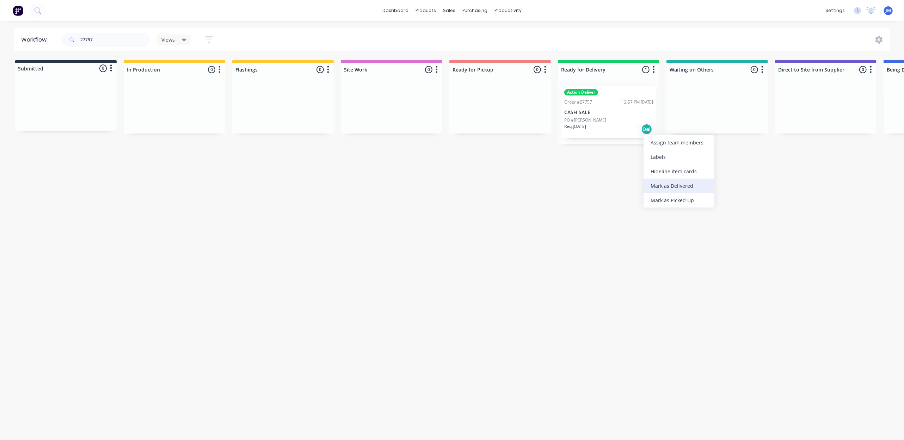
click at [675, 186] on div "Mark as Delivered" at bounding box center [678, 186] width 71 height 14
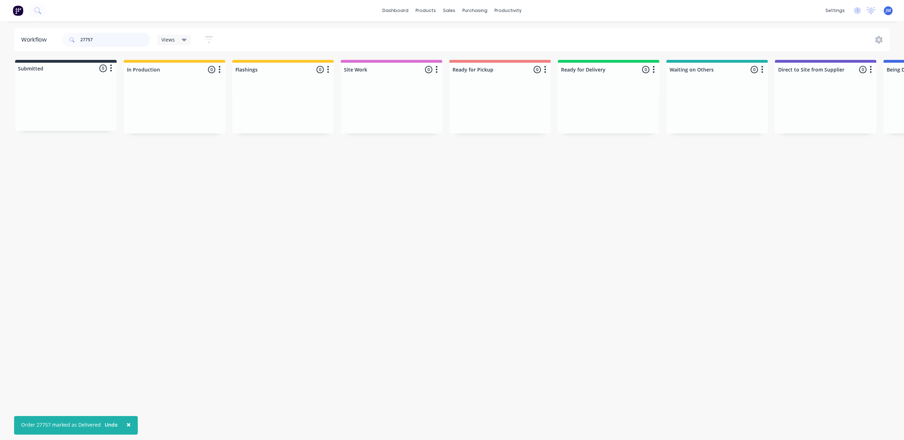
click at [102, 41] on input "27757" at bounding box center [115, 40] width 70 height 14
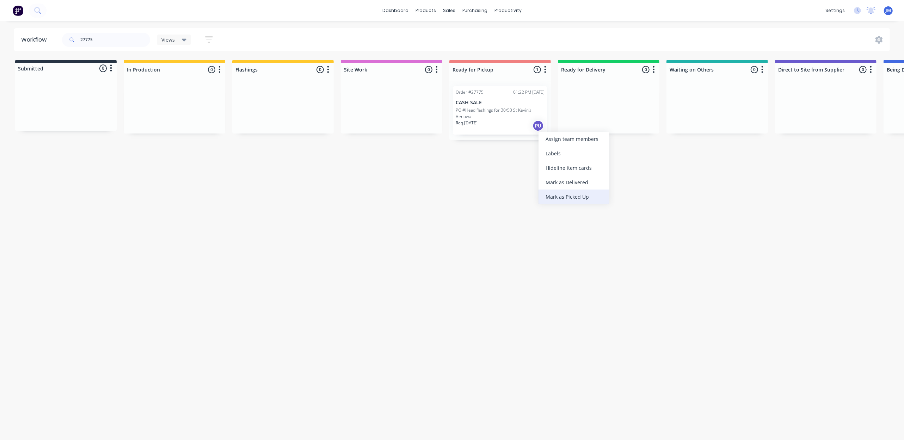
click at [577, 195] on div "Mark as Picked Up" at bounding box center [573, 197] width 71 height 14
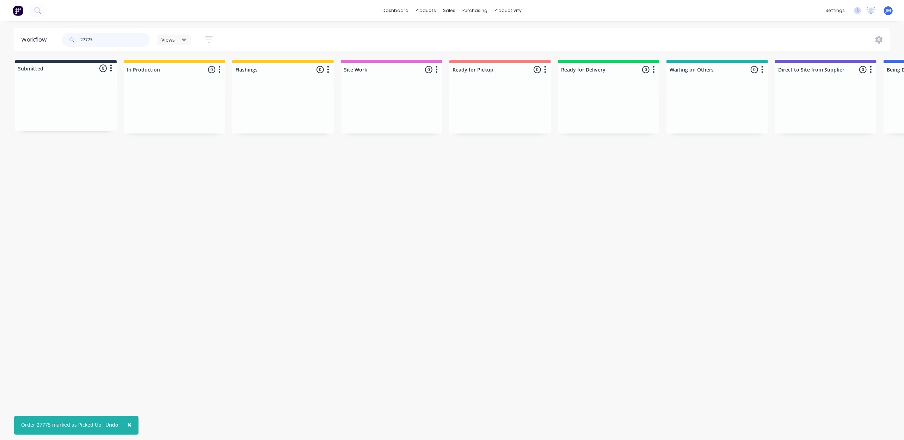
click at [95, 40] on input "27775" at bounding box center [115, 40] width 70 height 14
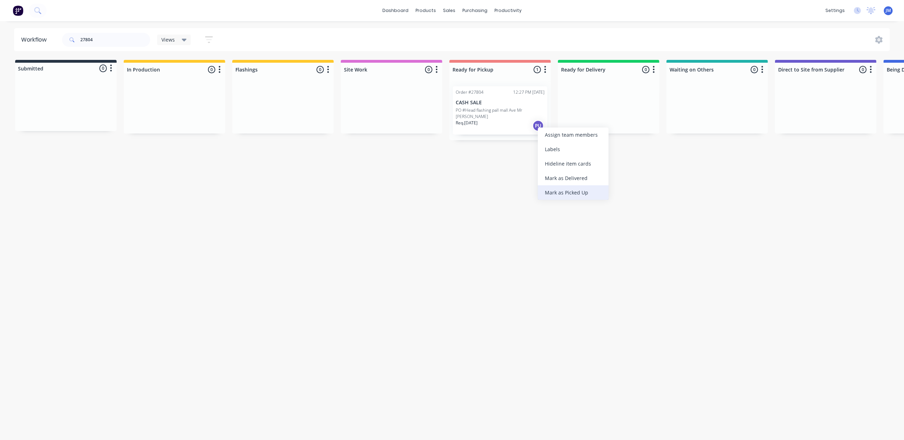
click at [572, 195] on div "Mark as Picked Up" at bounding box center [573, 192] width 71 height 14
drag, startPoint x: 96, startPoint y: 39, endPoint x: 66, endPoint y: 38, distance: 29.9
click at [66, 38] on div "27804" at bounding box center [106, 40] width 88 height 14
drag, startPoint x: 712, startPoint y: 107, endPoint x: 496, endPoint y: 105, distance: 216.3
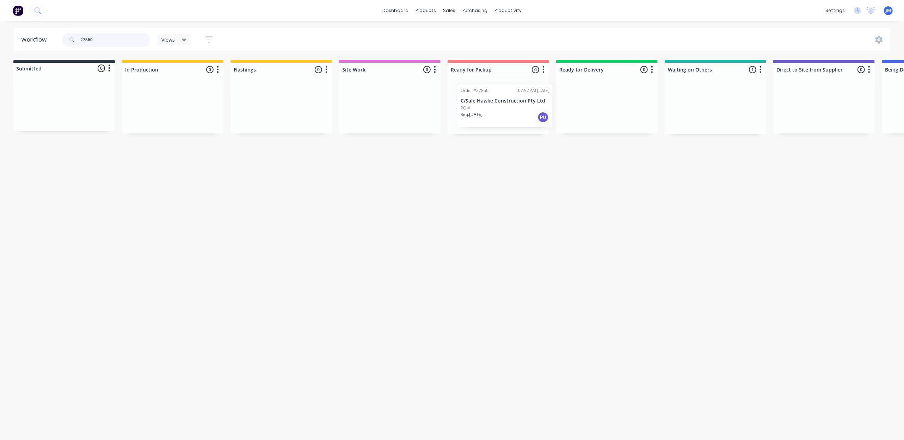
click at [496, 105] on div "Submitted 0 Status colour #273444 hex #273444 Save Cancel Summaries Total order…" at bounding box center [631, 97] width 1277 height 74
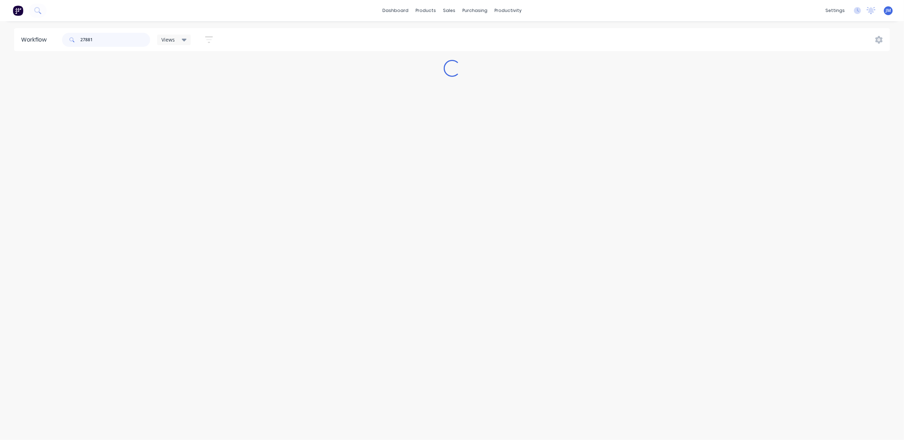
scroll to position [0, 0]
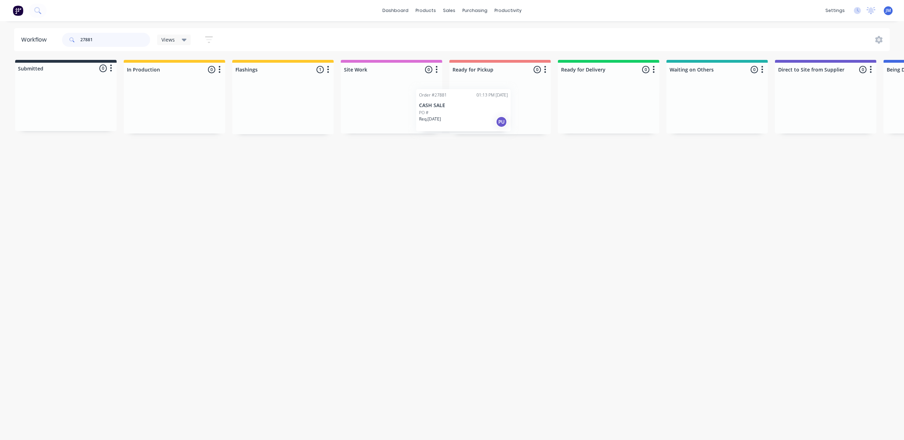
drag, startPoint x: 275, startPoint y: 105, endPoint x: 481, endPoint y: 102, distance: 206.4
click at [479, 103] on div "Submitted 0 Status colour #273444 hex #273444 Save Cancel Summaries Total order…" at bounding box center [633, 97] width 1277 height 74
type input "27877"
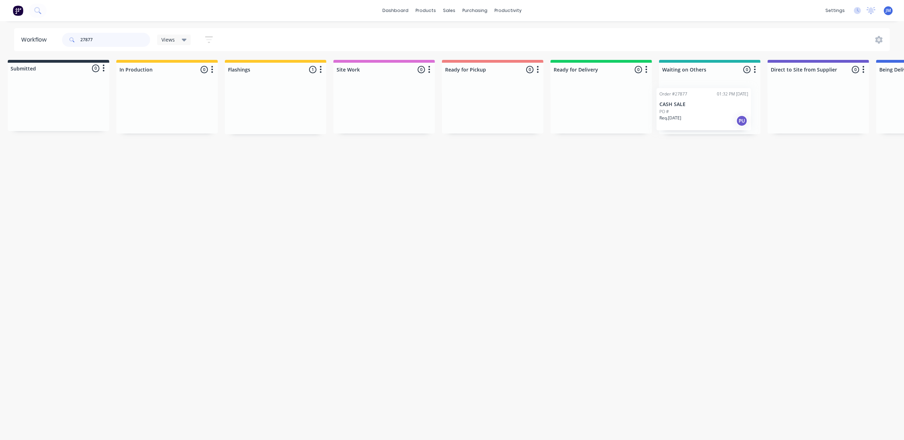
drag, startPoint x: 257, startPoint y: 108, endPoint x: 674, endPoint y: 90, distance: 417.8
click at [681, 107] on div "Submitted 0 Status colour #273444 hex #273444 Save Cancel Summaries Total order…" at bounding box center [625, 97] width 1277 height 74
drag, startPoint x: 103, startPoint y: 36, endPoint x: 70, endPoint y: 40, distance: 33.3
click at [70, 40] on div "27877" at bounding box center [106, 40] width 88 height 14
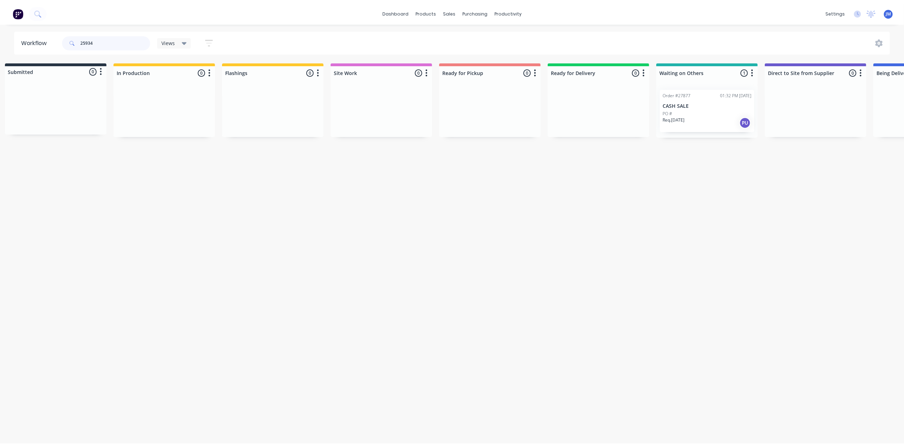
scroll to position [0, 0]
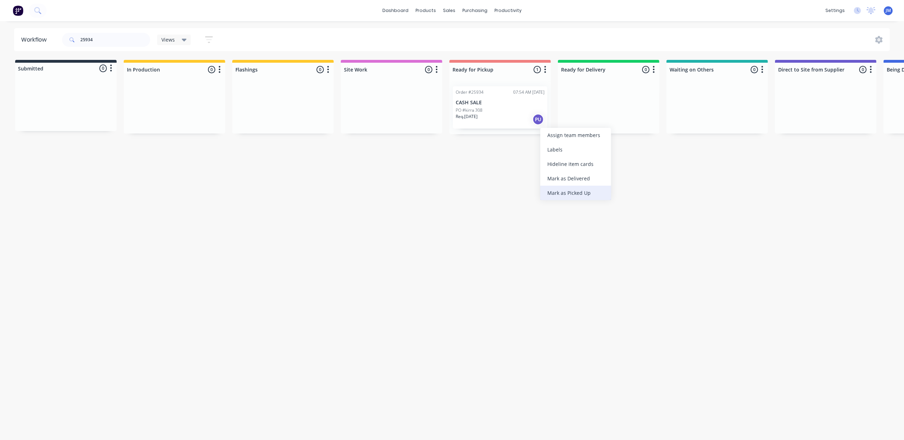
click at [564, 196] on div "Mark as Picked Up" at bounding box center [575, 193] width 71 height 14
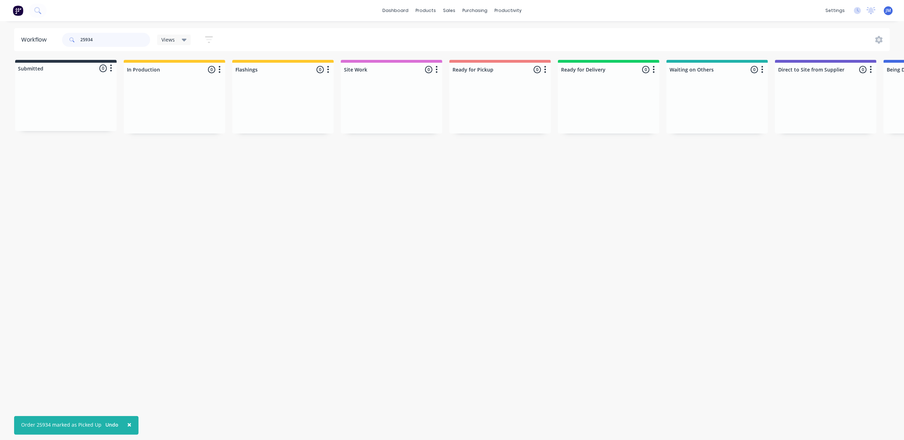
click at [123, 39] on input "25934" at bounding box center [115, 40] width 70 height 14
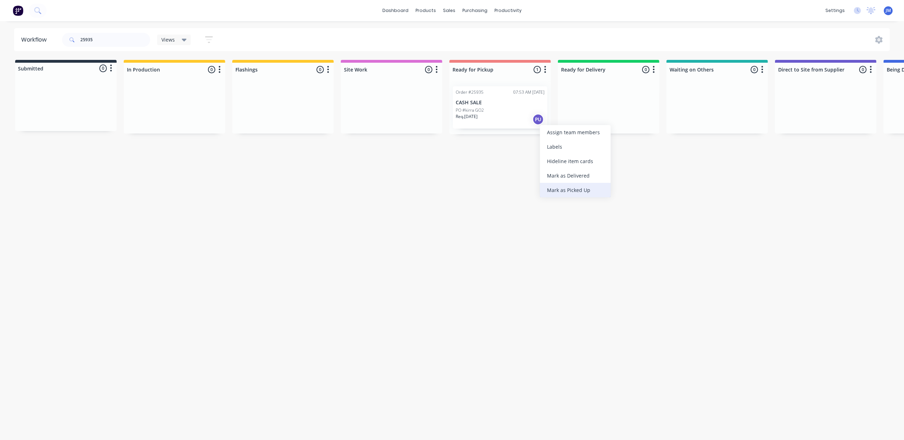
click at [574, 186] on div "Mark as Picked Up" at bounding box center [575, 190] width 71 height 14
click at [107, 36] on input "25935" at bounding box center [115, 40] width 70 height 14
type input "22448"
click at [472, 32] on div "Sales Orders" at bounding box center [475, 34] width 29 height 6
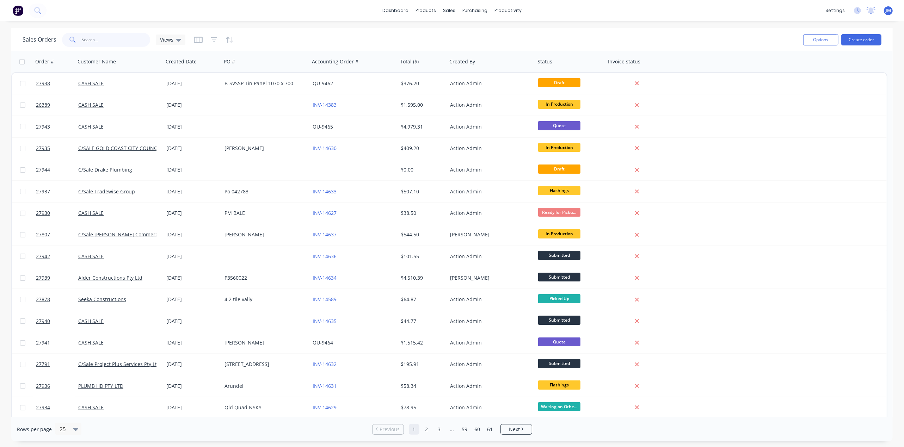
click at [111, 40] on input "text" at bounding box center [116, 40] width 69 height 14
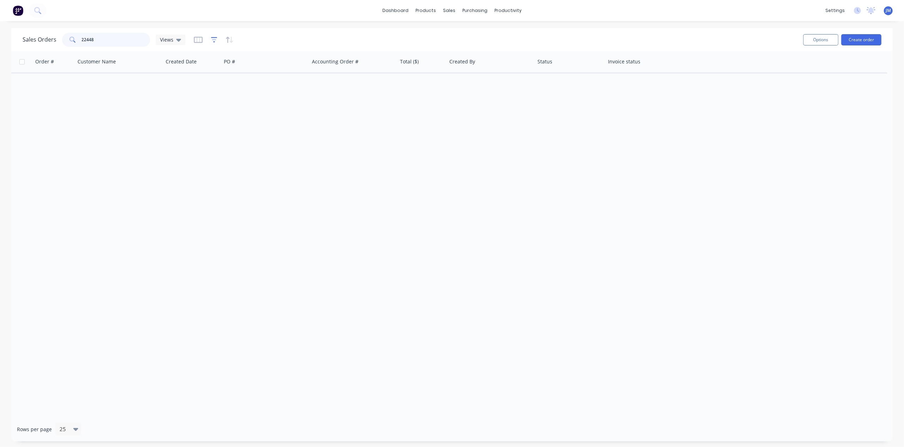
type input "22448"
click at [213, 40] on icon "button" at bounding box center [214, 39] width 5 height 1
click at [220, 75] on button "add" at bounding box center [226, 73] width 18 height 6
click at [377, 80] on div at bounding box center [385, 76] width 83 height 11
click at [237, 91] on div "add" at bounding box center [328, 90] width 222 height 6
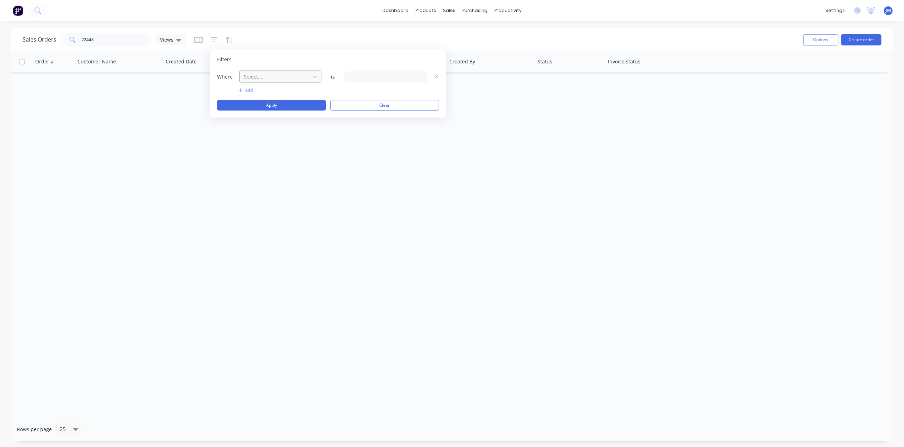
click at [254, 75] on div at bounding box center [274, 76] width 63 height 9
click at [296, 124] on div "Customer Name" at bounding box center [280, 125] width 82 height 13
click at [415, 76] on div "308 Customer Name selected" at bounding box center [385, 76] width 83 height 11
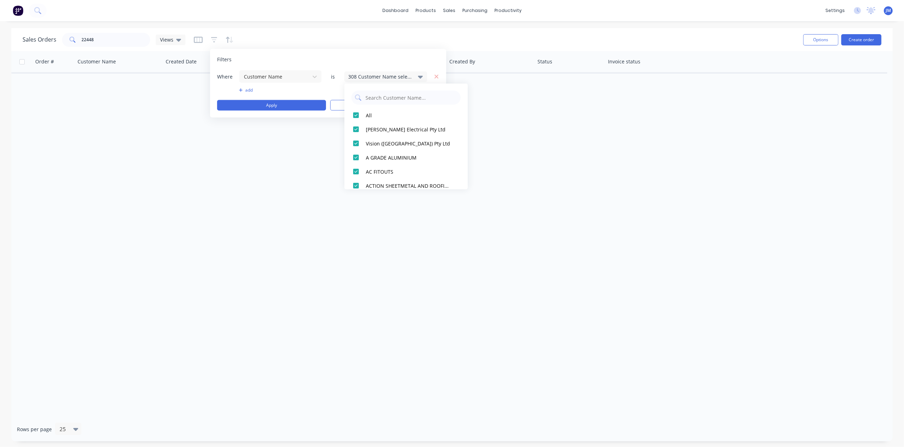
click at [292, 222] on div "Order # Customer Name Created Date PO # Accounting Order # Total ($) Created By…" at bounding box center [451, 234] width 881 height 366
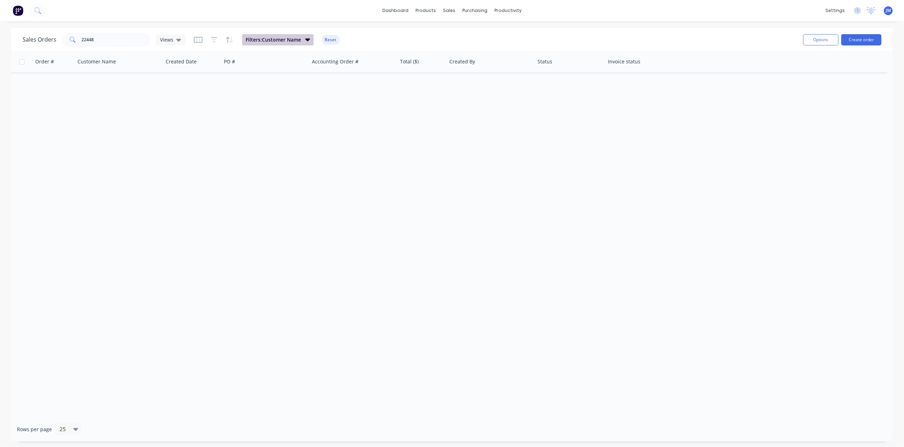
click at [304, 41] on button "Filters: Customer Name" at bounding box center [278, 39] width 72 height 11
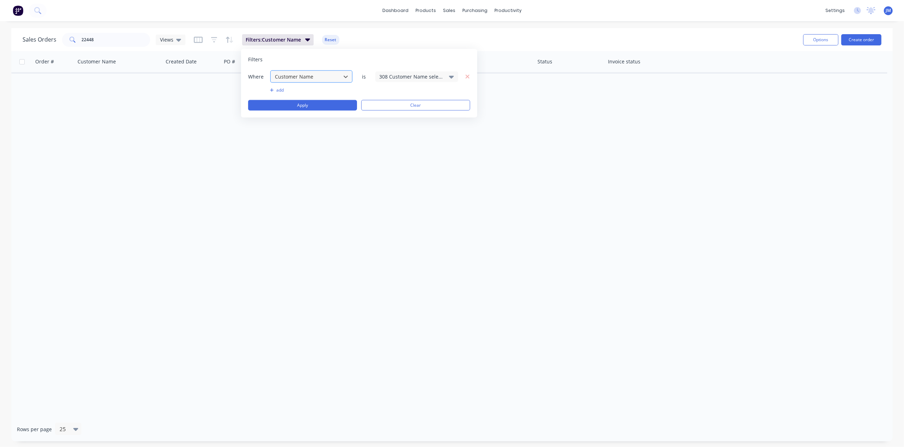
click at [326, 77] on div at bounding box center [305, 76] width 63 height 9
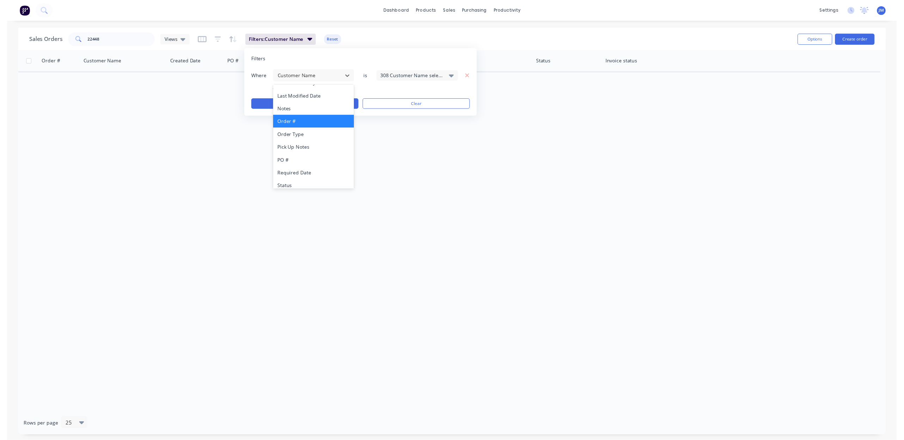
scroll to position [171, 0]
click at [309, 120] on div "Order #" at bounding box center [311, 118] width 82 height 13
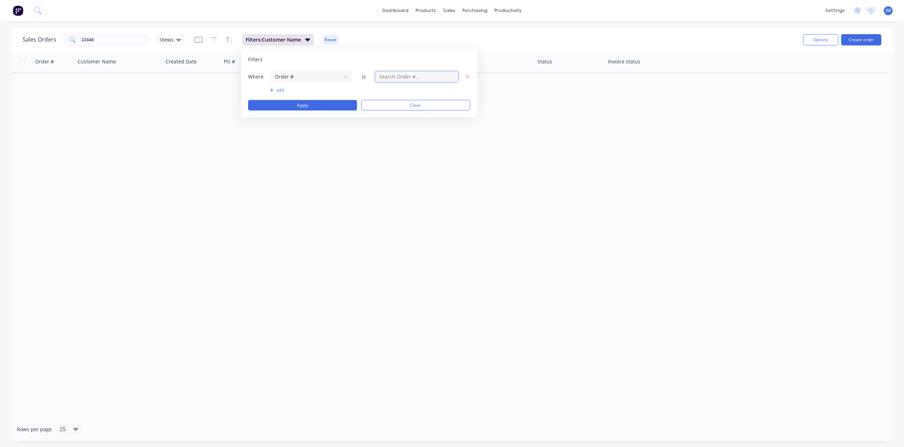
click at [436, 76] on input "text" at bounding box center [416, 76] width 83 height 11
click at [386, 102] on button "Clear" at bounding box center [415, 105] width 109 height 11
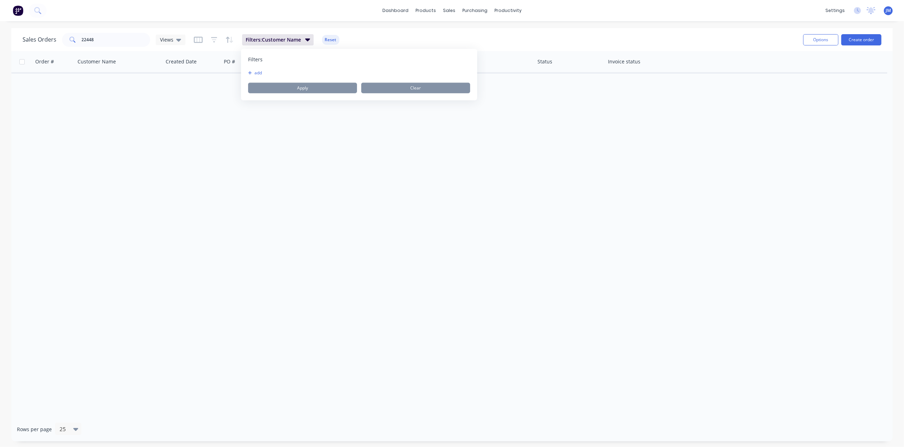
click at [244, 161] on div "Order # Customer Name Created Date PO # Accounting Order # Total ($) Created By…" at bounding box center [451, 234] width 881 height 366
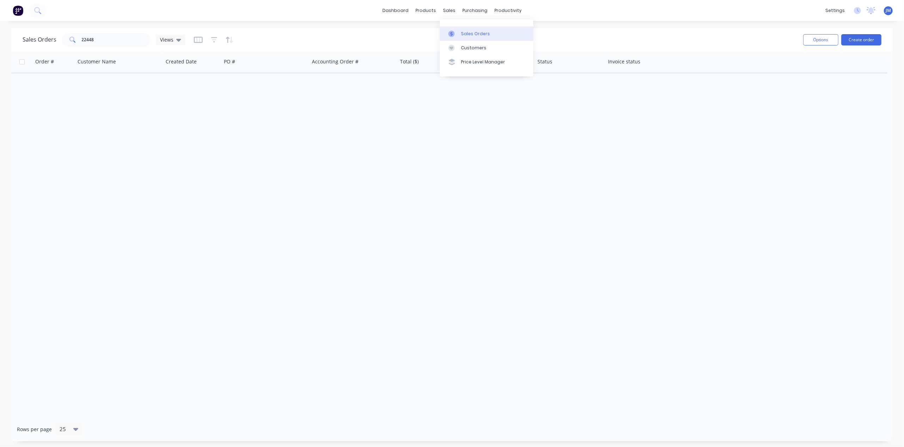
click at [458, 27] on link "Sales Orders" at bounding box center [486, 33] width 93 height 14
click at [469, 39] on link "Sales Orders" at bounding box center [486, 33] width 93 height 14
drag, startPoint x: 461, startPoint y: 46, endPoint x: 440, endPoint y: 48, distance: 21.3
click at [461, 46] on div "Customers" at bounding box center [473, 48] width 25 height 6
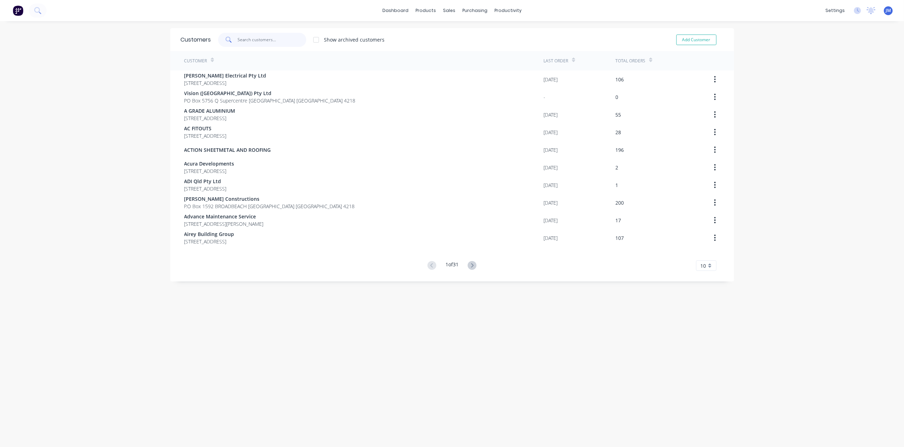
click at [257, 38] on input "text" at bounding box center [271, 40] width 69 height 14
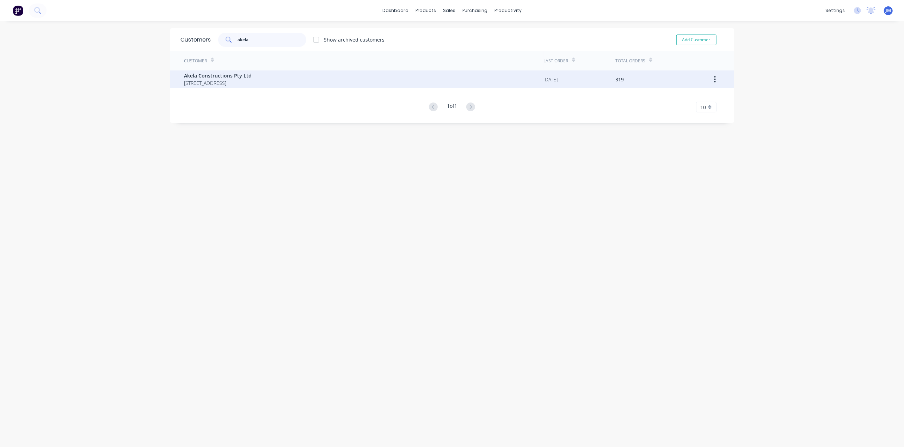
type input "akela"
click at [232, 81] on span "P.O Box 3214 HELENSVALE TOWN CENTRE Queensland Australia 4212" at bounding box center [218, 82] width 68 height 7
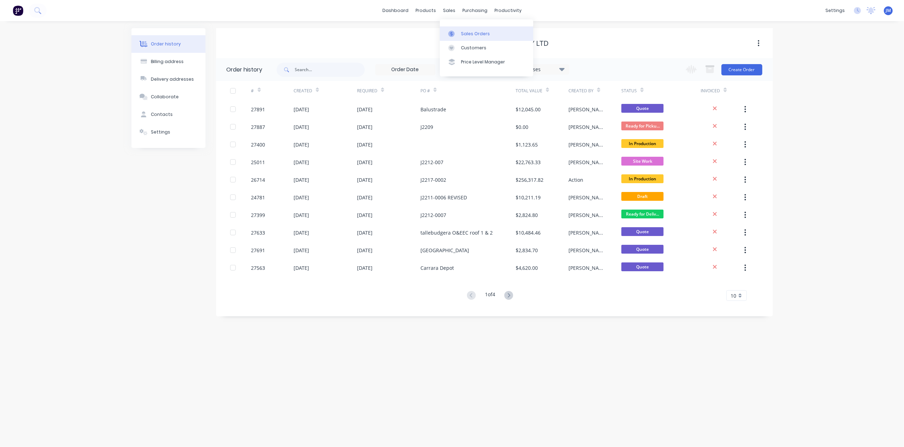
click at [455, 31] on div at bounding box center [453, 34] width 11 height 6
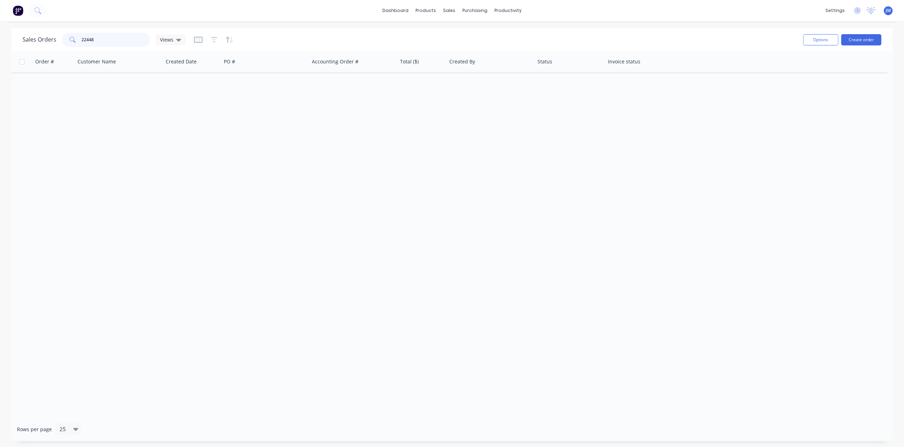
drag, startPoint x: 106, startPoint y: 40, endPoint x: 64, endPoint y: 40, distance: 41.6
click at [64, 40] on div "22448" at bounding box center [106, 40] width 88 height 14
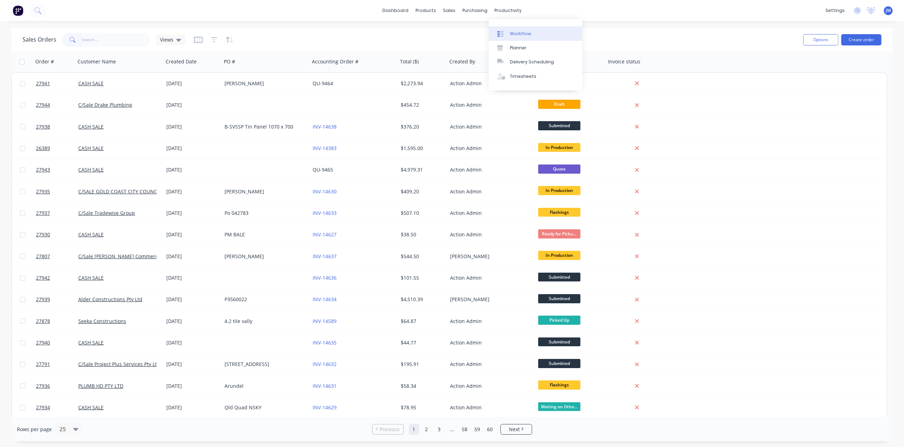
click at [533, 38] on link "Workflow" at bounding box center [535, 33] width 93 height 14
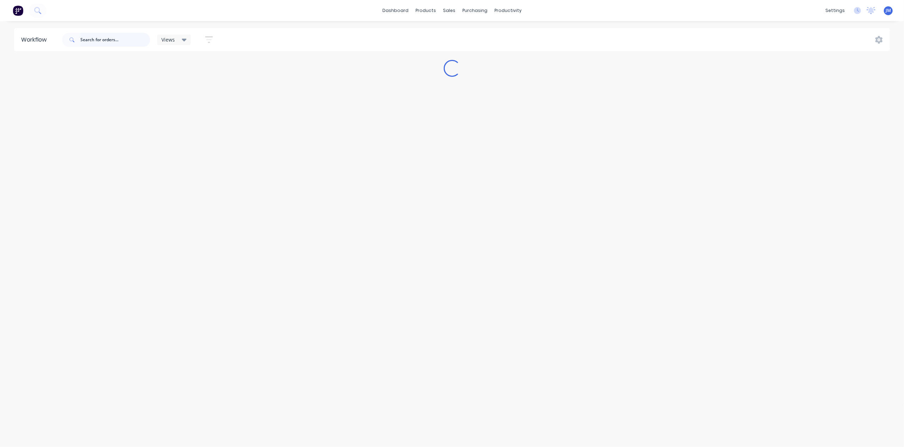
click at [98, 40] on input "text" at bounding box center [115, 40] width 70 height 14
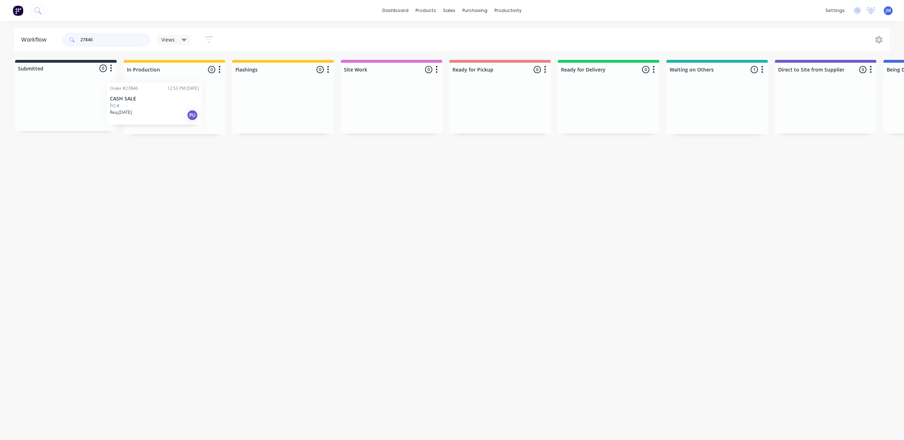
drag, startPoint x: 711, startPoint y: 99, endPoint x: 145, endPoint y: 95, distance: 565.4
click at [145, 95] on div "Submitted 0 Status colour #273444 hex #273444 Save Cancel Summaries Total order…" at bounding box center [633, 97] width 1277 height 74
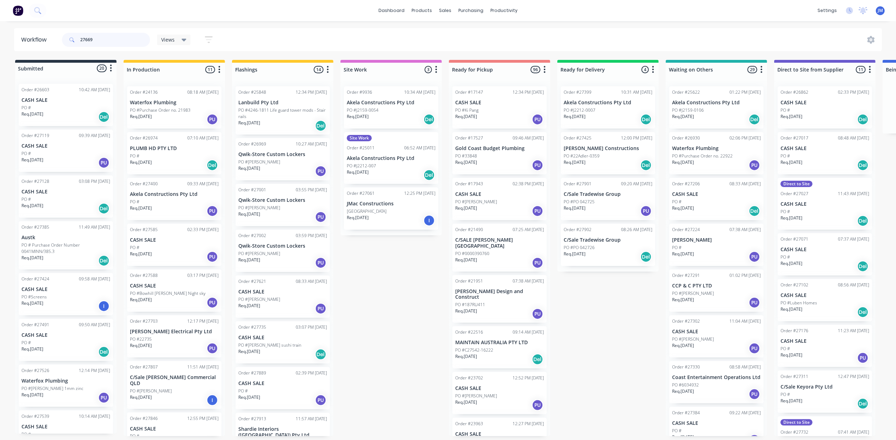
drag, startPoint x: 113, startPoint y: 41, endPoint x: 23, endPoint y: 41, distance: 89.8
click at [23, 41] on header "Workflow 27669 Views Save new view None (Default) edit Show/Hide statuses Show …" at bounding box center [448, 39] width 869 height 23
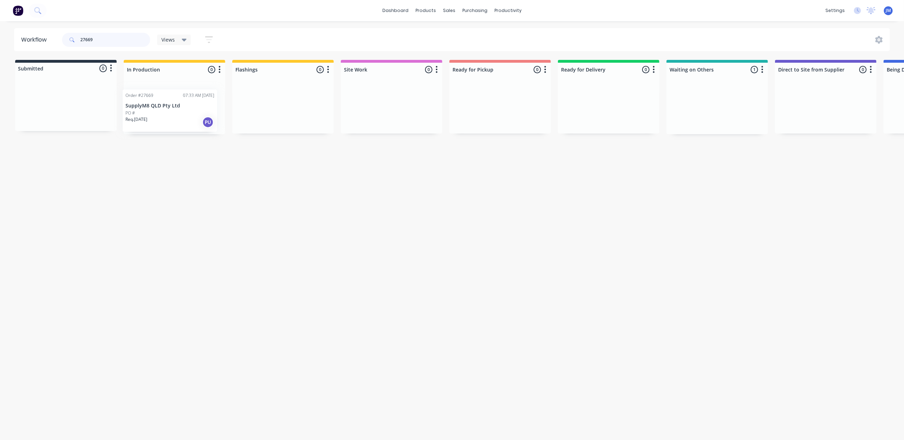
drag, startPoint x: 692, startPoint y: 96, endPoint x: 142, endPoint y: 93, distance: 549.9
click at [142, 99] on div "Submitted 0 Status colour #273444 hex #273444 Save Cancel Summaries Total order…" at bounding box center [633, 97] width 1277 height 74
type input "27669"
click at [487, 31] on div "Purchase Orders" at bounding box center [497, 34] width 37 height 6
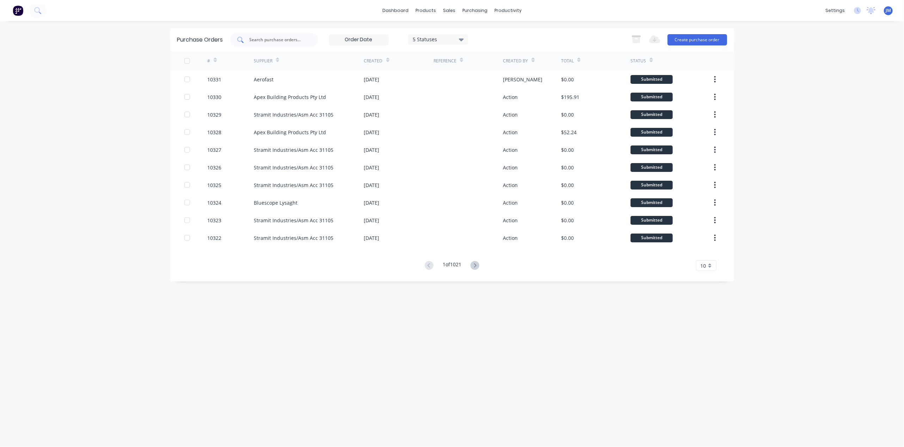
click at [268, 44] on div at bounding box center [274, 40] width 88 height 14
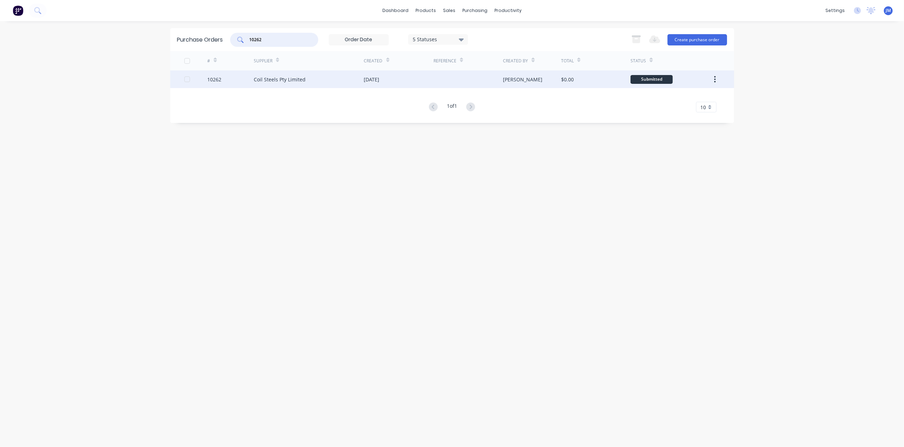
type input "10262"
click at [401, 79] on div "[DATE]" at bounding box center [398, 79] width 69 height 18
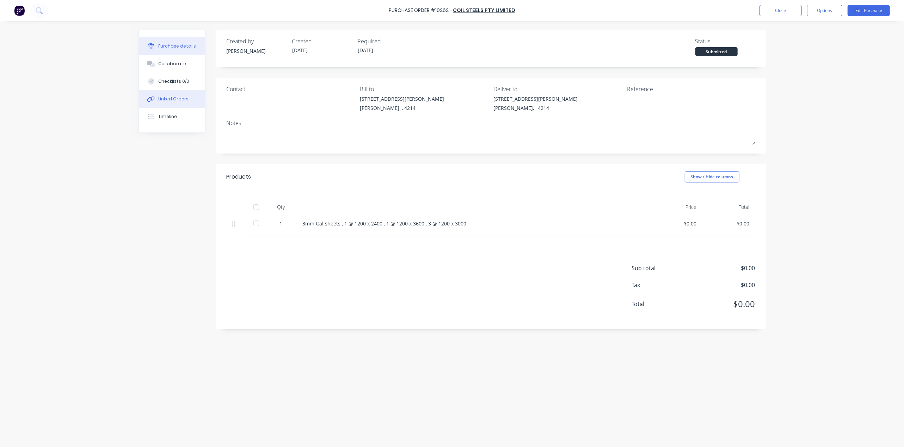
click at [191, 99] on button "Linked Orders" at bounding box center [172, 99] width 66 height 18
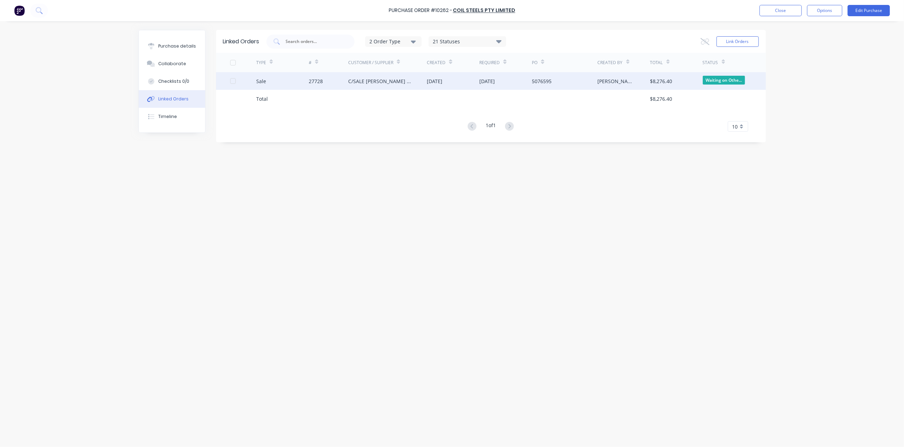
click at [337, 76] on div "27728" at bounding box center [328, 81] width 39 height 18
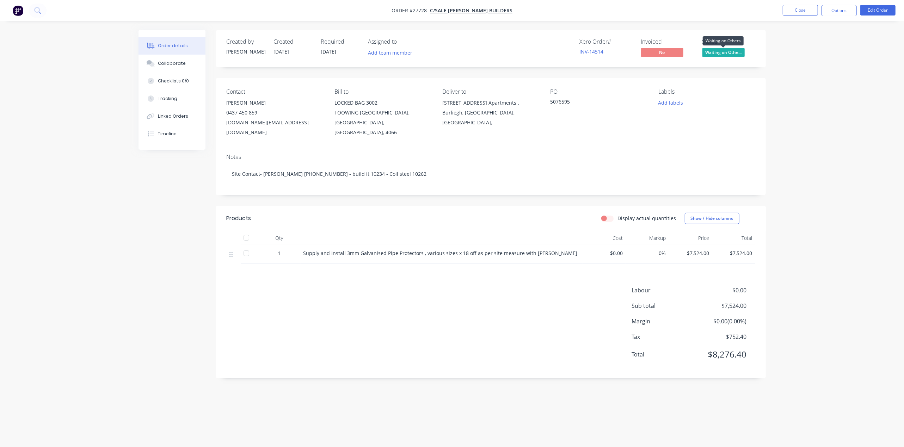
click at [712, 51] on span "Waiting on Othe..." at bounding box center [723, 52] width 42 height 9
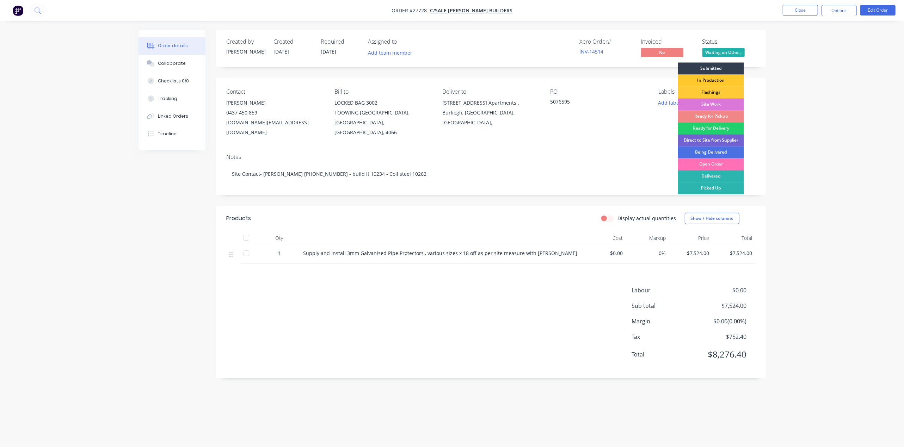
click at [717, 77] on div "In Production" at bounding box center [711, 80] width 66 height 12
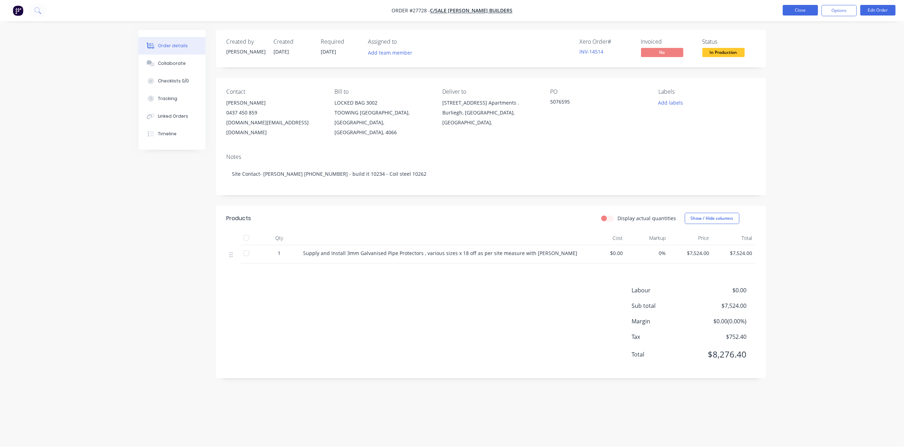
click at [789, 11] on button "Close" at bounding box center [799, 10] width 35 height 11
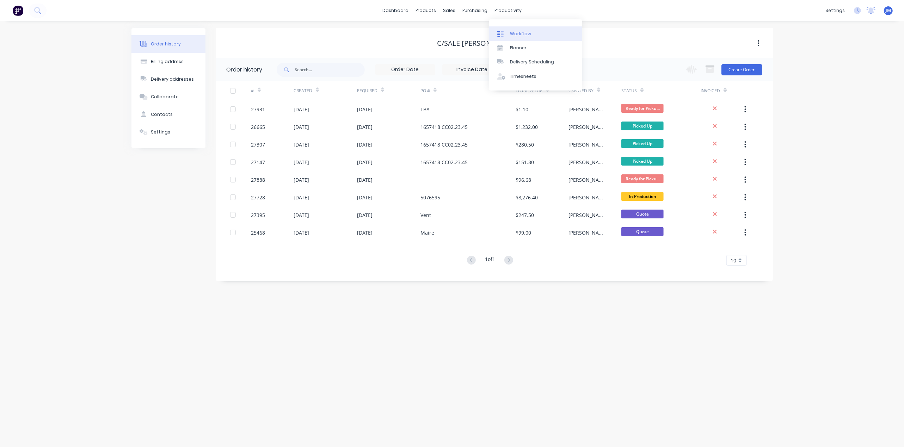
click at [519, 28] on link "Workflow" at bounding box center [535, 33] width 93 height 14
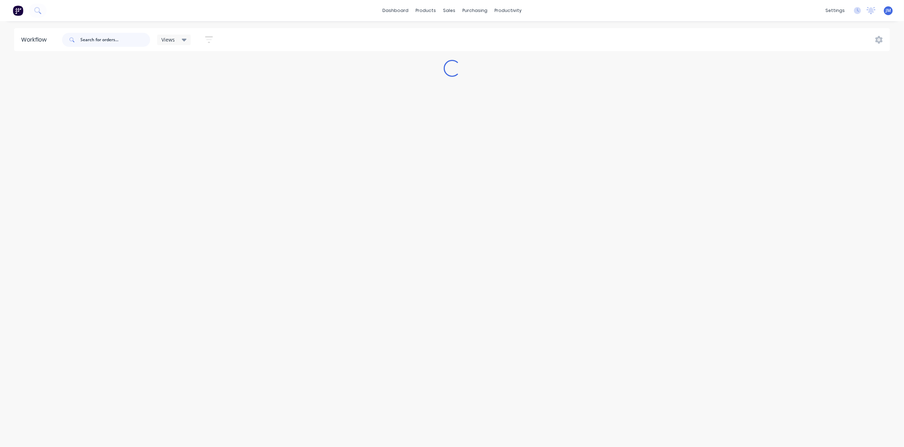
click at [113, 41] on input "text" at bounding box center [115, 40] width 70 height 14
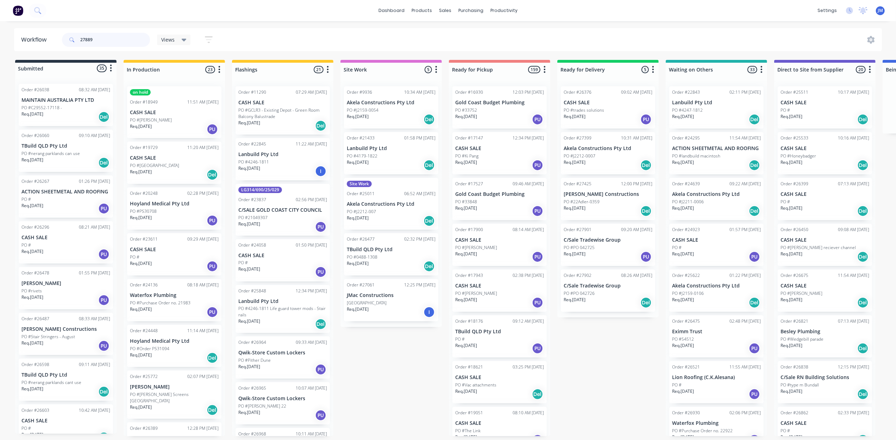
drag, startPoint x: 103, startPoint y: 42, endPoint x: 37, endPoint y: 37, distance: 66.4
click at [45, 39] on header "Workflow 27889 Views Save new view None (Default) edit Show/Hide statuses Show …" at bounding box center [448, 39] width 869 height 23
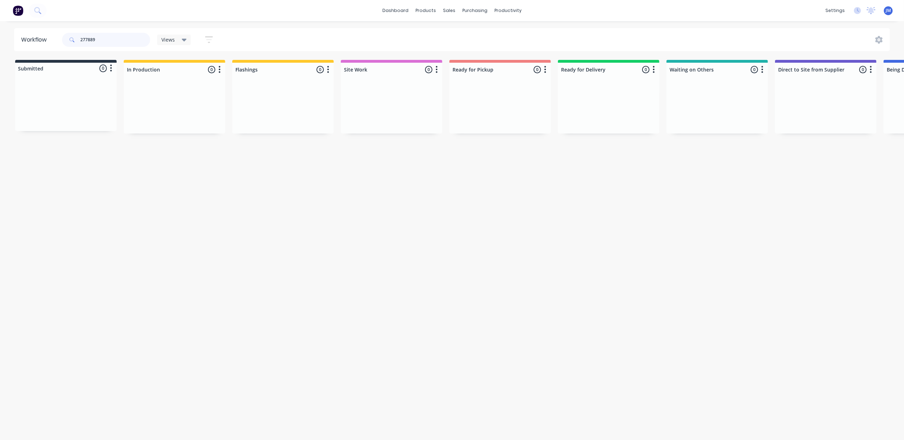
drag, startPoint x: 117, startPoint y: 38, endPoint x: 67, endPoint y: 38, distance: 50.4
click at [67, 38] on div "277889" at bounding box center [106, 40] width 88 height 14
drag, startPoint x: 258, startPoint y: 108, endPoint x: 472, endPoint y: 100, distance: 213.9
click at [472, 100] on div "Submitted 0 Status colour #273444 hex #273444 Save Cancel Summaries Total order…" at bounding box center [633, 97] width 1277 height 74
type input "27889"
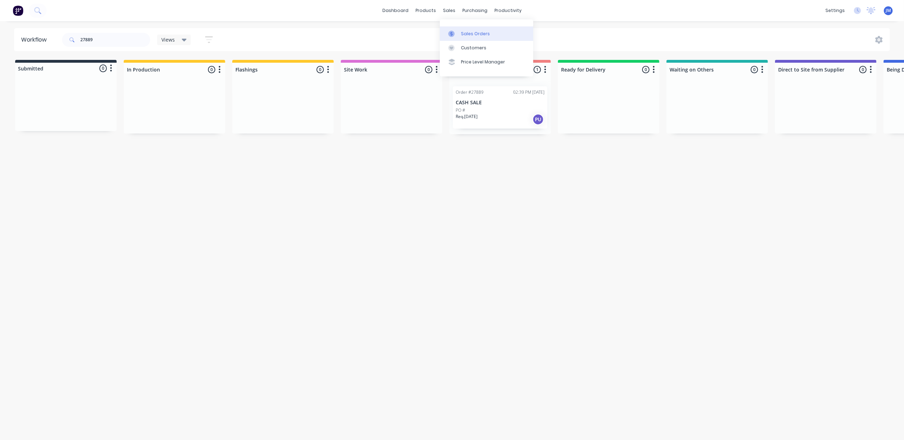
click at [463, 37] on div "Sales Orders" at bounding box center [475, 34] width 29 height 6
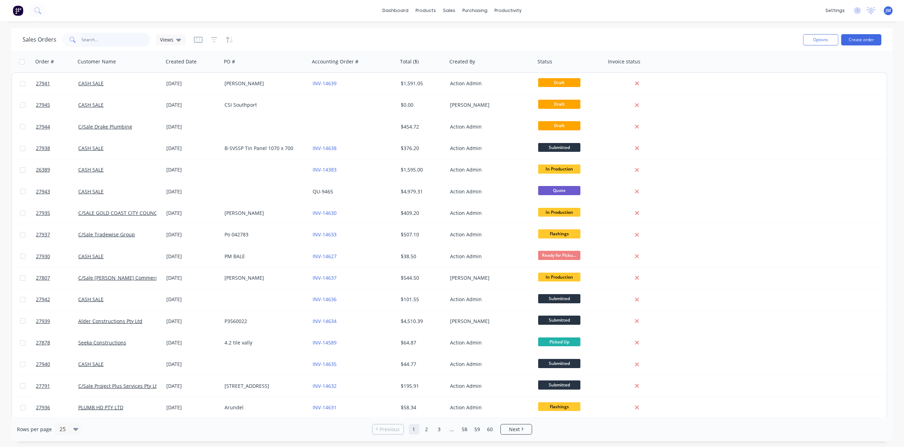
click at [123, 41] on input "text" at bounding box center [116, 40] width 69 height 14
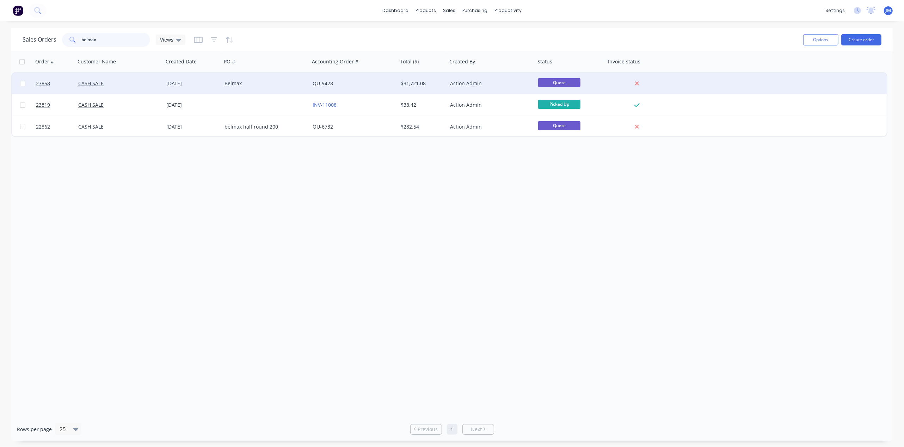
type input "belmax"
click at [365, 81] on div "QU-9428" at bounding box center [351, 83] width 78 height 7
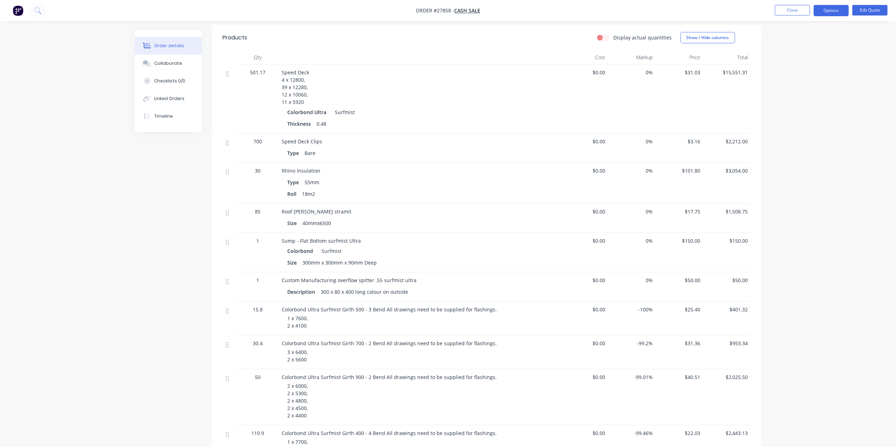
scroll to position [170, 0]
click at [805, 9] on button "Close" at bounding box center [792, 10] width 35 height 11
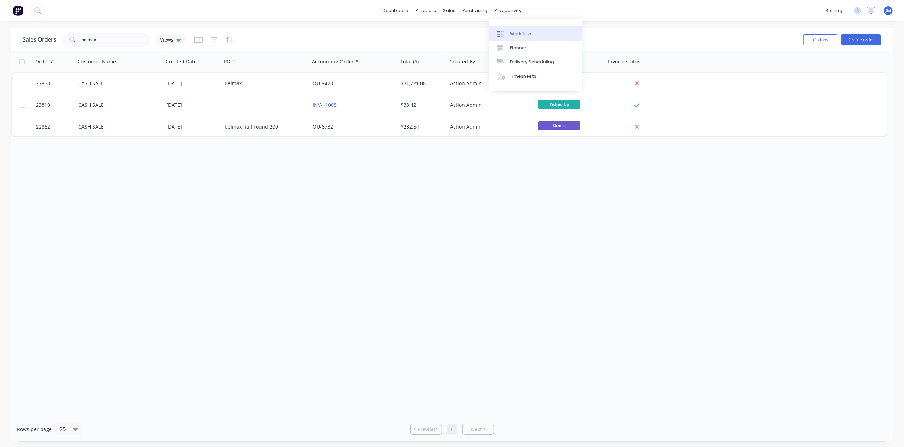
click at [516, 31] on div "Workflow" at bounding box center [520, 34] width 21 height 6
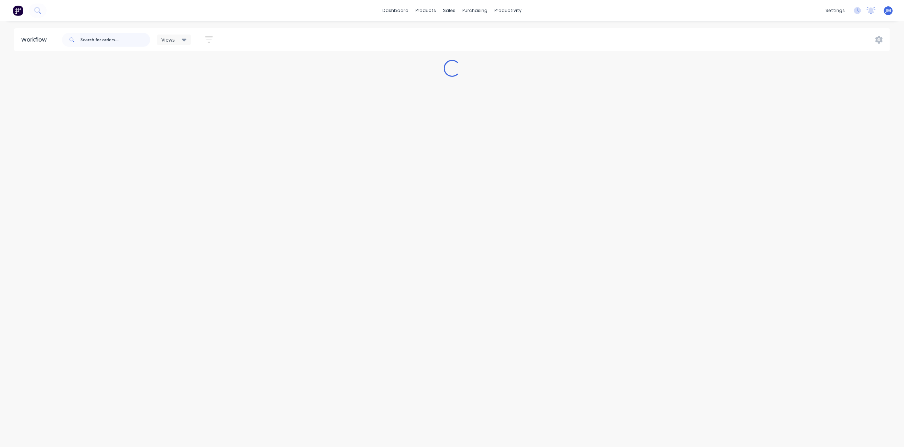
click at [98, 39] on input "text" at bounding box center [115, 40] width 70 height 14
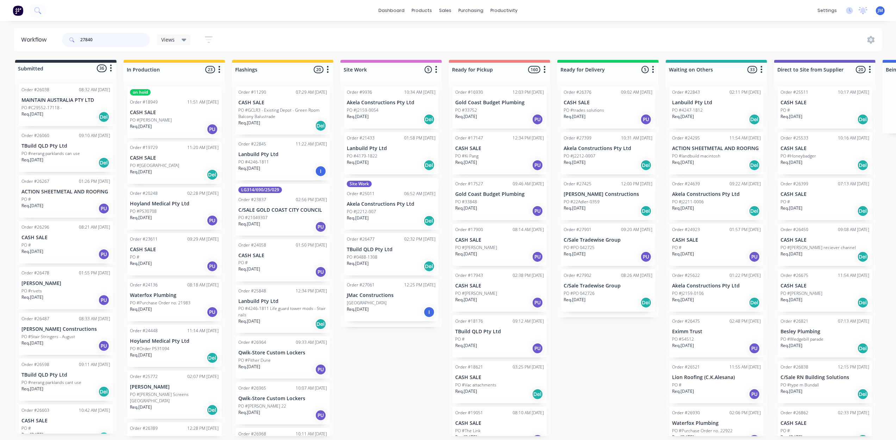
drag, startPoint x: 117, startPoint y: 41, endPoint x: 62, endPoint y: 41, distance: 55.0
click at [62, 41] on div "27840" at bounding box center [106, 40] width 88 height 14
type input "27840"
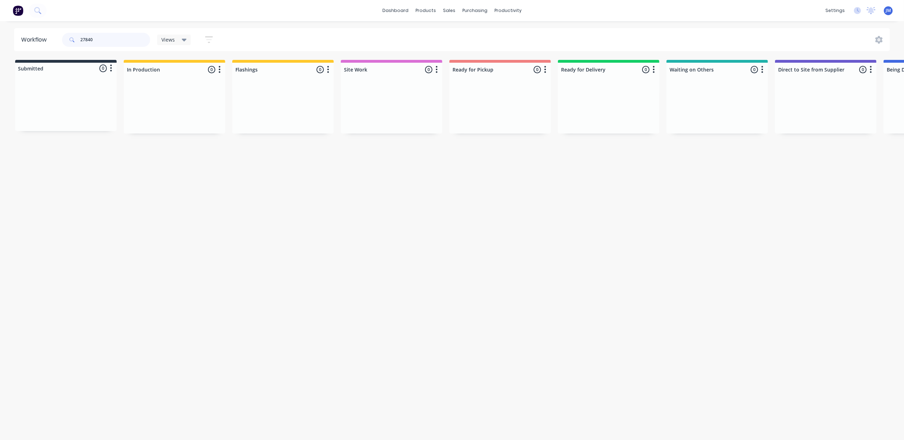
drag, startPoint x: 108, startPoint y: 41, endPoint x: 81, endPoint y: 43, distance: 27.5
click at [81, 43] on input "27840" at bounding box center [115, 40] width 70 height 14
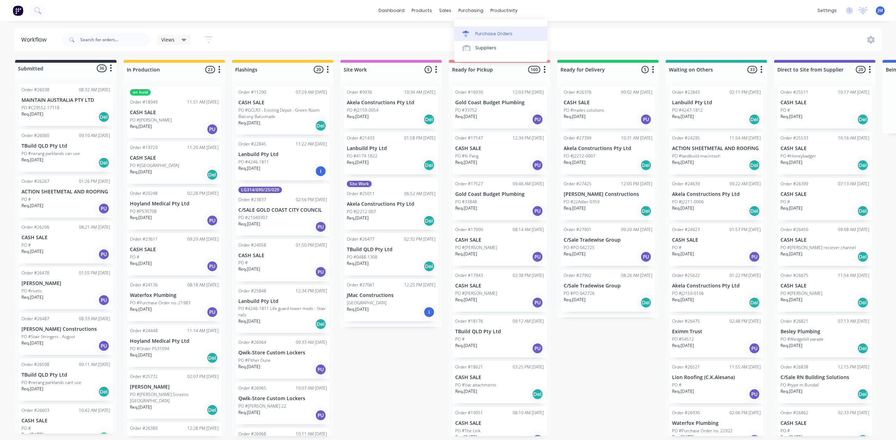
click at [495, 33] on div "Purchase Orders" at bounding box center [494, 34] width 37 height 6
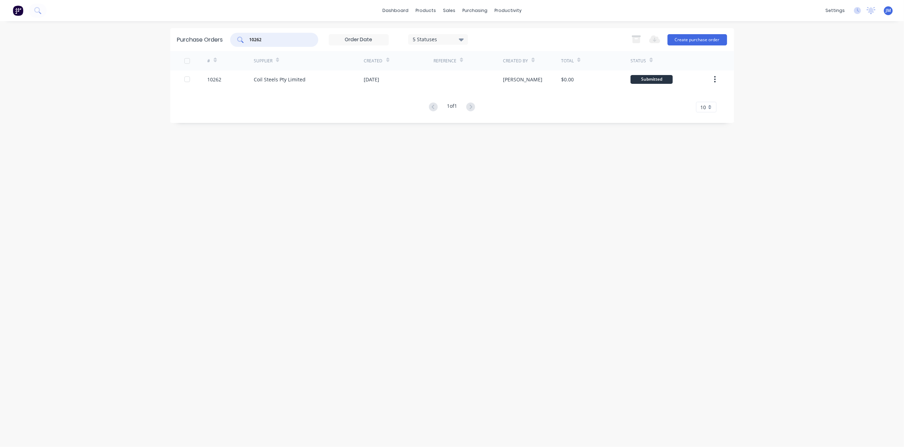
drag, startPoint x: 274, startPoint y: 41, endPoint x: 247, endPoint y: 40, distance: 27.2
click at [247, 40] on div "10262" at bounding box center [274, 40] width 88 height 14
drag, startPoint x: 284, startPoint y: 34, endPoint x: 261, endPoint y: 25, distance: 24.8
click at [248, 33] on div "suprior" at bounding box center [274, 40] width 88 height 14
click at [264, 39] on input "supriorsuperior" at bounding box center [278, 39] width 58 height 7
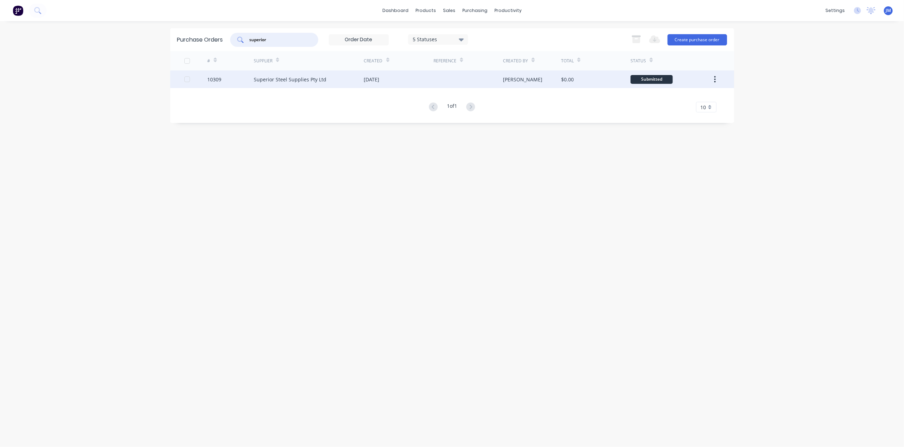
type input "superior"
click at [400, 82] on div "[DATE]" at bounding box center [398, 79] width 69 height 18
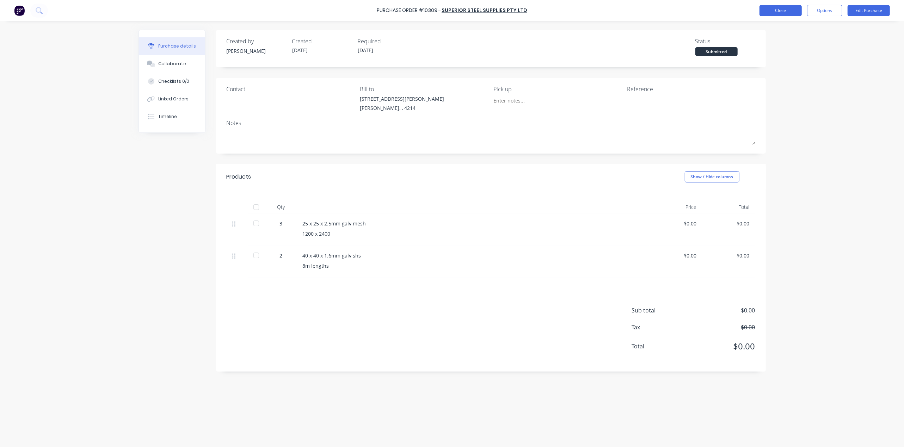
click at [771, 12] on button "Close" at bounding box center [780, 10] width 42 height 11
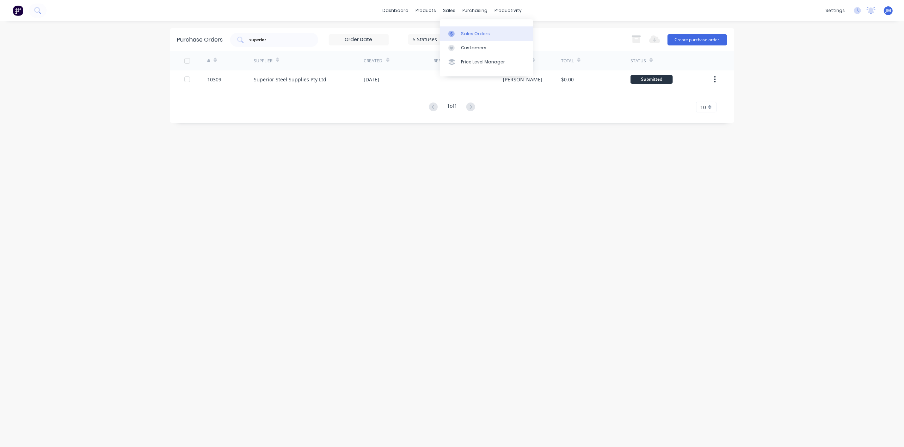
click at [467, 29] on link "Sales Orders" at bounding box center [486, 33] width 93 height 14
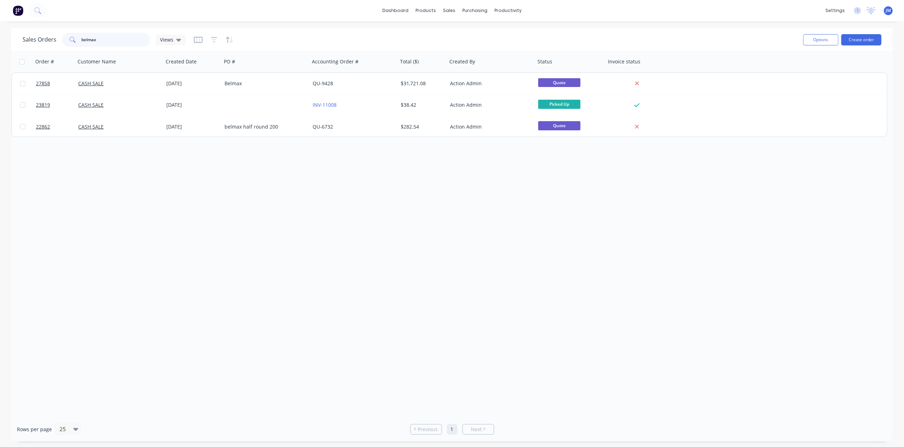
drag, startPoint x: 115, startPoint y: 42, endPoint x: 57, endPoint y: 42, distance: 57.8
click at [57, 42] on div "Sales Orders belmax Views" at bounding box center [104, 40] width 163 height 14
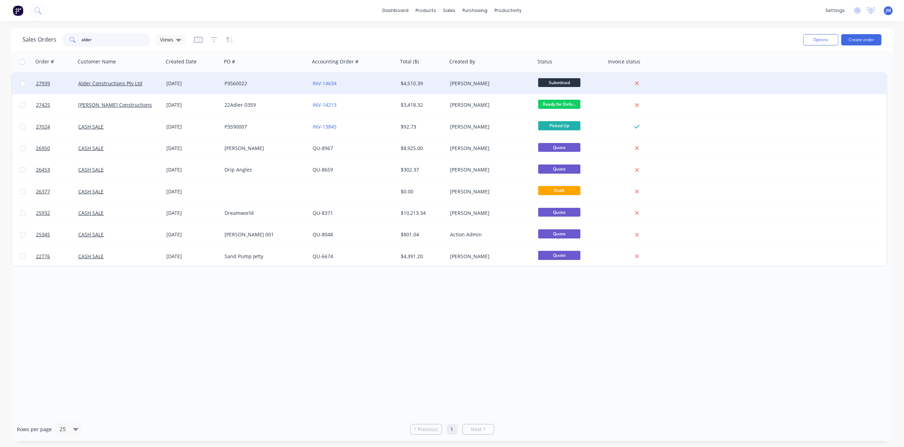
type input "alder"
click at [279, 85] on div "P3560022" at bounding box center [263, 83] width 78 height 7
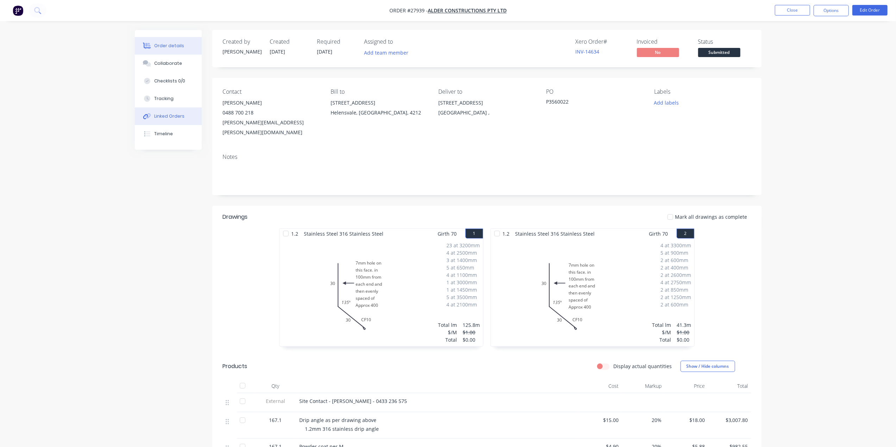
click at [182, 117] on div "Linked Orders" at bounding box center [169, 116] width 30 height 6
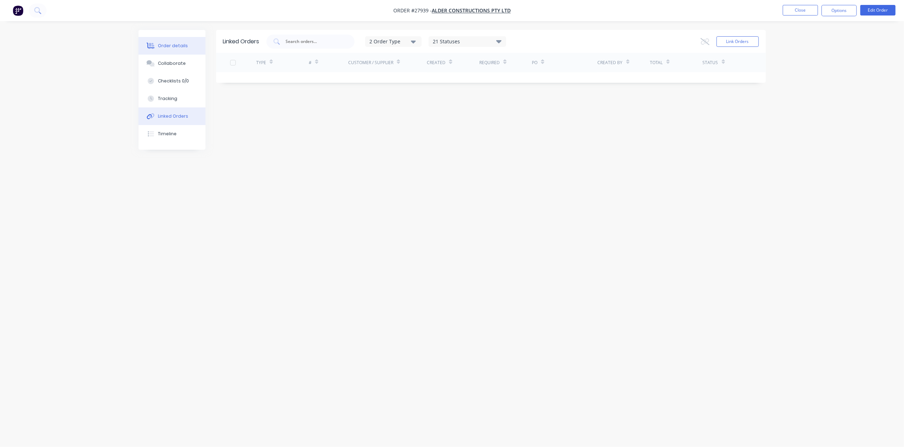
click at [171, 45] on div "Order details" at bounding box center [173, 46] width 30 height 6
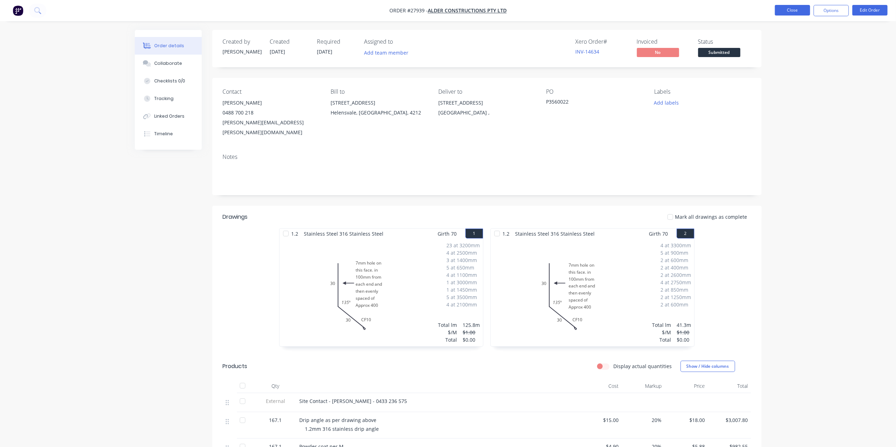
click at [792, 10] on button "Close" at bounding box center [792, 10] width 35 height 11
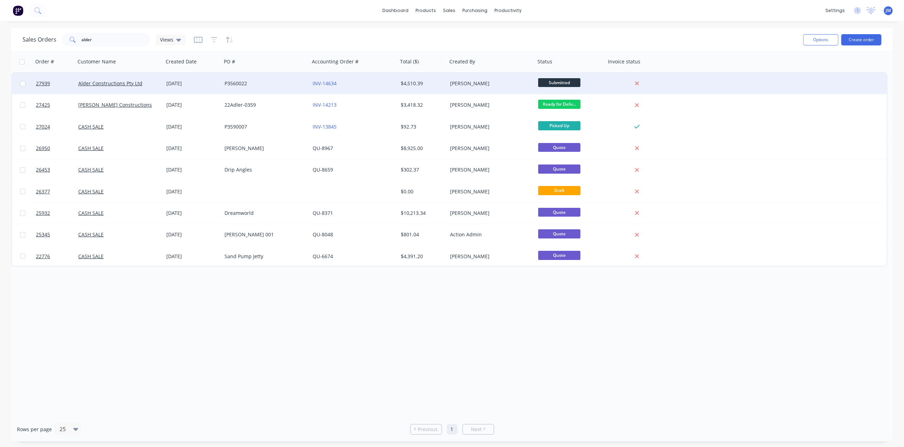
click at [337, 84] on div "INV-14634" at bounding box center [351, 83] width 78 height 7
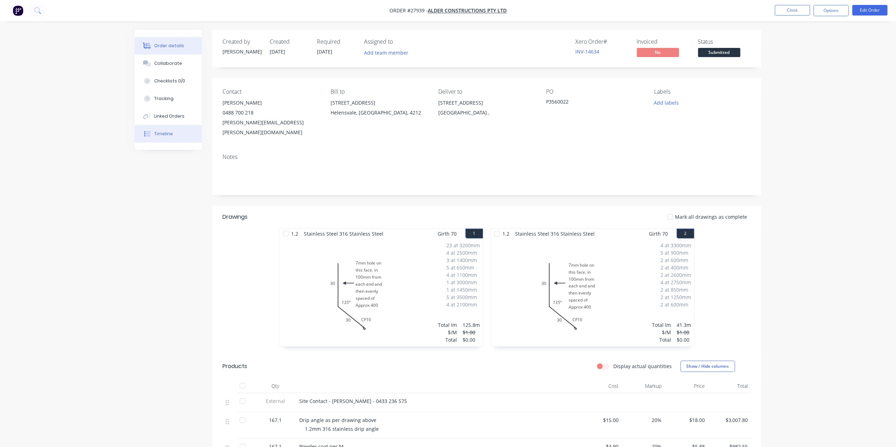
click at [180, 129] on button "Timeline" at bounding box center [168, 134] width 67 height 18
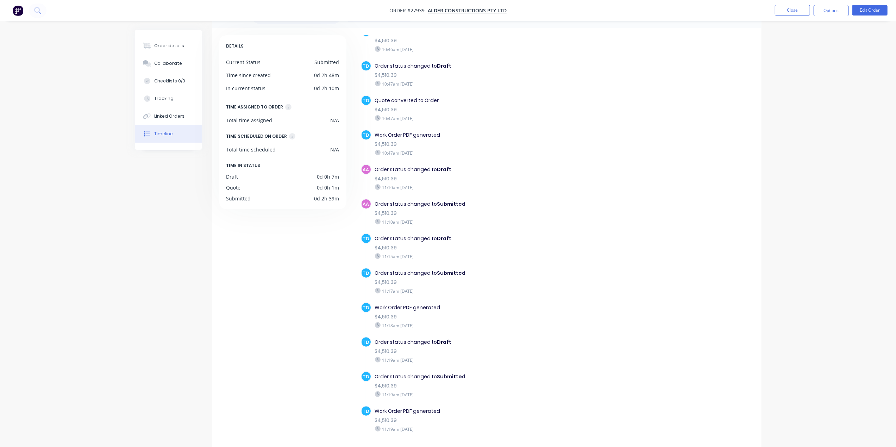
scroll to position [48, 0]
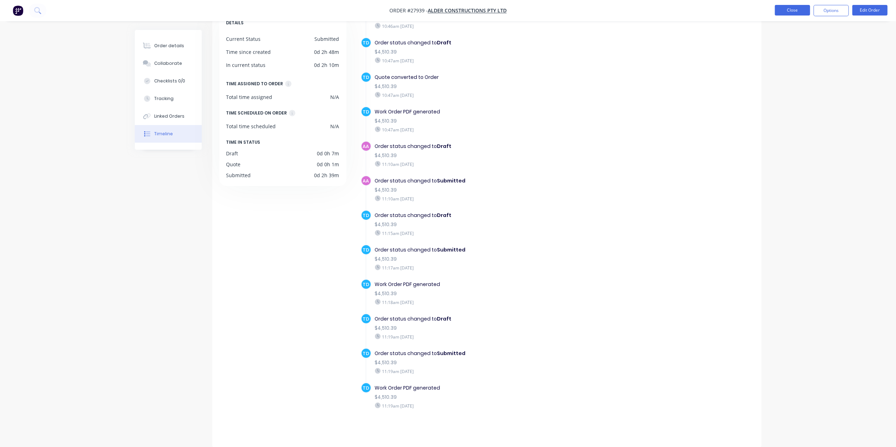
click at [805, 11] on button "Close" at bounding box center [792, 10] width 35 height 11
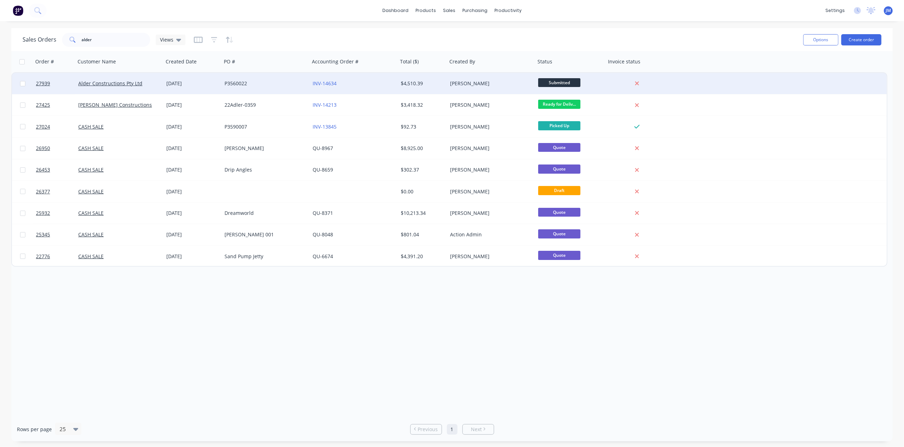
click at [292, 82] on div "P3560022" at bounding box center [263, 83] width 78 height 7
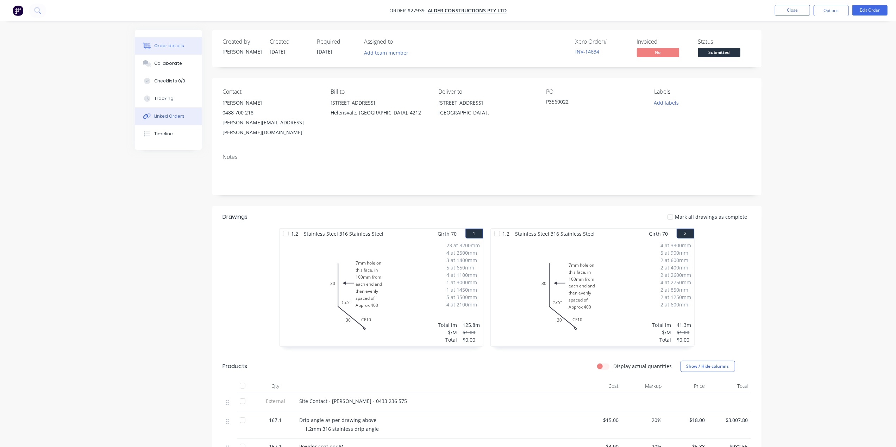
click at [178, 116] on div "Linked Orders" at bounding box center [169, 116] width 30 height 6
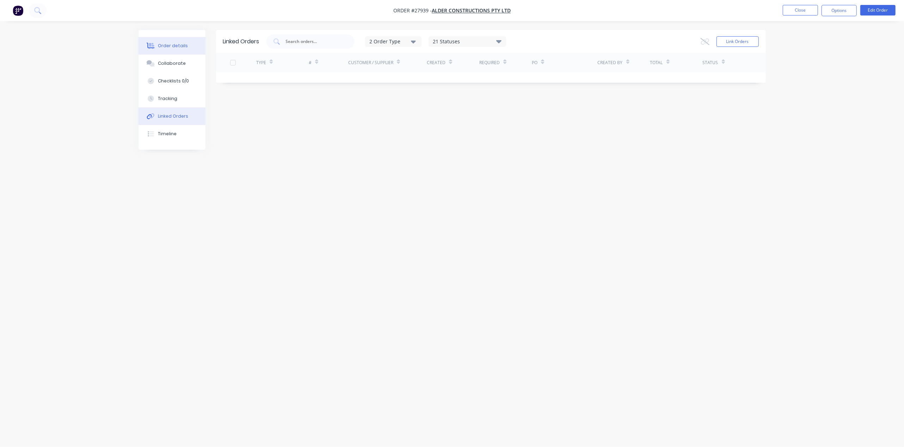
click at [181, 47] on div "Order details" at bounding box center [173, 46] width 30 height 6
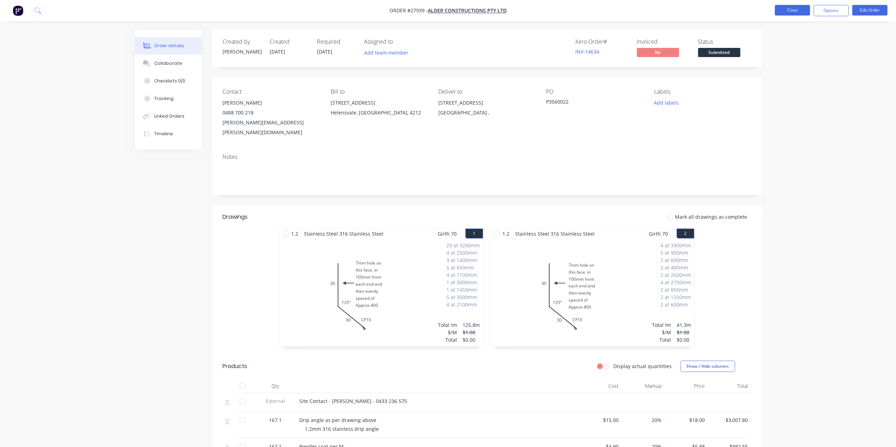
click at [788, 12] on button "Close" at bounding box center [792, 10] width 35 height 11
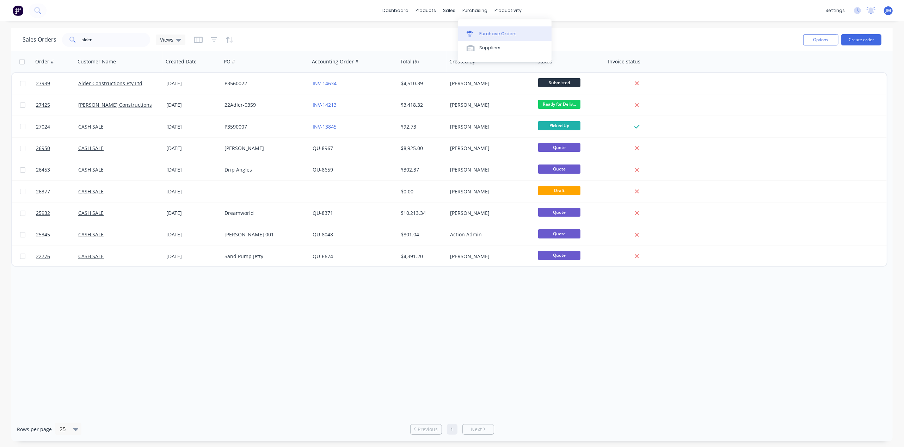
click at [494, 29] on link "Purchase Orders" at bounding box center [504, 33] width 93 height 14
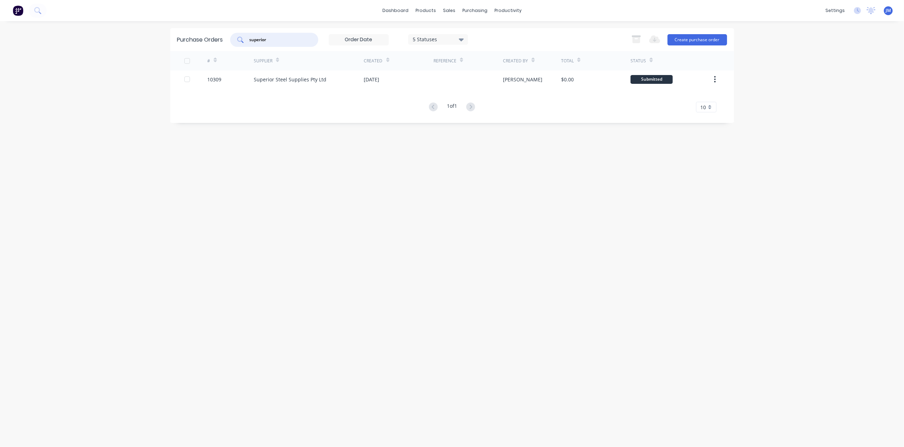
drag, startPoint x: 259, startPoint y: 46, endPoint x: 210, endPoint y: 49, distance: 48.3
click at [210, 49] on div "Purchase Orders superior 5 Statuses 5 Statuses Export to Excel (XLSX) Create pu…" at bounding box center [452, 39] width 564 height 23
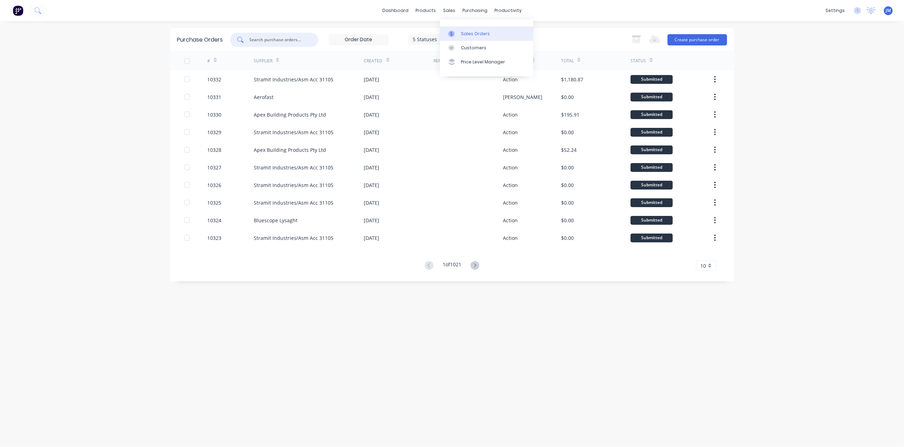
click at [468, 29] on link "Sales Orders" at bounding box center [486, 33] width 93 height 14
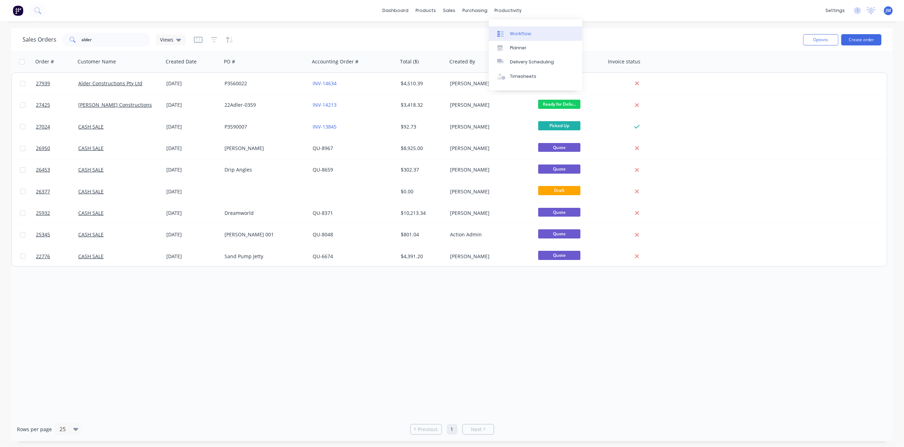
click at [527, 34] on div "Workflow" at bounding box center [520, 34] width 21 height 6
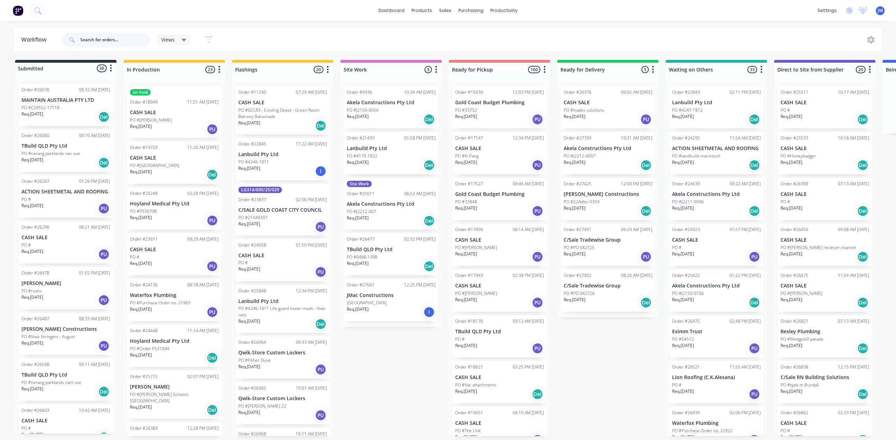
click at [111, 38] on input "text" at bounding box center [115, 40] width 70 height 14
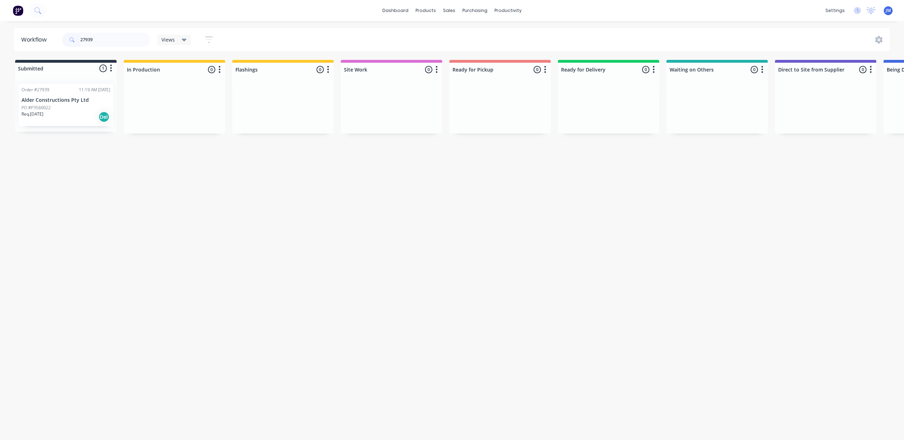
click at [64, 109] on div "PO #P3560022" at bounding box center [65, 108] width 89 height 6
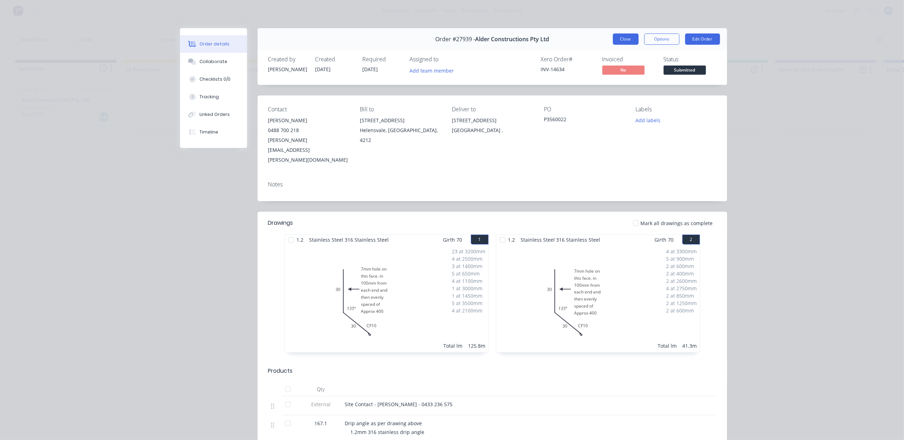
click at [617, 41] on button "Close" at bounding box center [626, 38] width 26 height 11
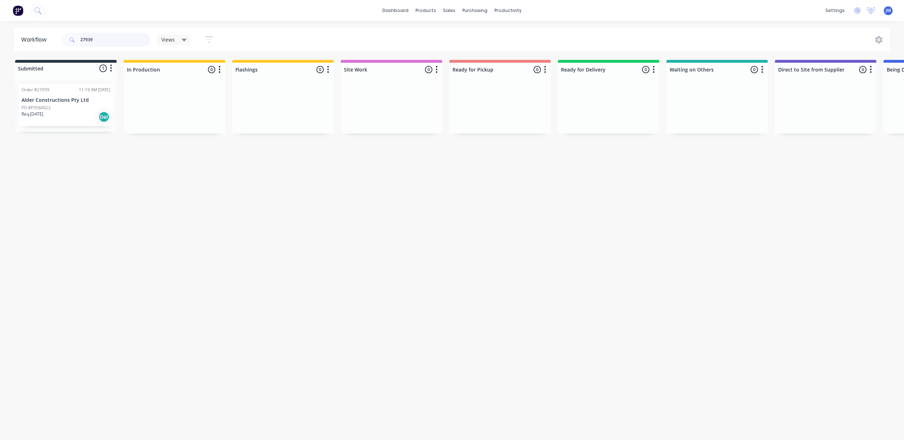
drag, startPoint x: 101, startPoint y: 35, endPoint x: 77, endPoint y: 35, distance: 24.0
click at [77, 35] on div "27939" at bounding box center [106, 40] width 88 height 14
drag, startPoint x: 66, startPoint y: 107, endPoint x: 285, endPoint y: 104, distance: 218.4
click at [285, 104] on div "Submitted 1 Status colour #273444 hex #273444 Save Cancel Summaries Total order…" at bounding box center [633, 97] width 1277 height 74
type input "27940"
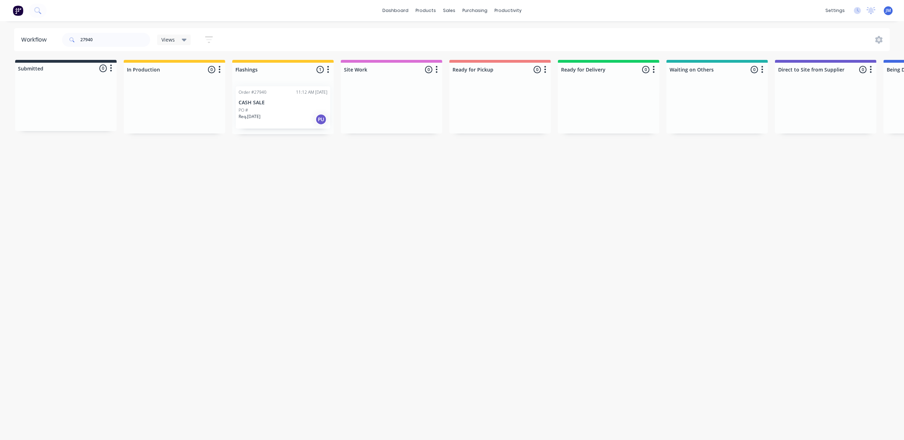
click at [291, 101] on p "CASH SALE" at bounding box center [282, 103] width 89 height 6
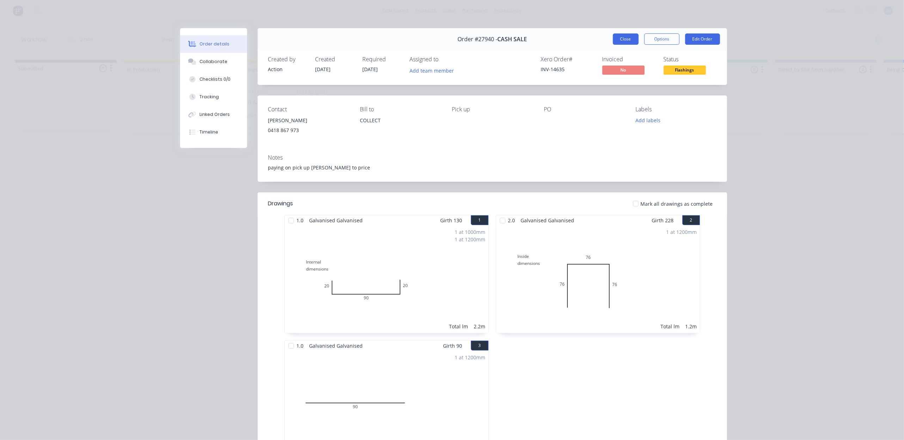
click at [630, 44] on button "Close" at bounding box center [626, 38] width 26 height 11
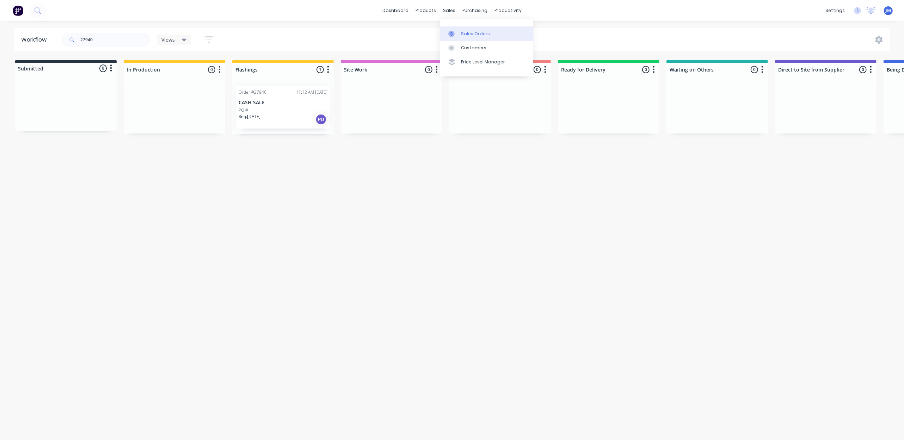
click at [468, 27] on link "Sales Orders" at bounding box center [486, 33] width 93 height 14
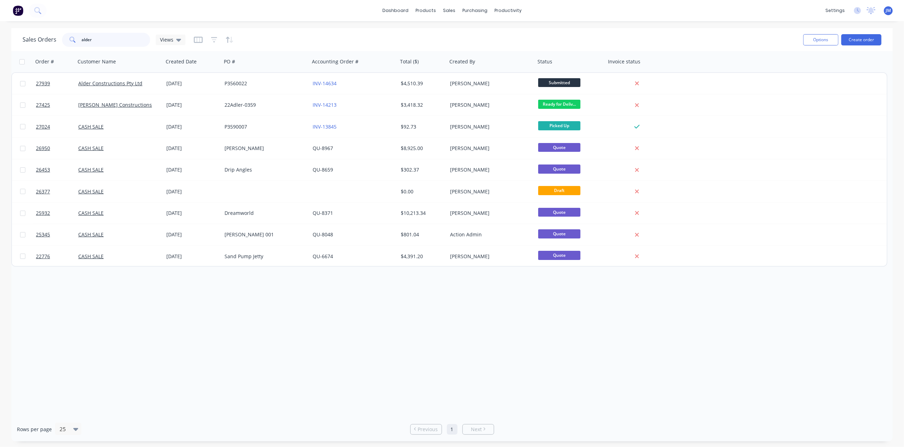
drag, startPoint x: 112, startPoint y: 39, endPoint x: 54, endPoint y: 37, distance: 57.8
click at [64, 38] on div "alder" at bounding box center [106, 40] width 88 height 14
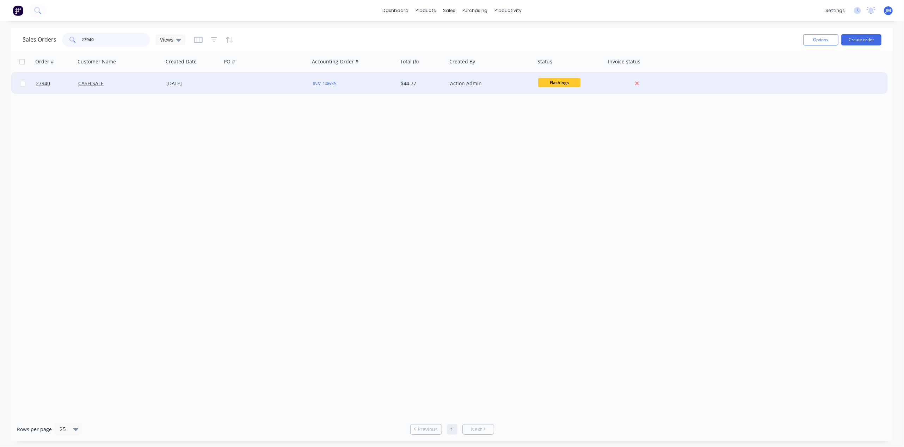
type input "27940"
click at [232, 81] on div at bounding box center [266, 83] width 88 height 21
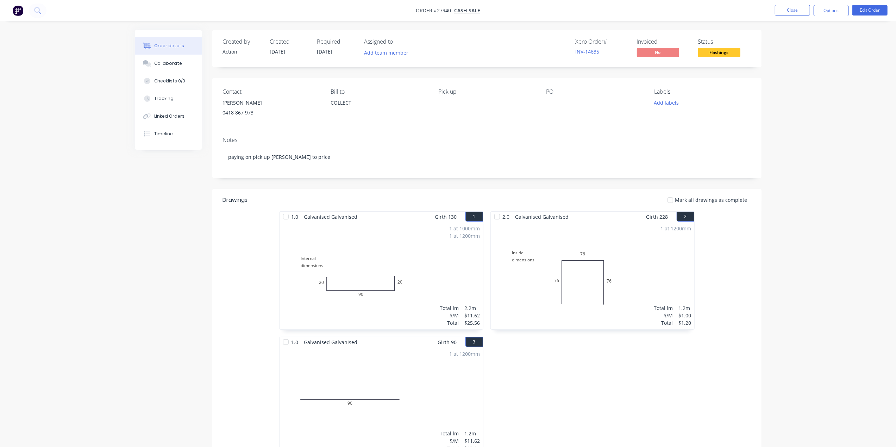
click at [456, 255] on div "1 at 1000mm 1 at 1200mm Total lm $/M Total 2.2m $11.62 $25.56" at bounding box center [382, 275] width 204 height 107
click at [878, 9] on button "Edit Order" at bounding box center [870, 10] width 35 height 11
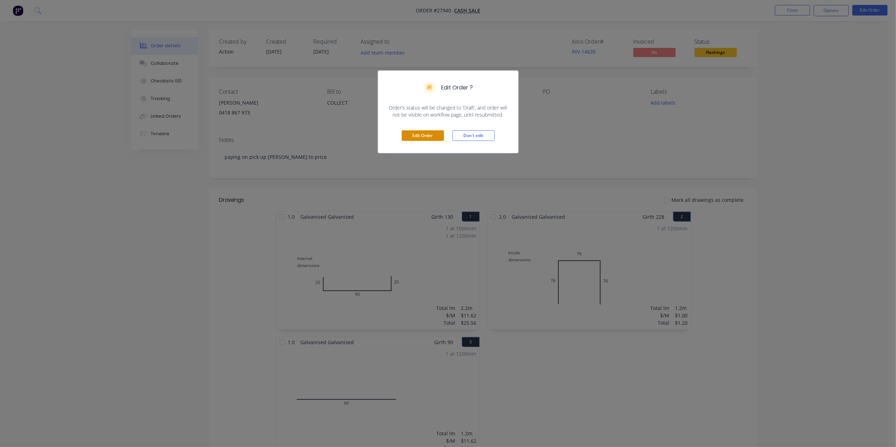
click at [426, 131] on button "Edit Order" at bounding box center [423, 135] width 42 height 11
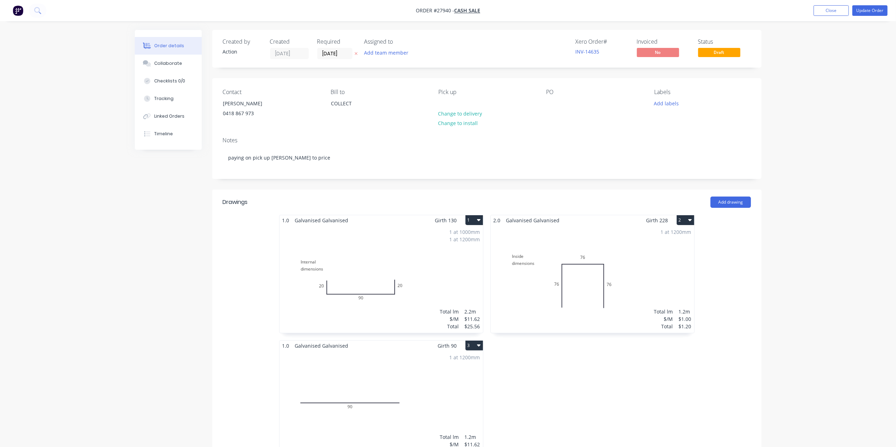
scroll to position [47, 0]
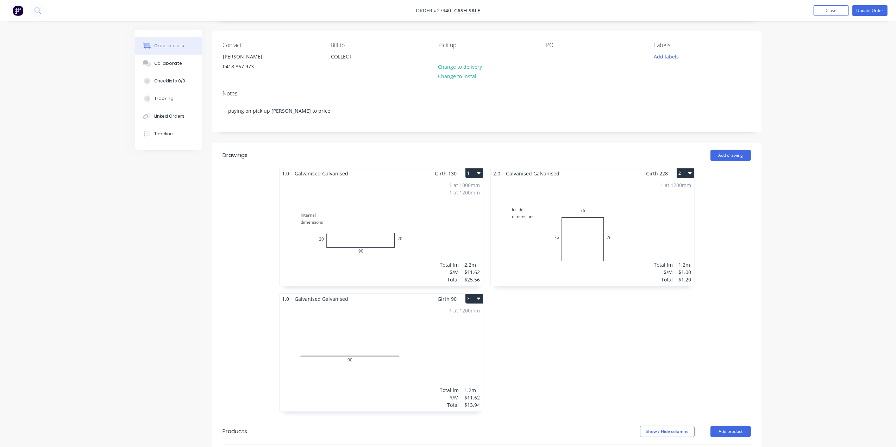
click at [669, 214] on div "1 at 1200mm Total lm $/M Total 1.2m $1.00 $1.20" at bounding box center [593, 232] width 204 height 107
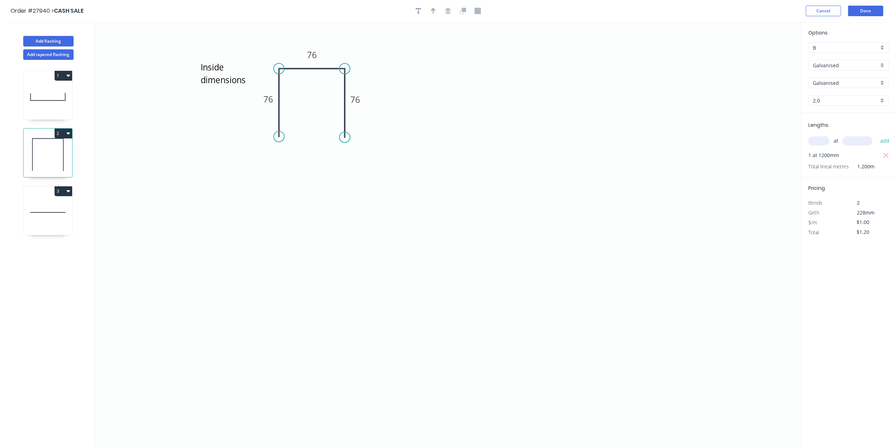
drag, startPoint x: 876, startPoint y: 222, endPoint x: 848, endPoint y: 226, distance: 28.4
click at [848, 226] on div "$/m $1.00" at bounding box center [848, 223] width 91 height 10
click at [796, 265] on icon "Inside dimensions 76 76 76" at bounding box center [448, 234] width 706 height 425
type input "$43.75"
type input "$52.50"
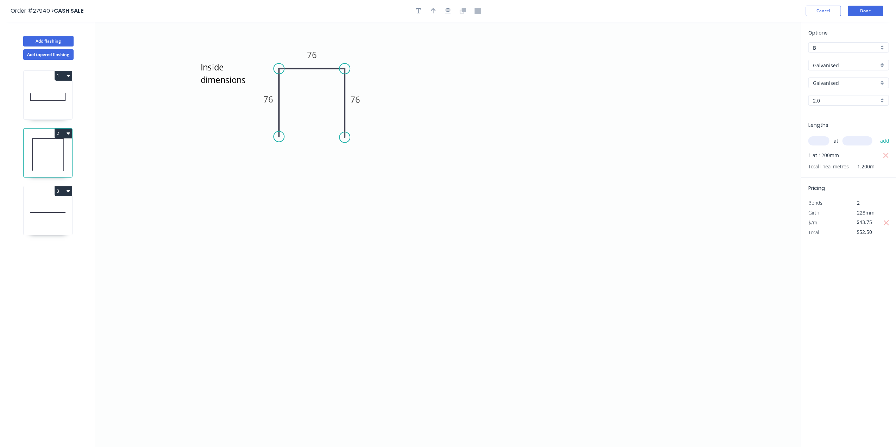
click at [838, 256] on div "Options B B Galvanised Galvanised Stramit - Galvanised Galvanised Galvanised 2.…" at bounding box center [848, 235] width 95 height 426
click at [881, 7] on button "Done" at bounding box center [866, 11] width 35 height 11
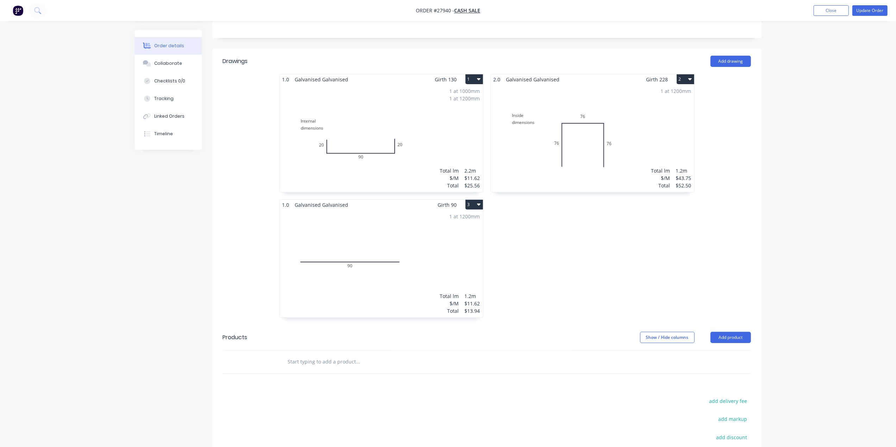
scroll to position [47, 0]
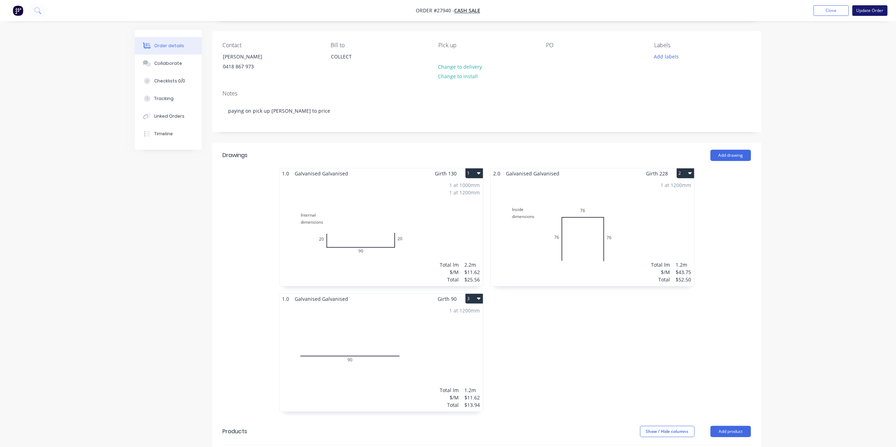
click at [871, 9] on button "Update Order" at bounding box center [870, 10] width 35 height 11
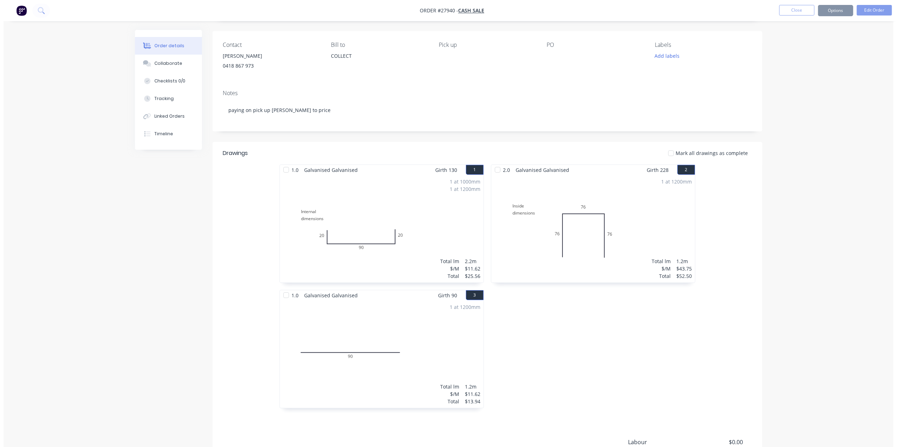
scroll to position [0, 0]
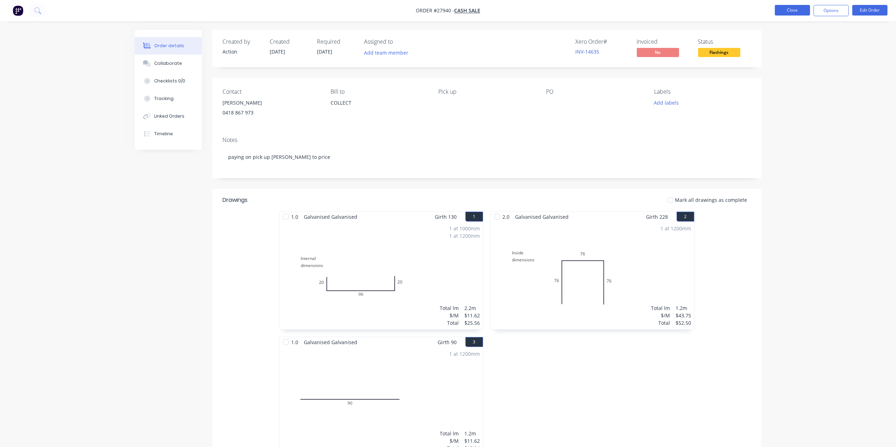
click at [792, 7] on button "Close" at bounding box center [792, 10] width 35 height 11
